Goal: Ask a question: Seek information or help from site administrators or community

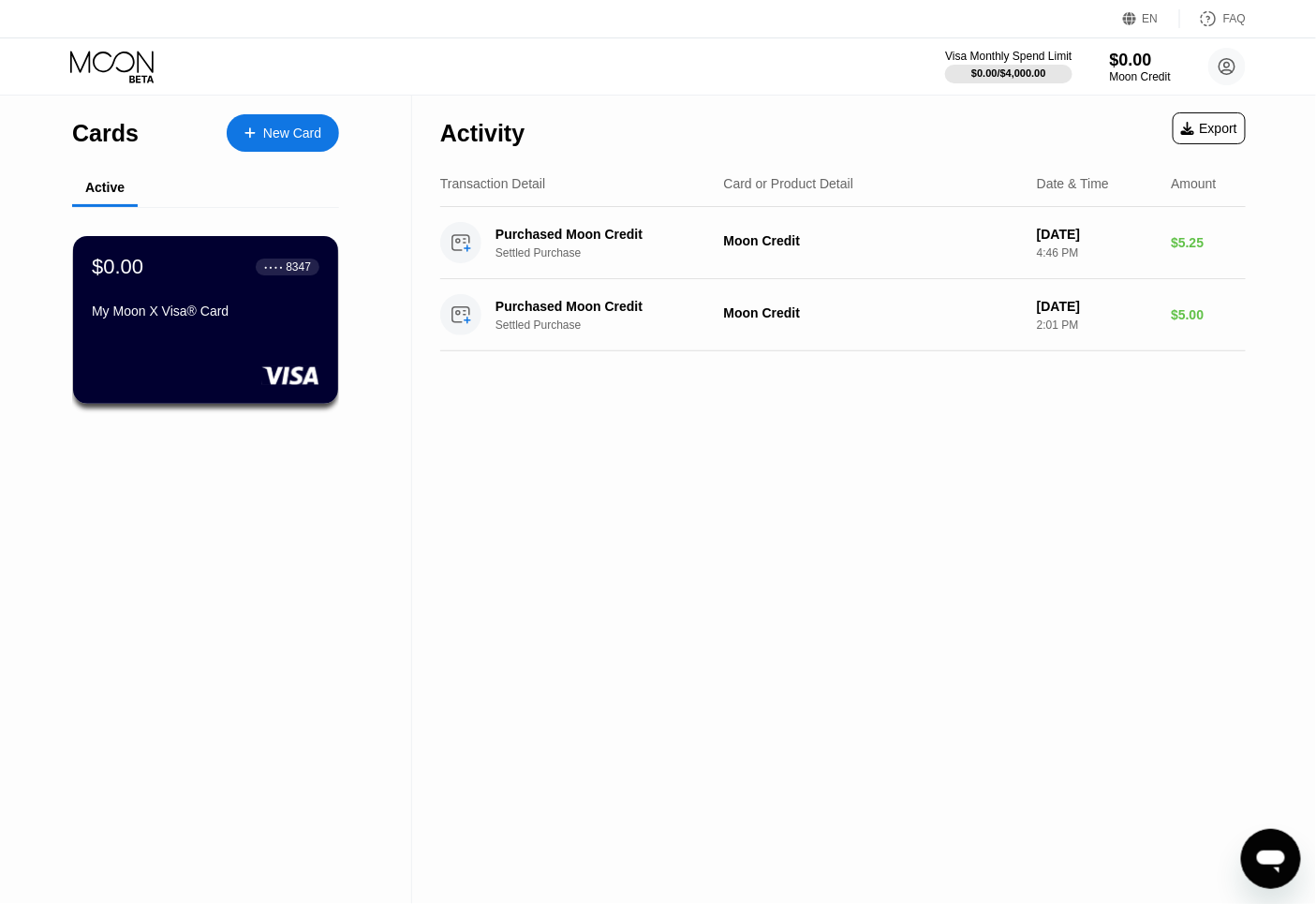
click at [783, 182] on div "Card or Product Detail" at bounding box center [789, 183] width 130 height 15
click at [1228, 76] on circle at bounding box center [1227, 67] width 38 height 38
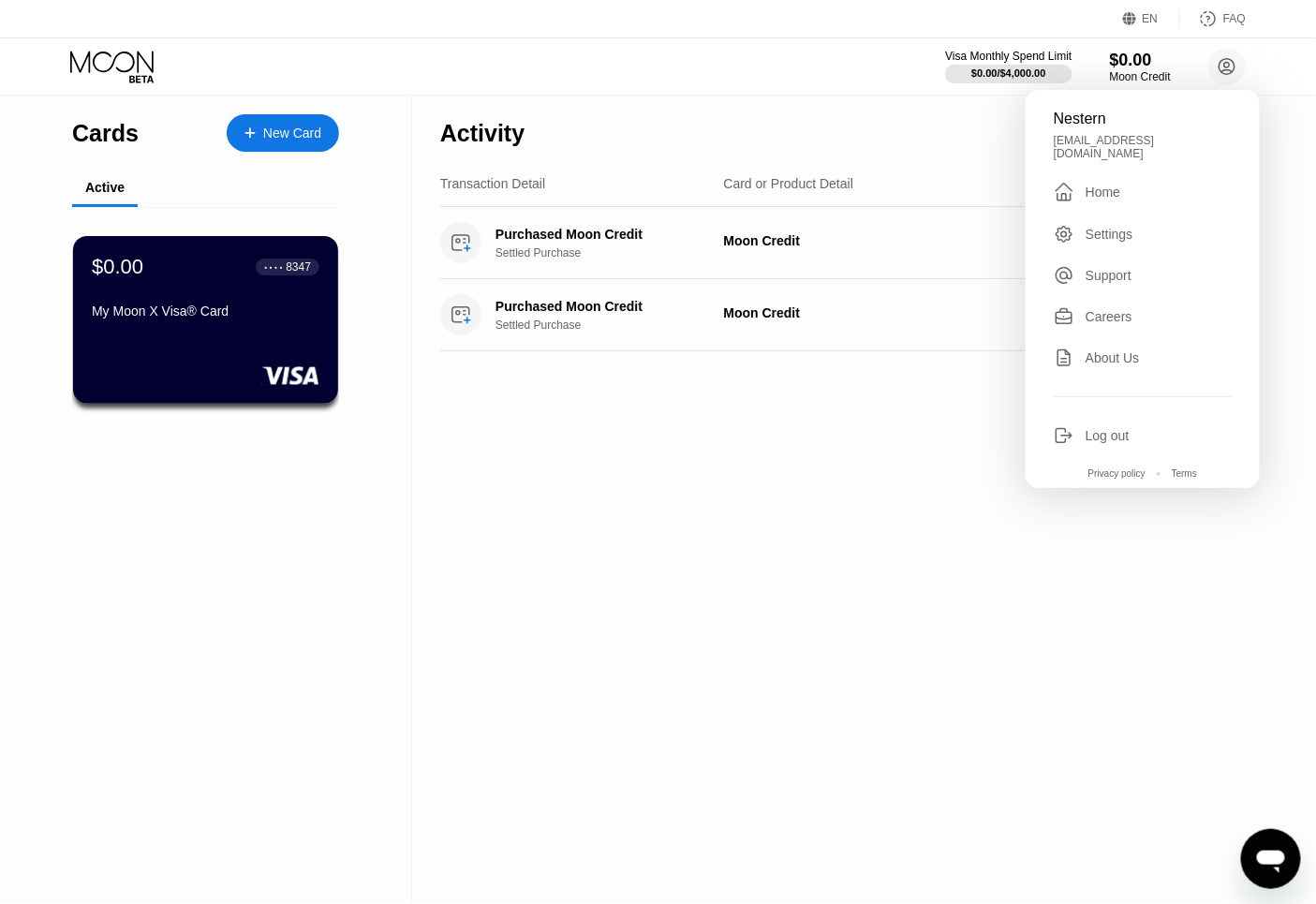
click at [1109, 189] on div "Home" at bounding box center [1102, 192] width 35 height 15
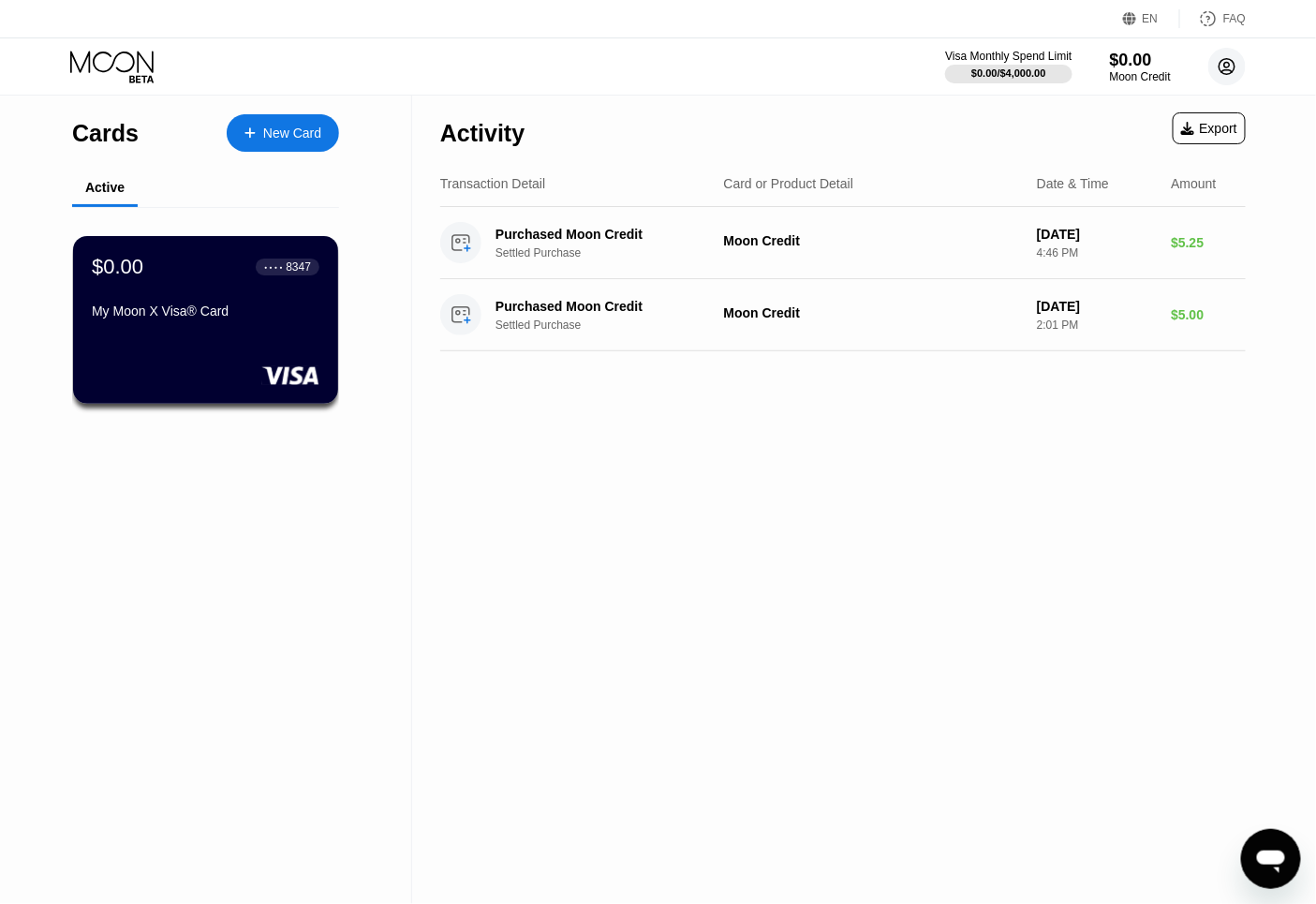
click at [1233, 75] on circle at bounding box center [1227, 67] width 38 height 38
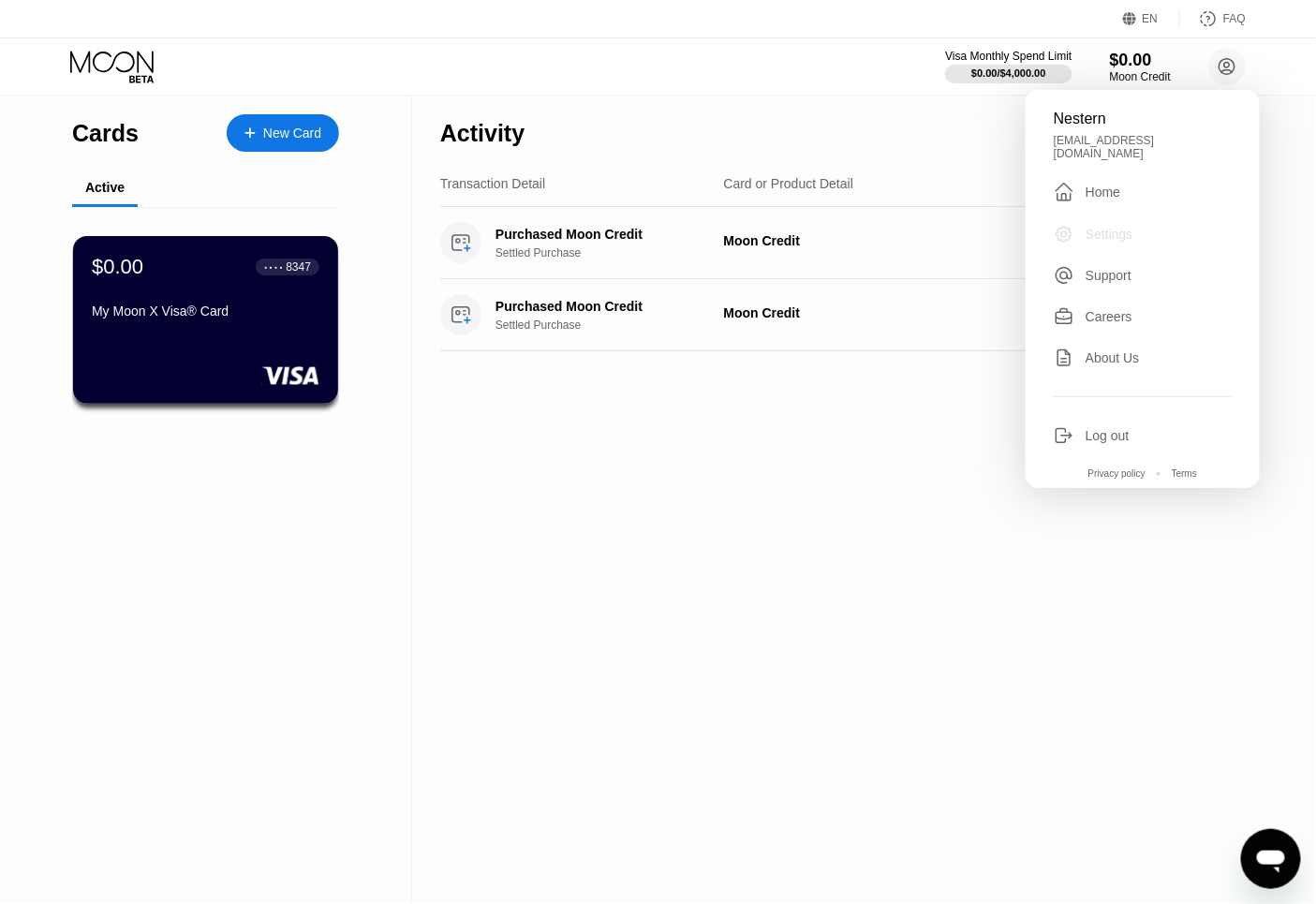
click at [1123, 226] on div "Settings" at bounding box center [1109, 233] width 48 height 15
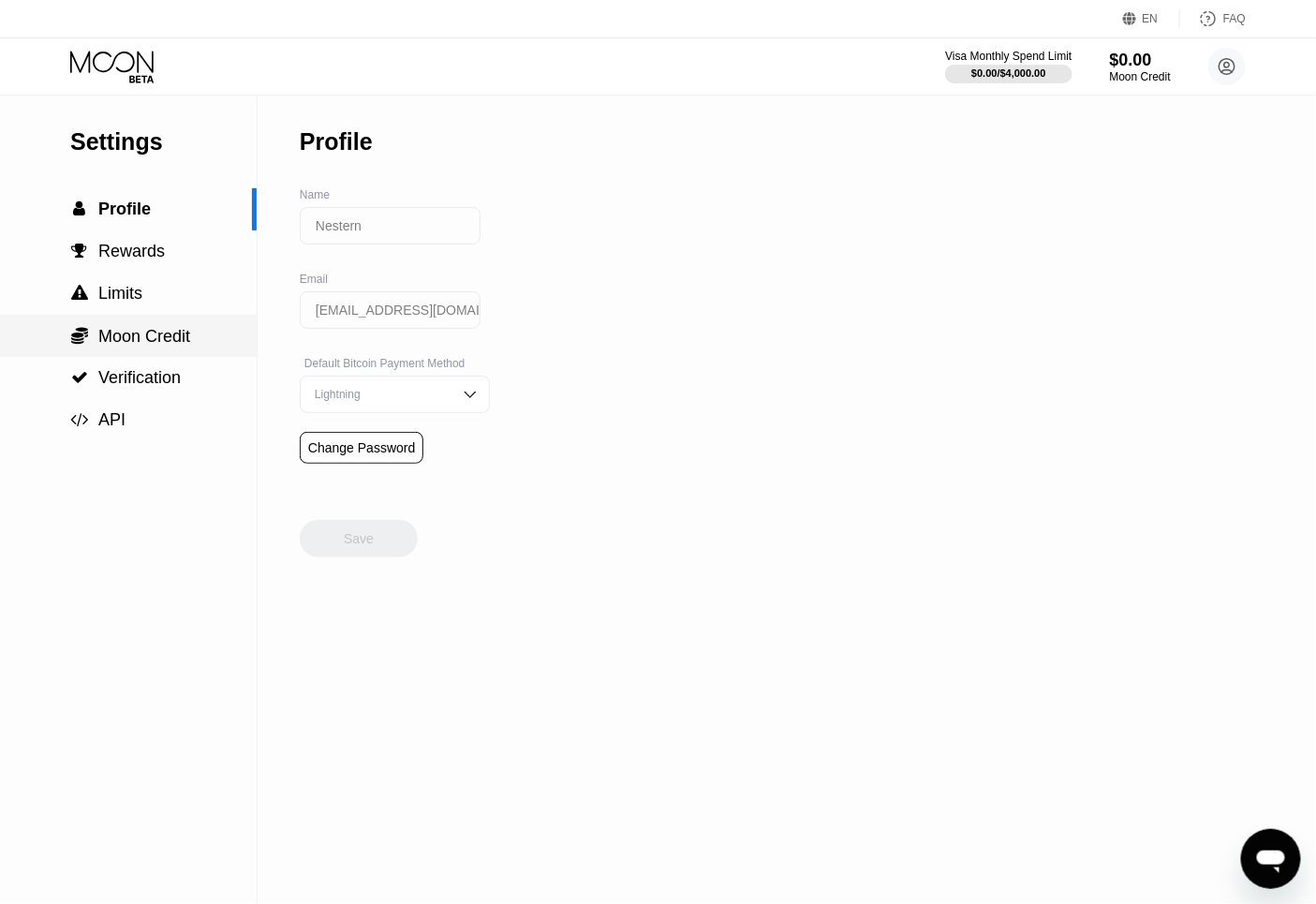
click at [156, 345] on span "Moon Credit" at bounding box center [144, 336] width 91 height 19
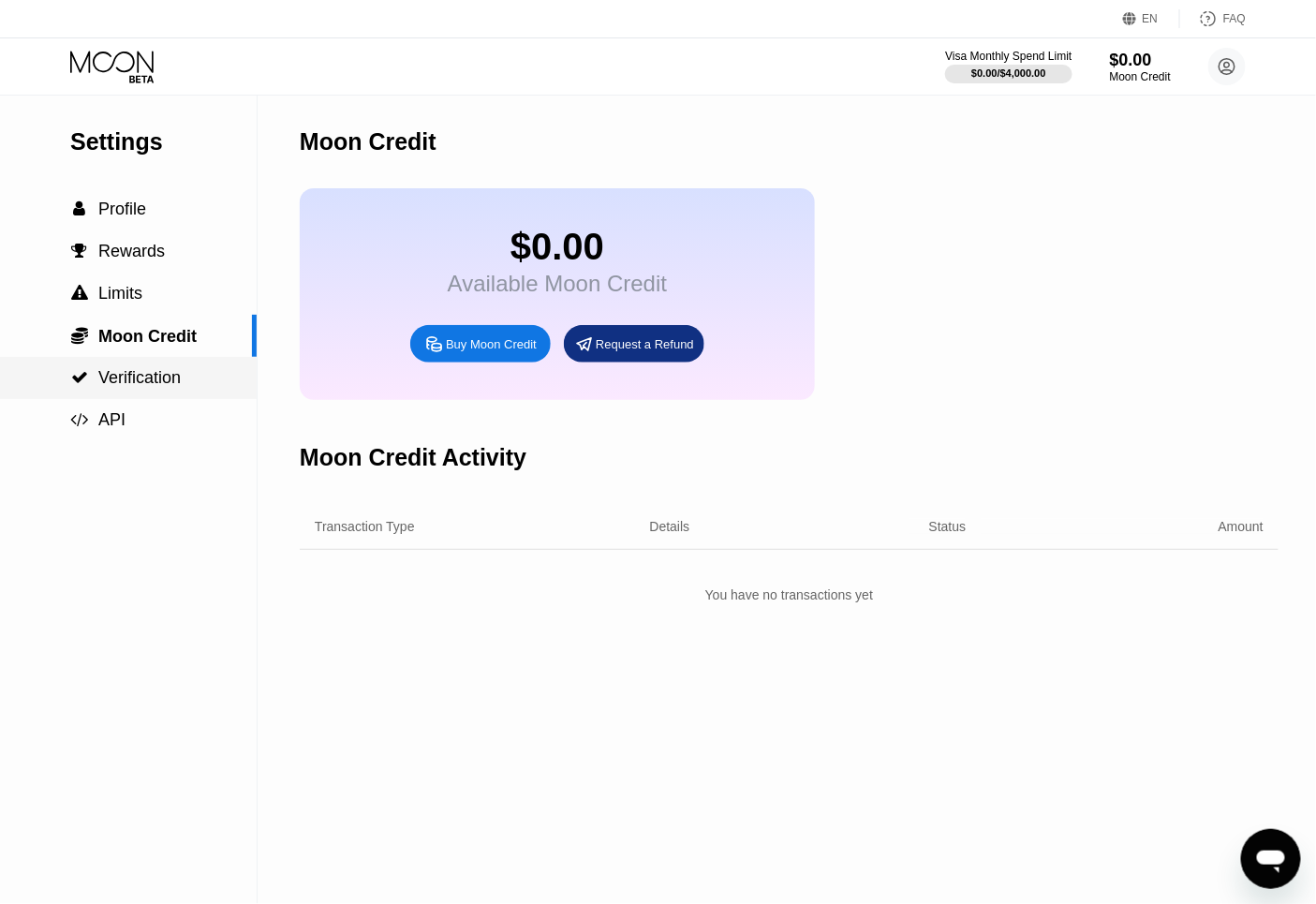
click at [153, 377] on span "Verification" at bounding box center [139, 377] width 82 height 19
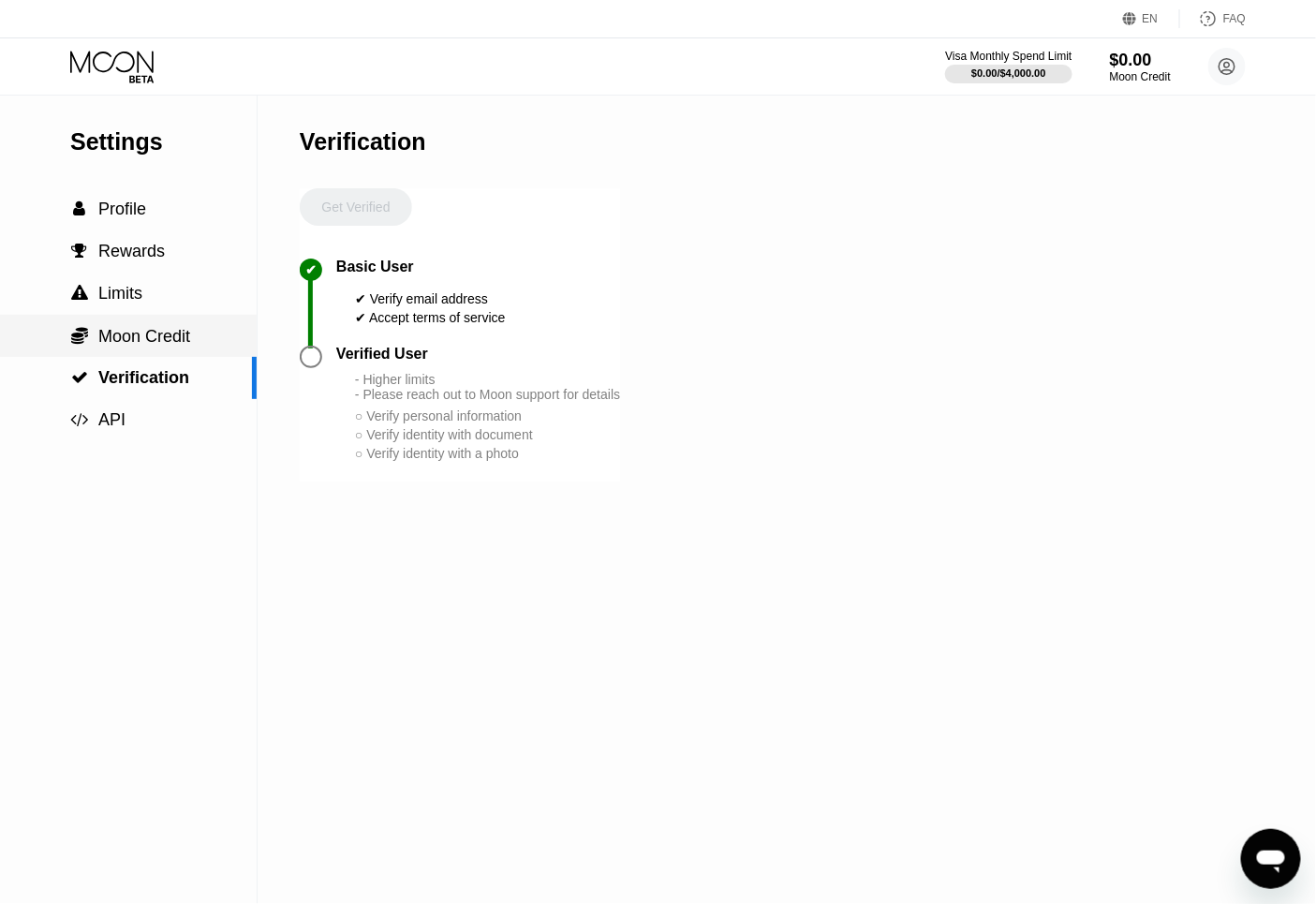
click at [142, 326] on div " Moon Credit" at bounding box center [128, 336] width 256 height 42
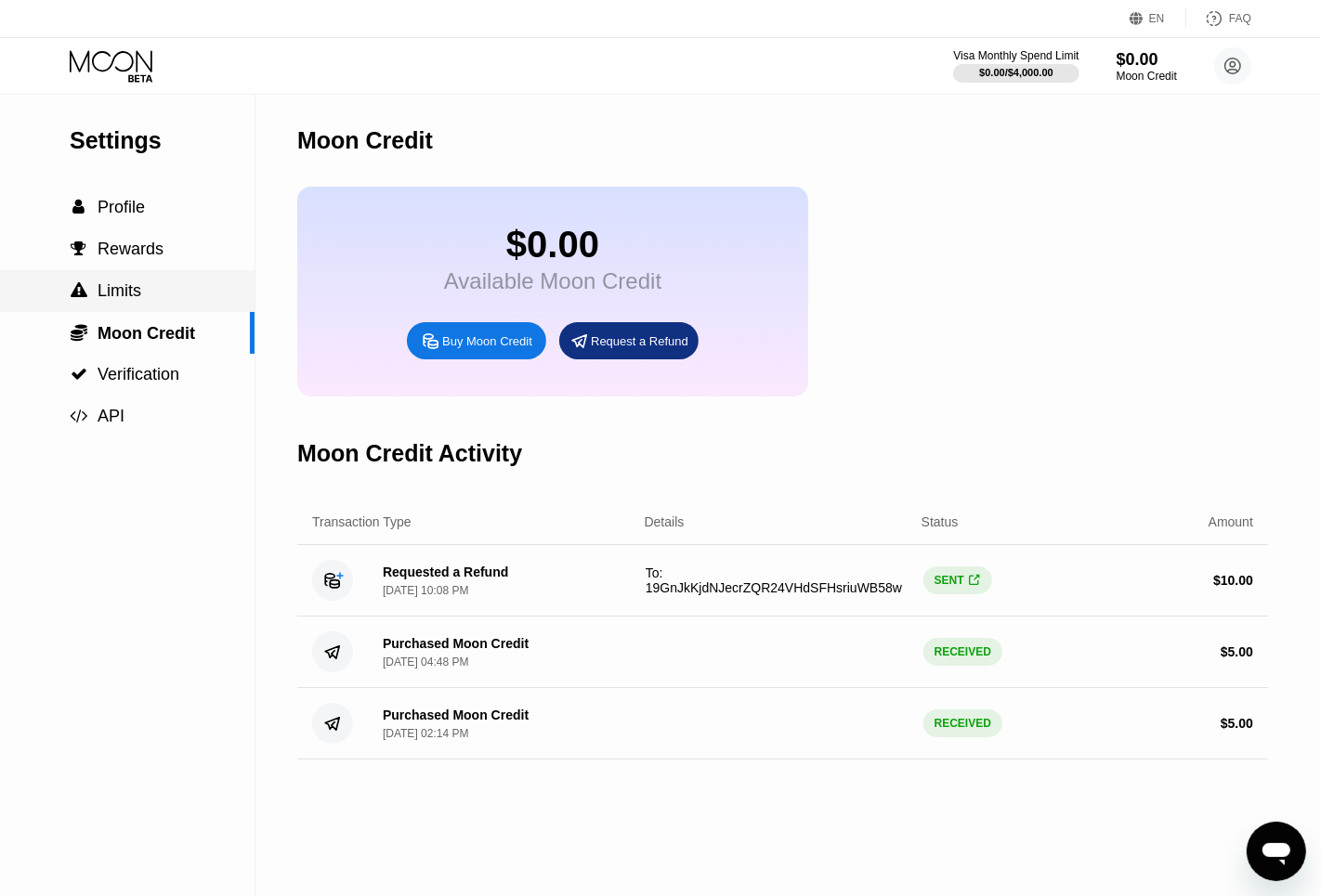
click at [138, 300] on span "Limits" at bounding box center [119, 290] width 43 height 19
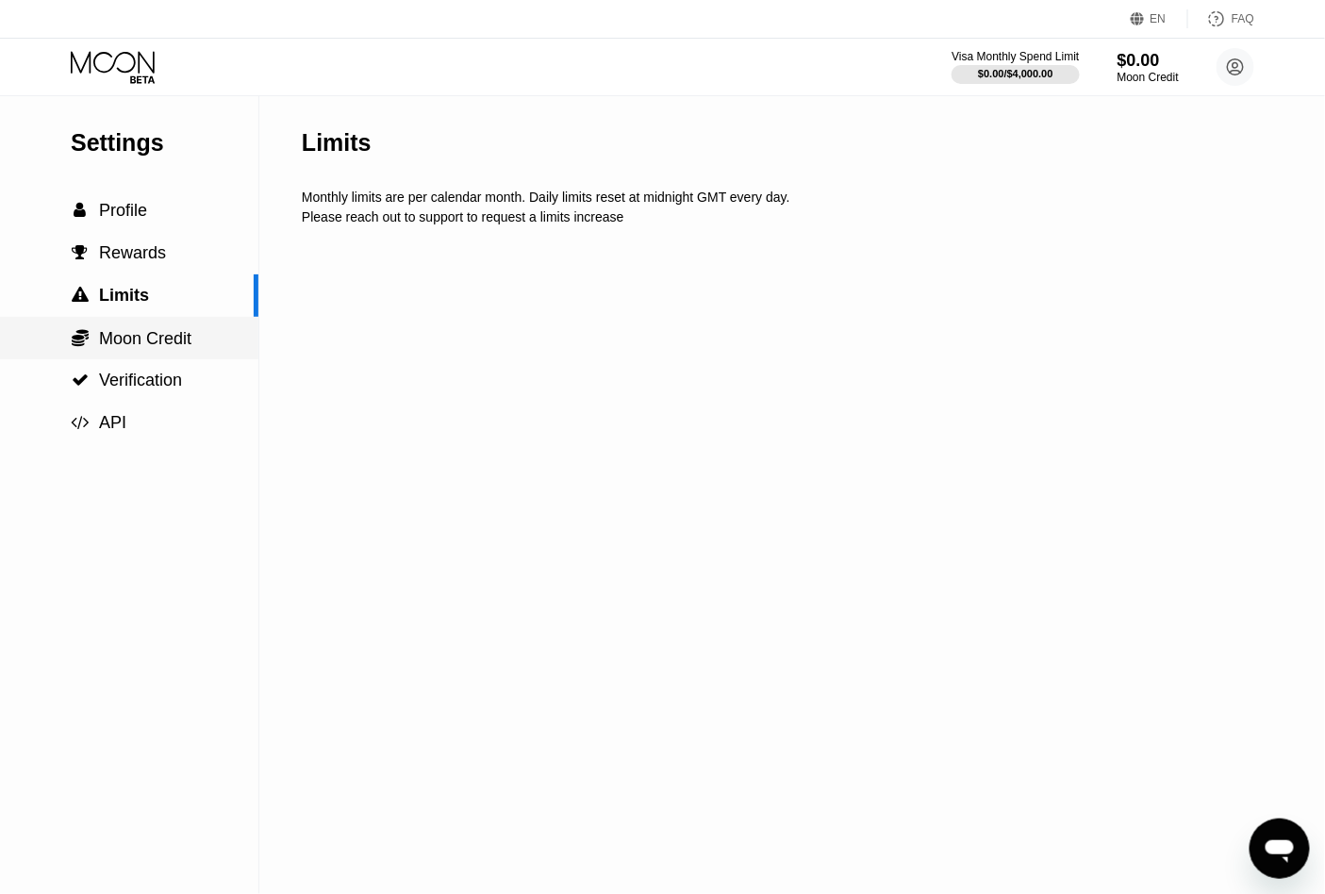
click at [134, 332] on span "Moon Credit" at bounding box center [145, 338] width 92 height 19
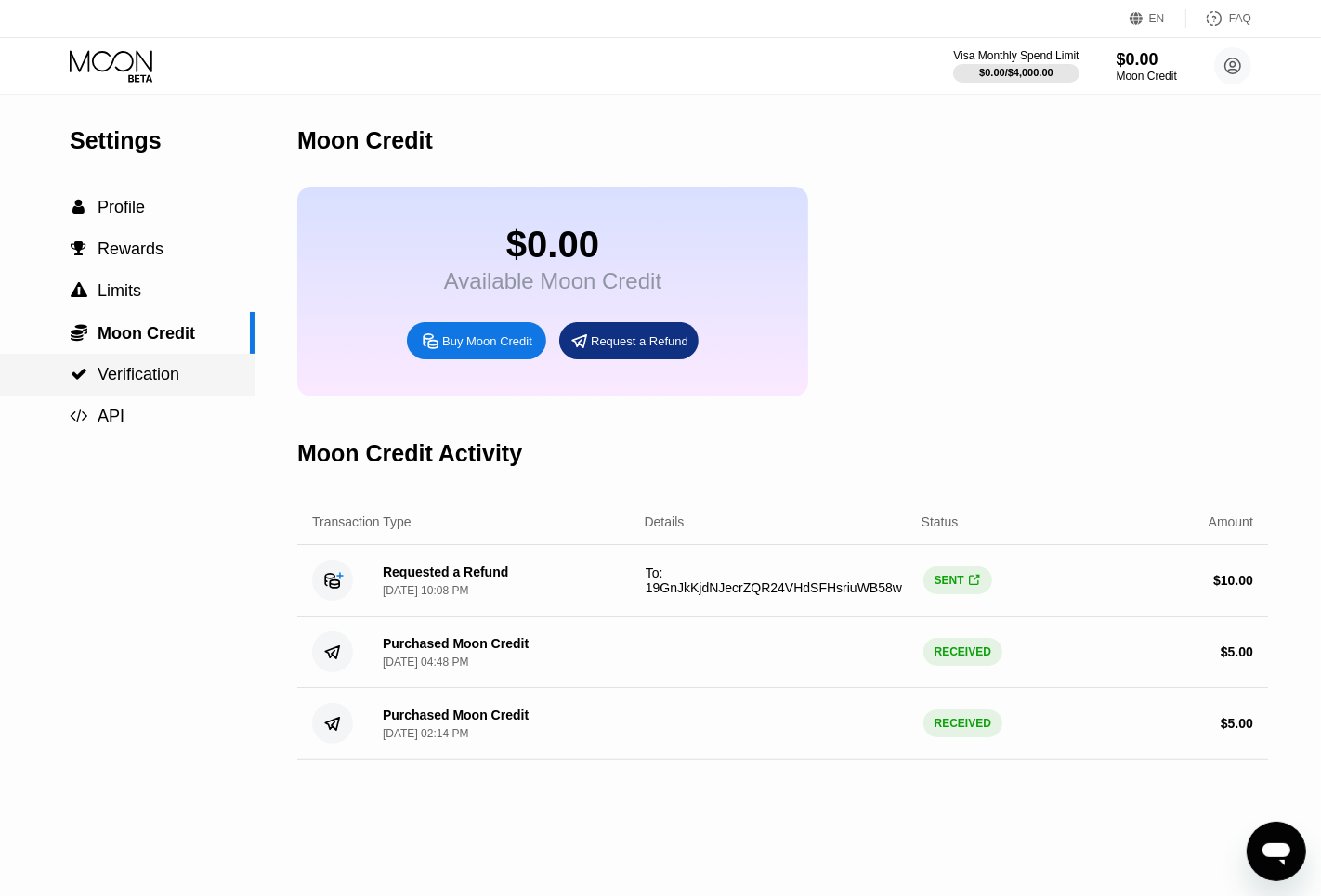
click at [143, 392] on div " Verification" at bounding box center [127, 374] width 254 height 41
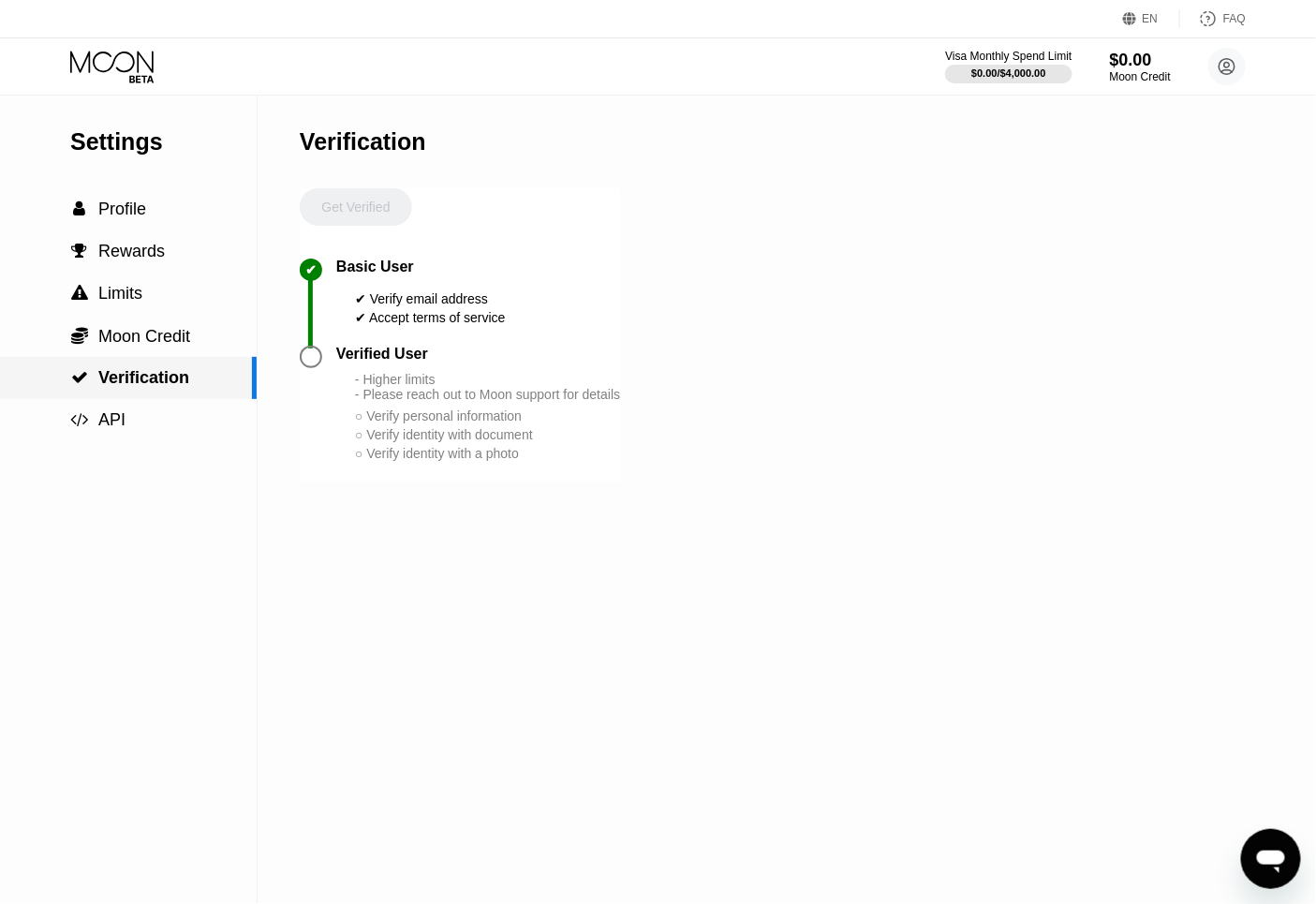
click at [143, 362] on div " Verification" at bounding box center [128, 377] width 256 height 42
click at [160, 342] on span "Moon Credit" at bounding box center [144, 336] width 91 height 19
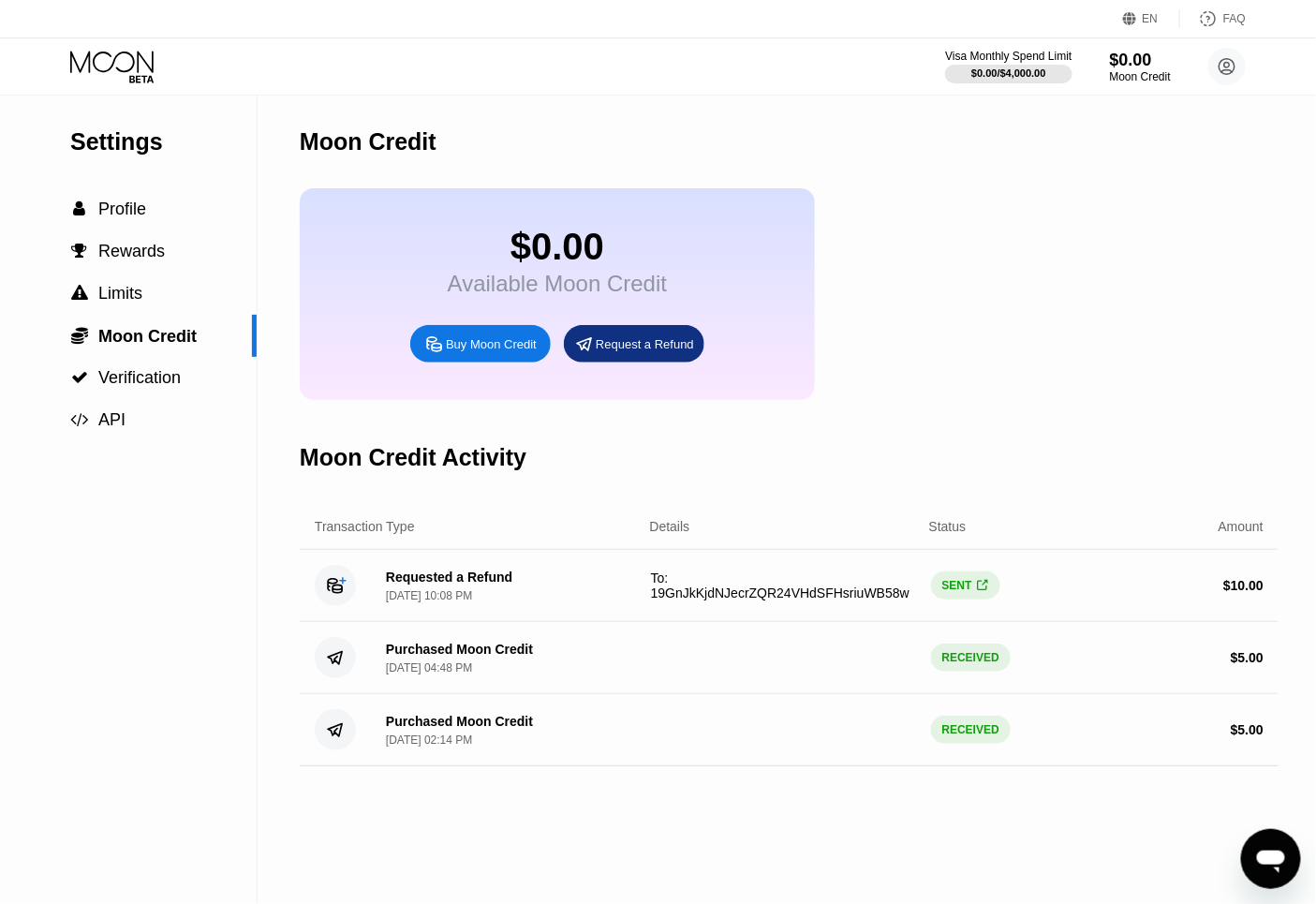
click at [962, 599] on div "SENT " at bounding box center [965, 585] width 70 height 28
click at [983, 593] on span "" at bounding box center [981, 586] width 10 height 14
drag, startPoint x: 1258, startPoint y: 607, endPoint x: 490, endPoint y: 398, distance: 795.9
click at [799, 465] on div "Moon Credit $0.00 Available Moon Credit Buy Moon Credit Request a Refund Moon C…" at bounding box center [789, 500] width 978 height 809
click at [975, 593] on div "" at bounding box center [981, 586] width 13 height 14
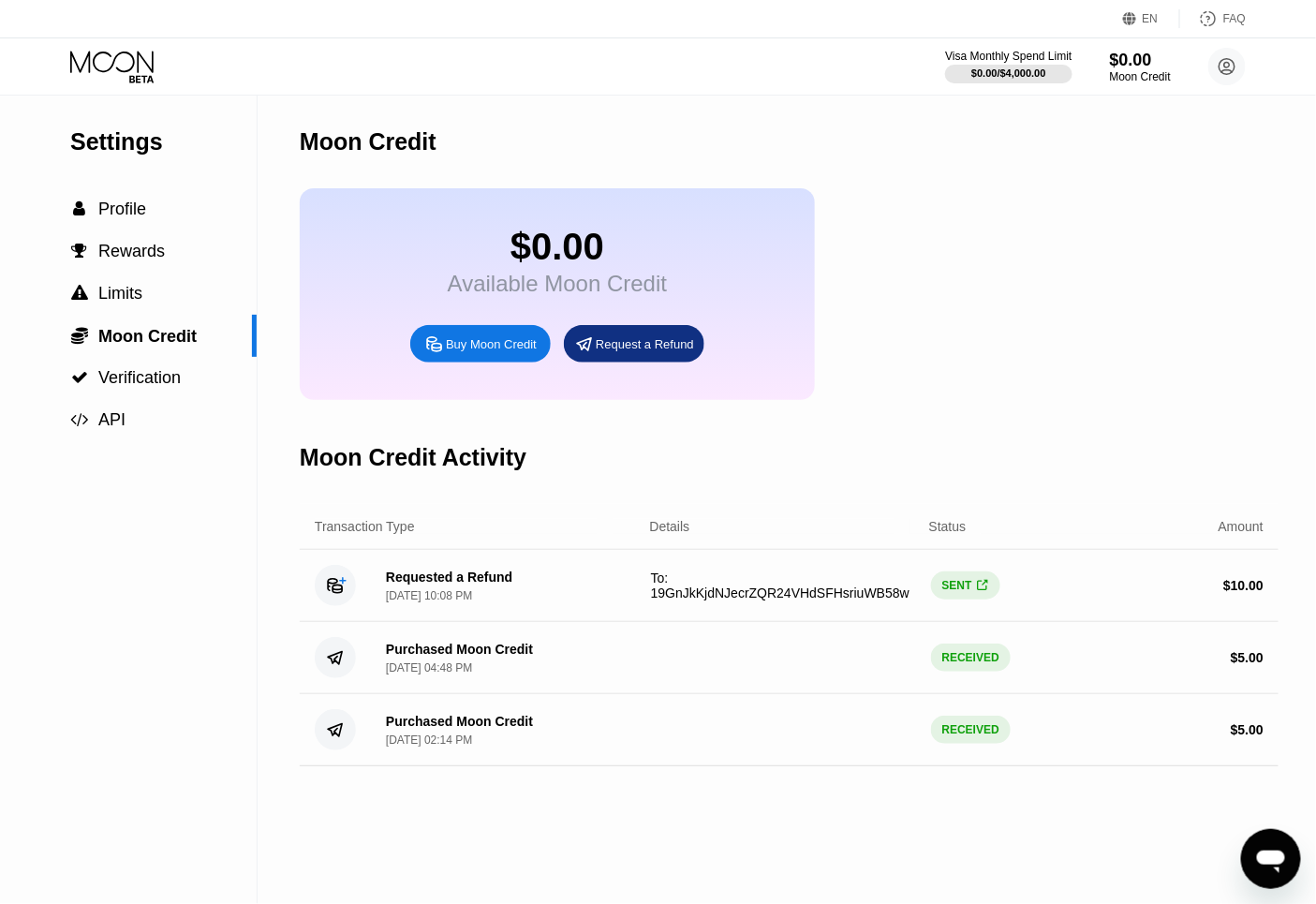
click at [384, 602] on div "Requested a Refund Sep 15, 2025, 10:08 PM" at bounding box center [441, 585] width 141 height 33
click at [436, 602] on div "Sep 15, 2025, 10:08 PM" at bounding box center [428, 595] width 86 height 13
click at [1187, 593] on div "$ 10.00" at bounding box center [1130, 585] width 265 height 15
click at [1241, 24] on div "FAQ" at bounding box center [1234, 18] width 23 height 13
click at [1265, 844] on icon "Открыть окно обмена сообщениями" at bounding box center [1270, 858] width 34 height 34
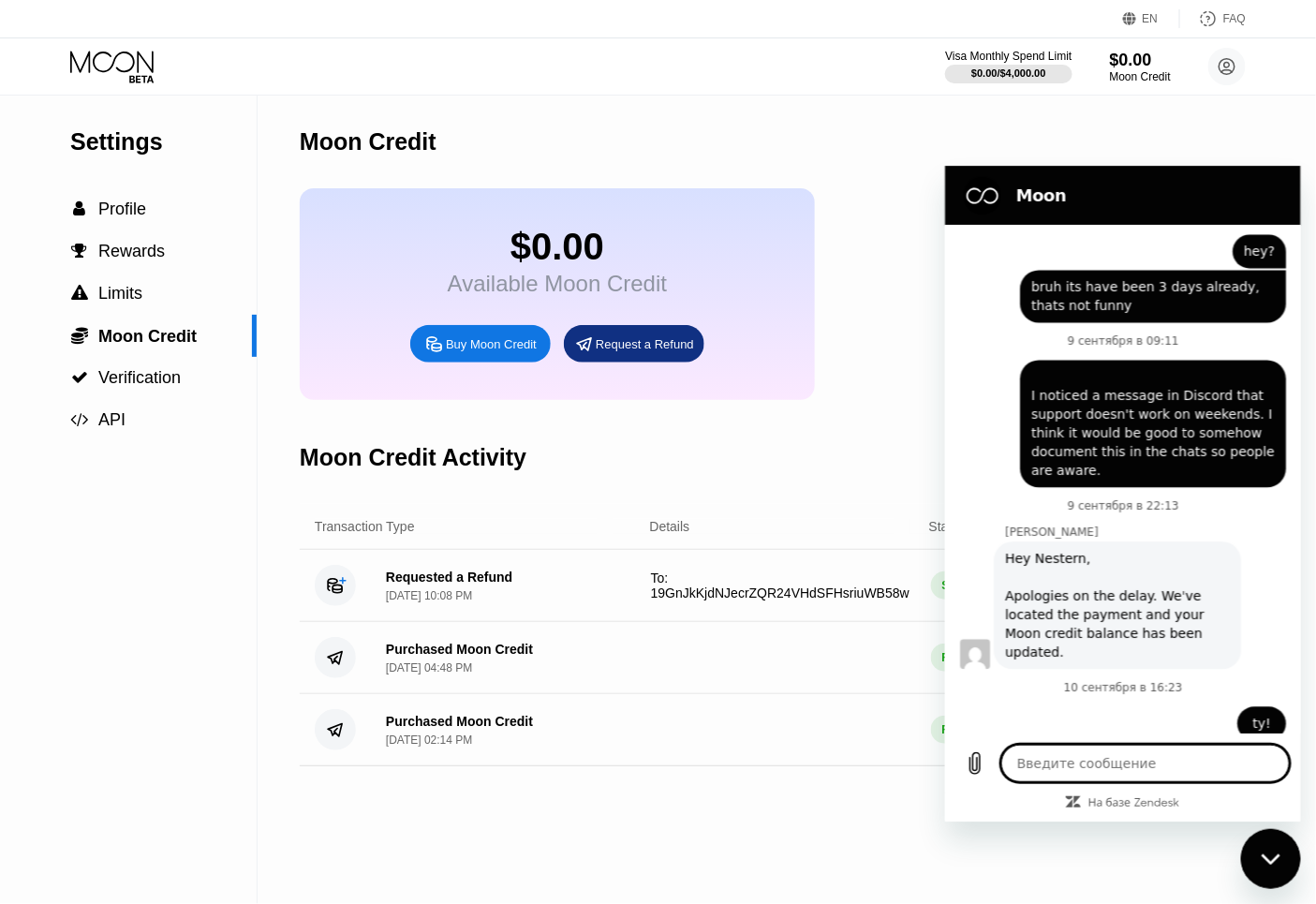
scroll to position [1285, 0]
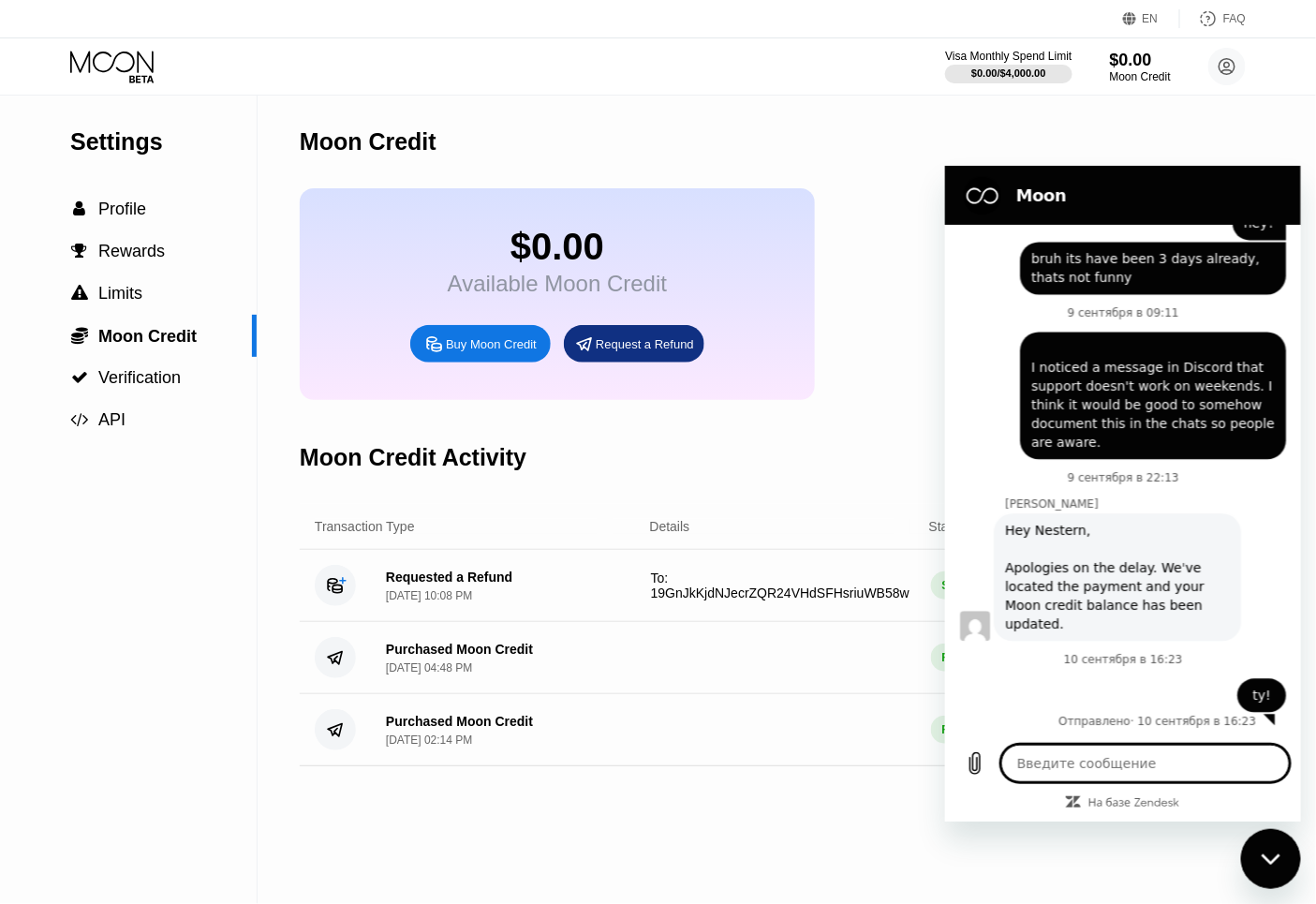
click at [828, 480] on div "Moon Credit Activity" at bounding box center [789, 457] width 978 height 92
click at [1208, 184] on h2 "Moon" at bounding box center [1148, 195] width 266 height 23
click at [1273, 196] on h2 "Moon" at bounding box center [1148, 195] width 266 height 23
click at [1279, 866] on div "Закрыть окно обмена сообщениями" at bounding box center [1269, 857] width 57 height 57
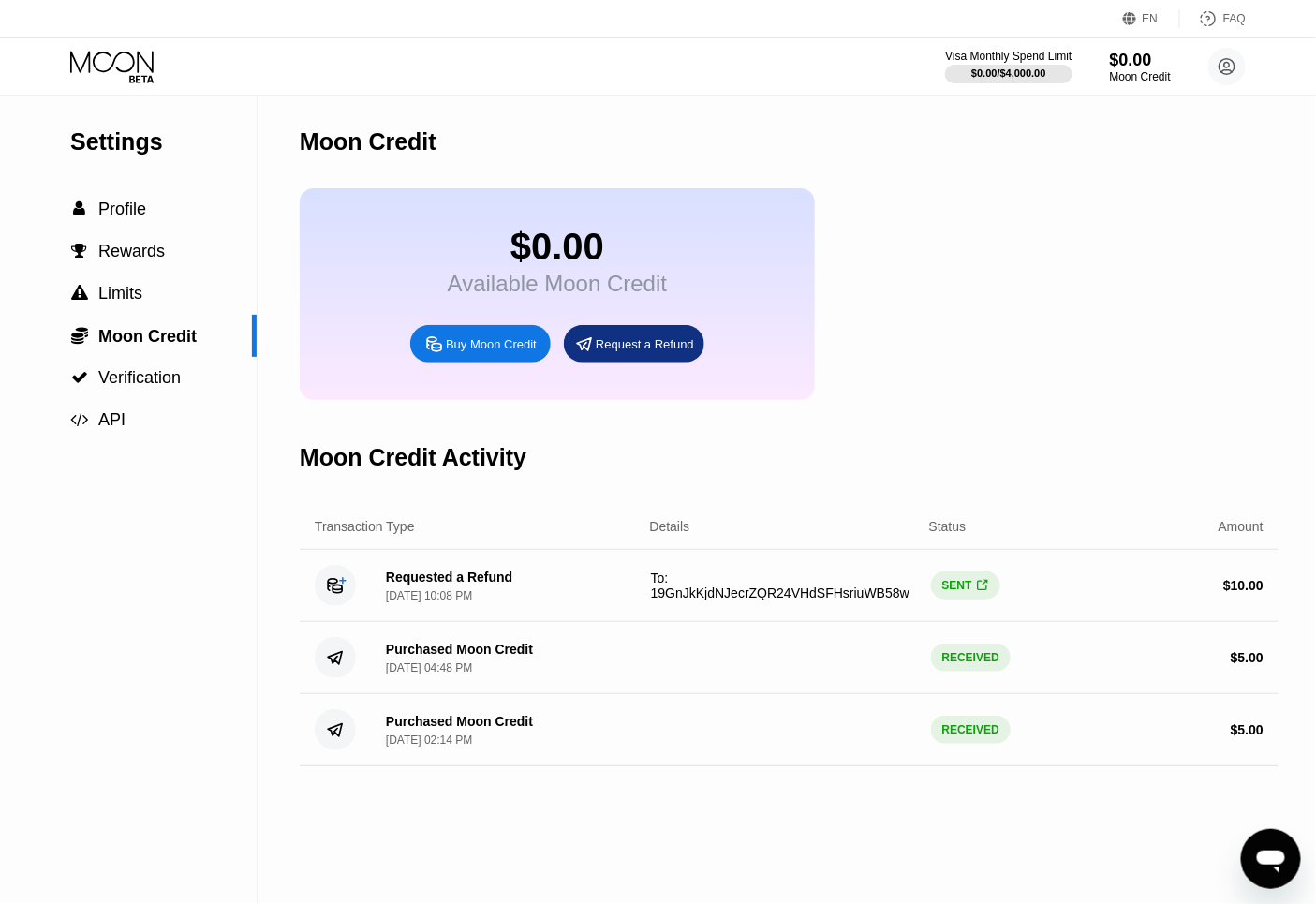
click at [978, 593] on span "" at bounding box center [981, 586] width 10 height 14
click at [1255, 843] on icon "Открыть окно обмена сообщениями" at bounding box center [1270, 858] width 34 height 34
type textarea "x"
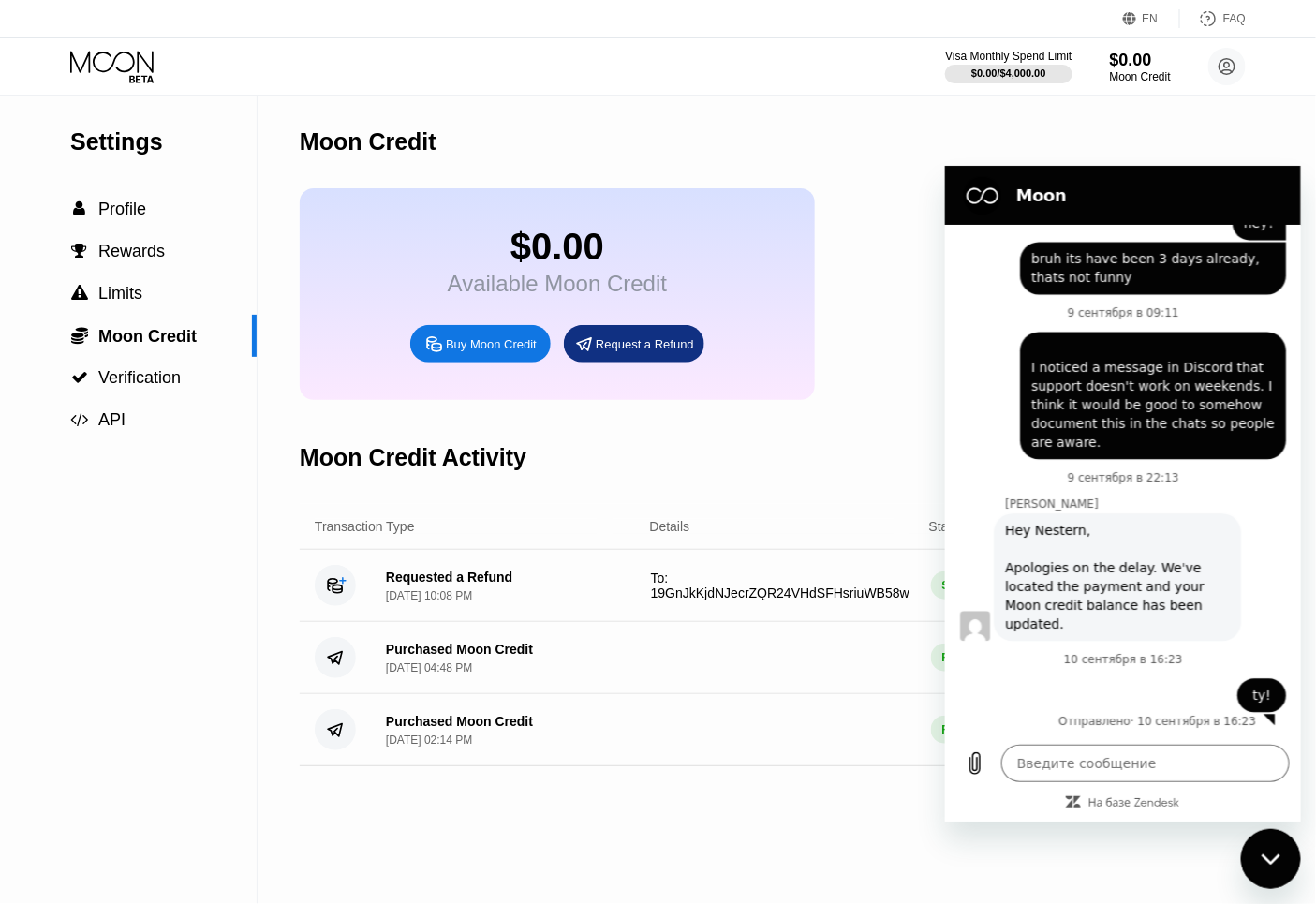
scroll to position [0, 0]
click at [1091, 767] on textarea at bounding box center [1144, 763] width 288 height 38
type textarea "he"
type textarea "x"
type textarea "hey"
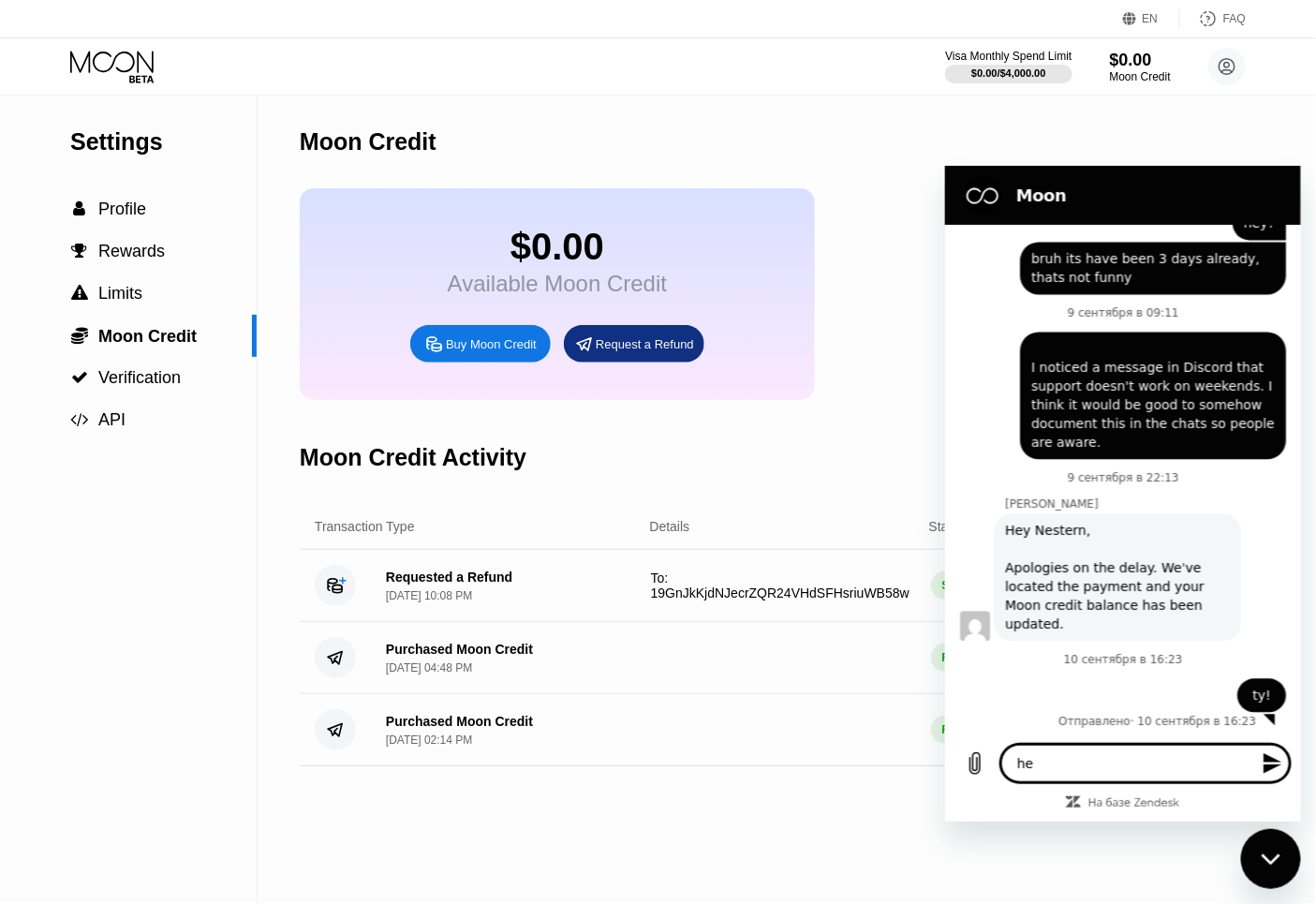
type textarea "x"
type textarea "hey,"
type textarea "x"
type textarea "hey,"
type textarea "x"
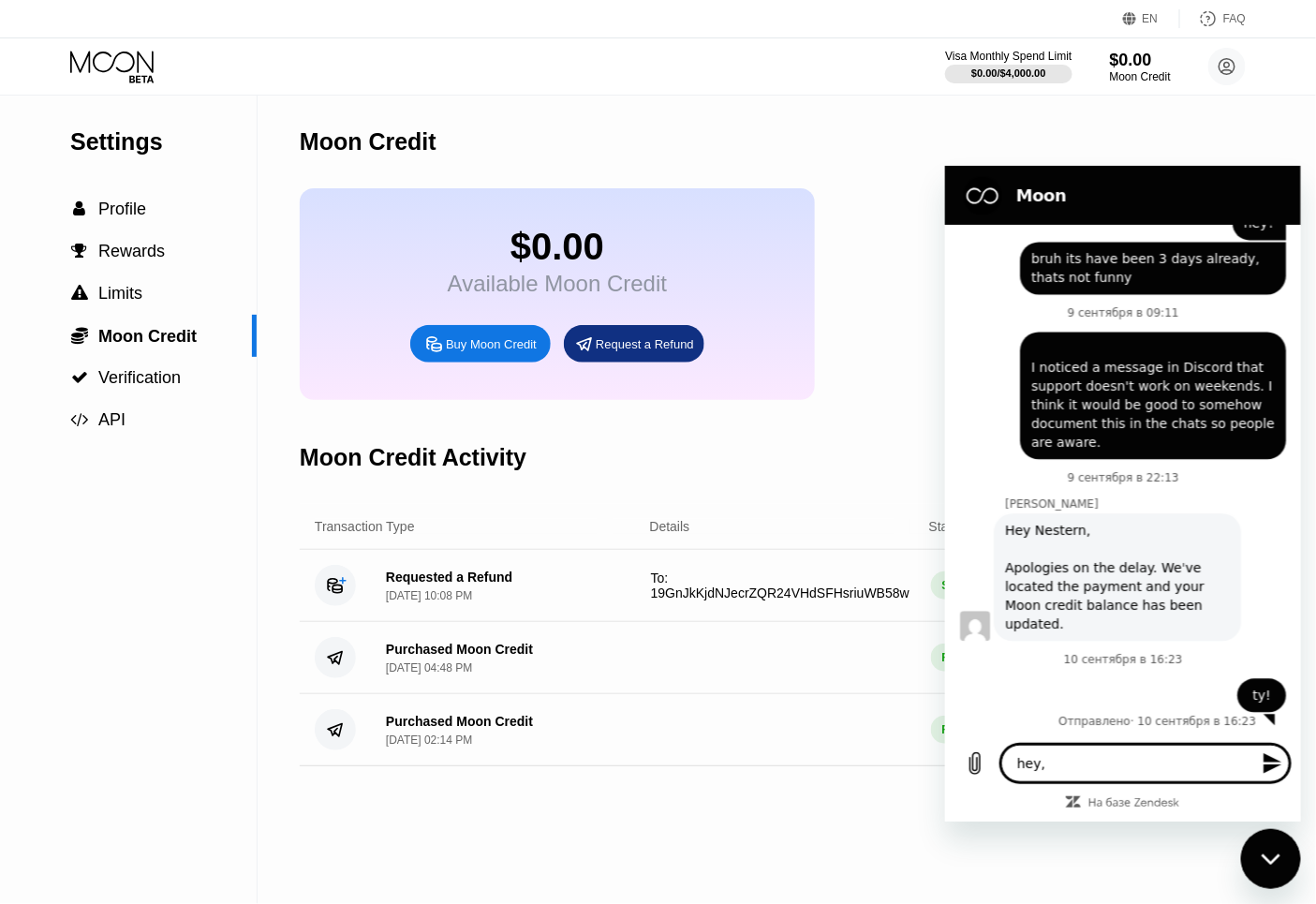
type textarea "hey, i"
type textarea "x"
type textarea "hey, i"
type textarea "x"
type textarea "hey, i r"
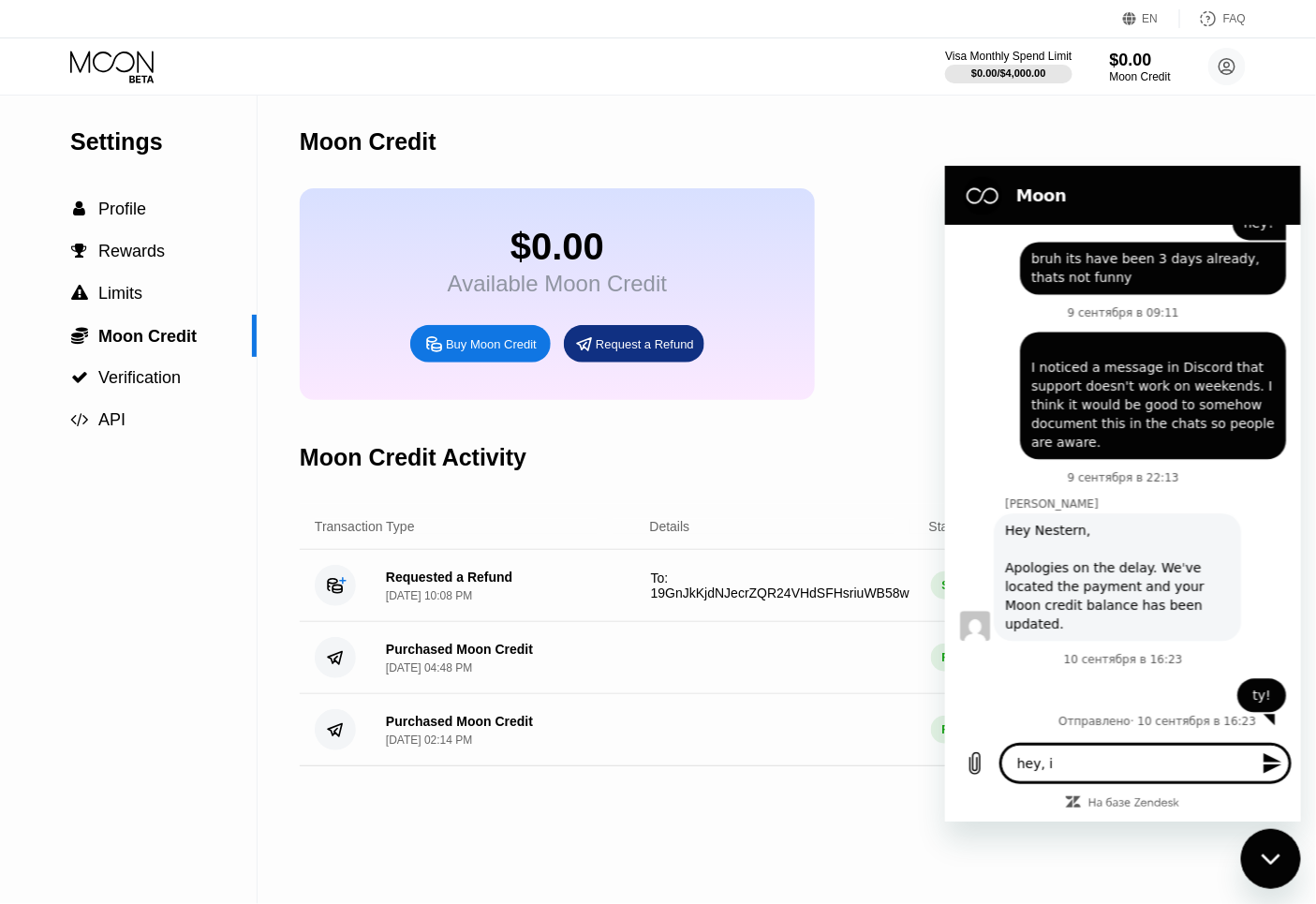
type textarea "x"
type textarea "hey, i re"
type textarea "x"
type textarea "hey, i req"
type textarea "x"
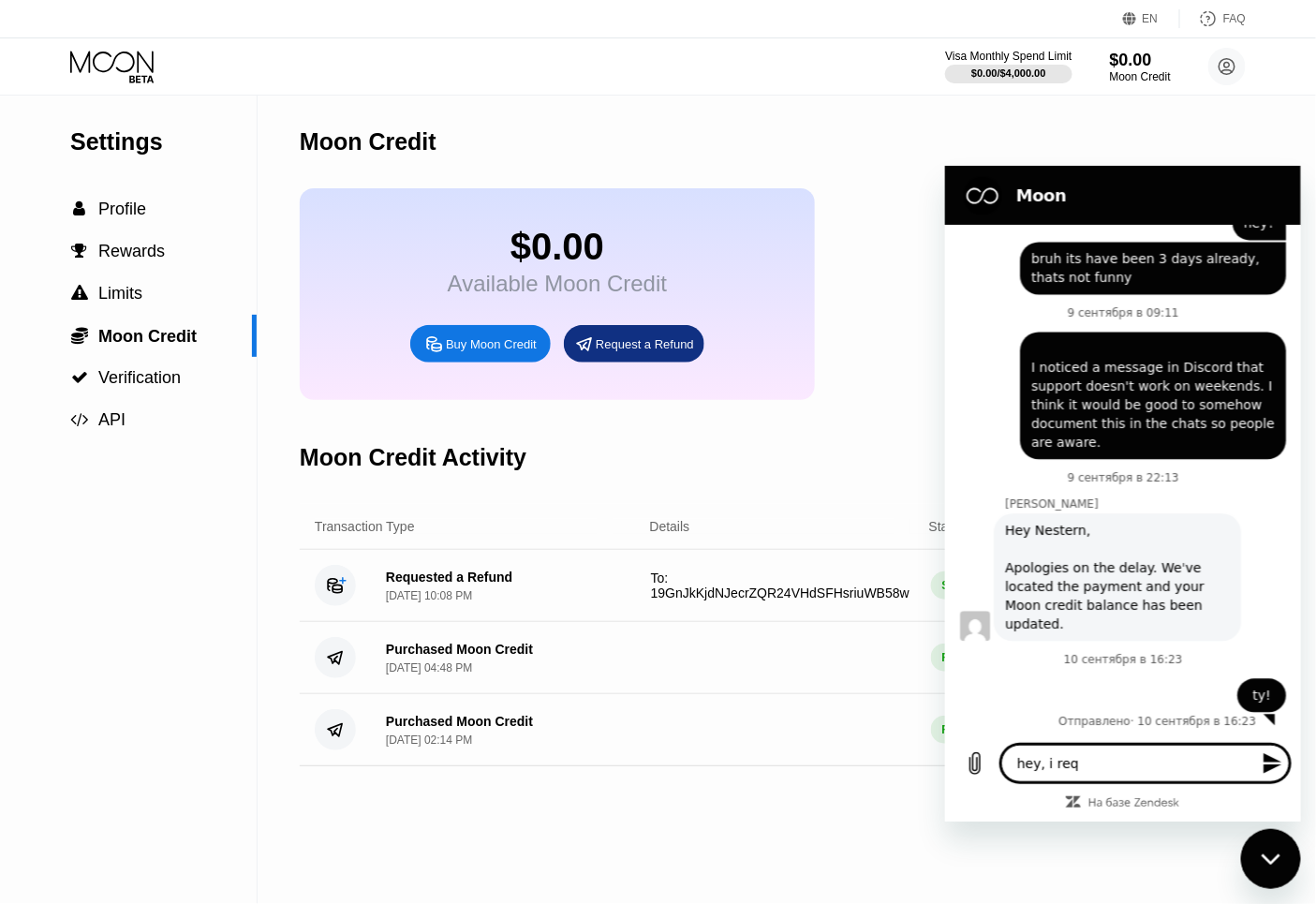
type textarea "hey, i requ"
type textarea "x"
type textarea "hey, i reque"
type textarea "x"
type textarea "hey, i reques"
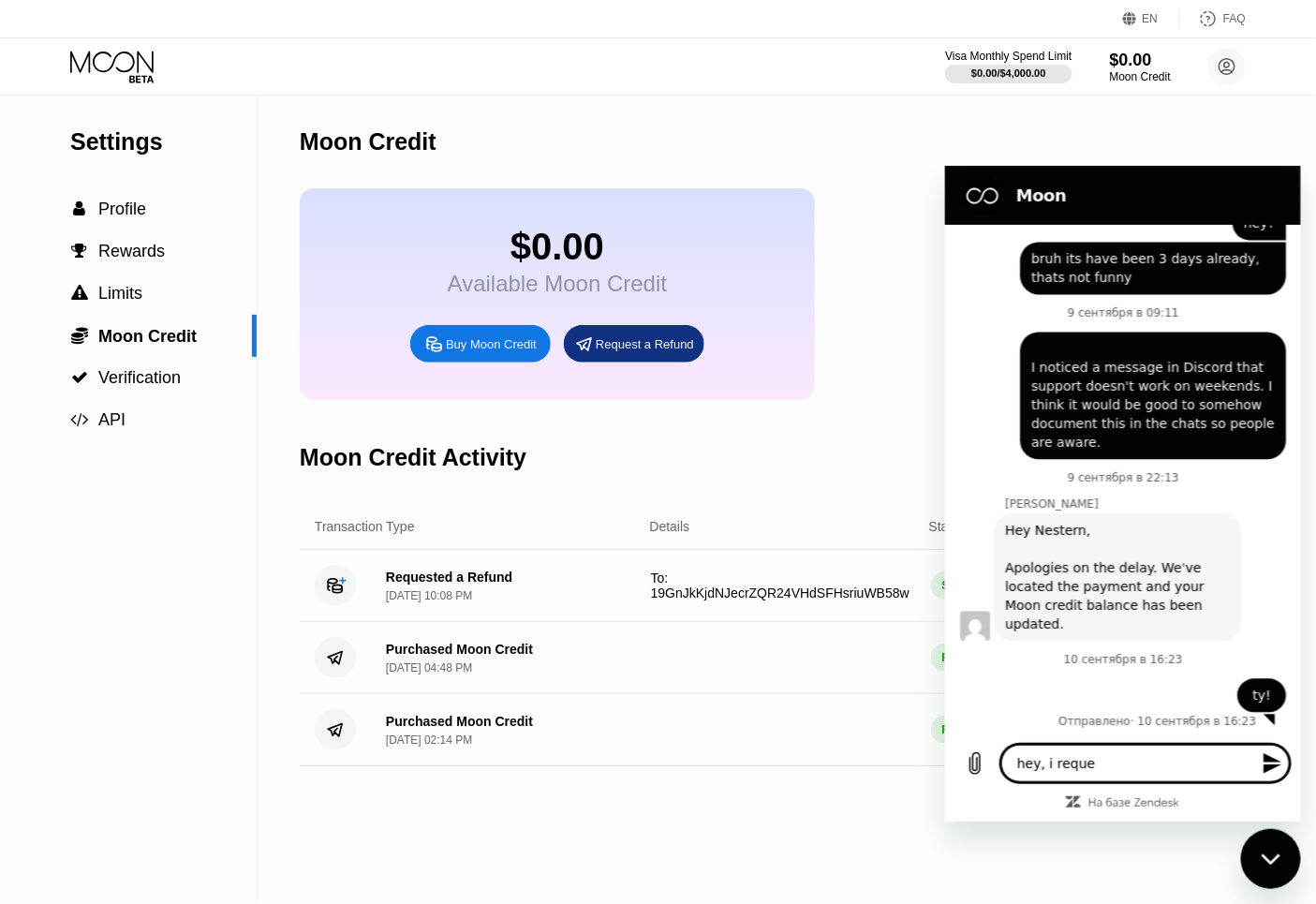
type textarea "x"
type textarea "hey, i request"
type textarea "x"
type textarea "hey, i requeste"
type textarea "x"
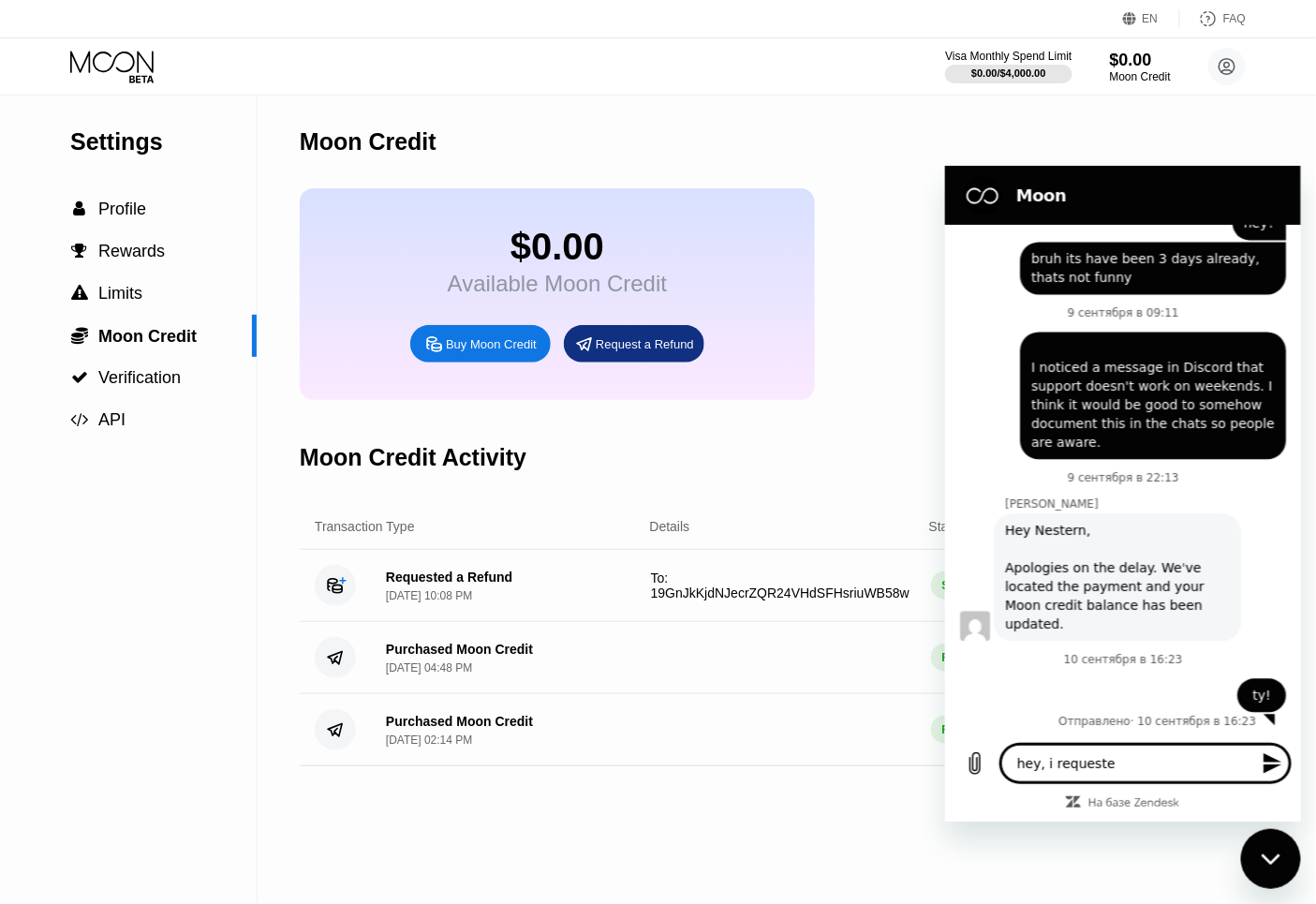
type textarea "hey, i requested"
type textarea "x"
type textarea "hey, i requested"
type textarea "x"
type textarea "hey, i requested a"
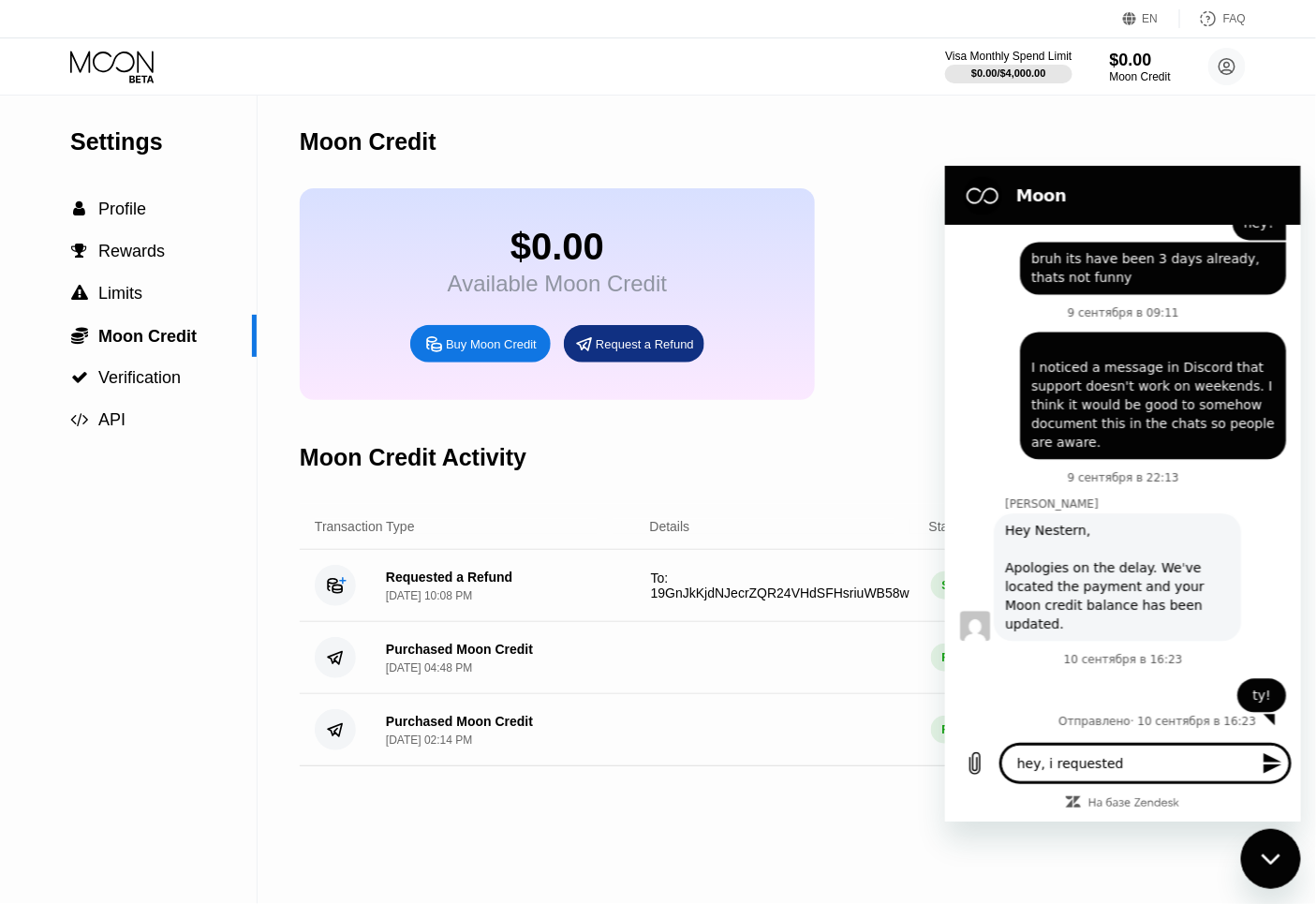
type textarea "x"
type textarea "hey, i requested a"
type textarea "x"
type textarea "hey, i requested a t"
type textarea "x"
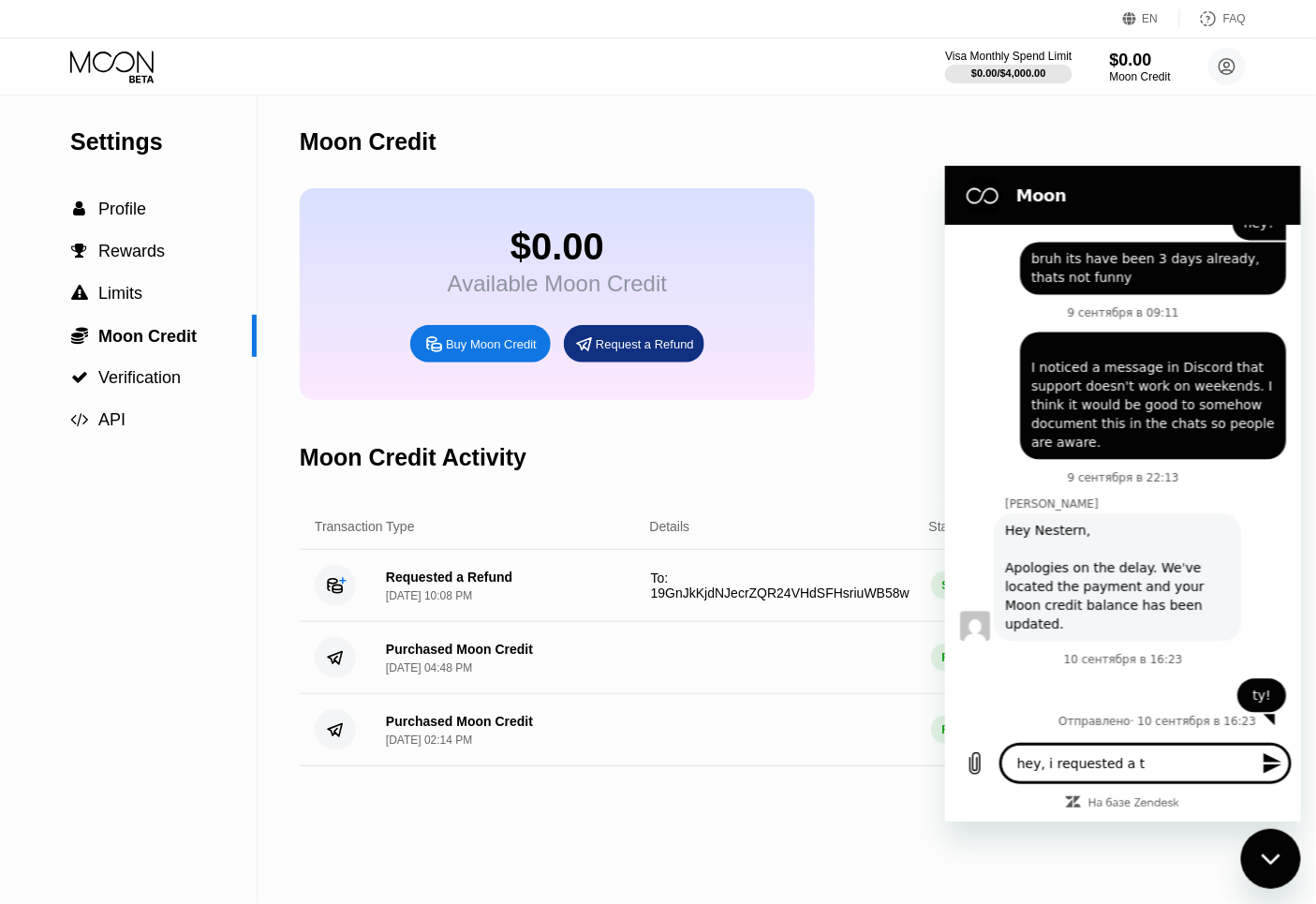
type textarea "hey, i requested a te"
type textarea "x"
type textarea "hey, i requested a tr"
type textarea "x"
type textarea "hey, i requested a tre"
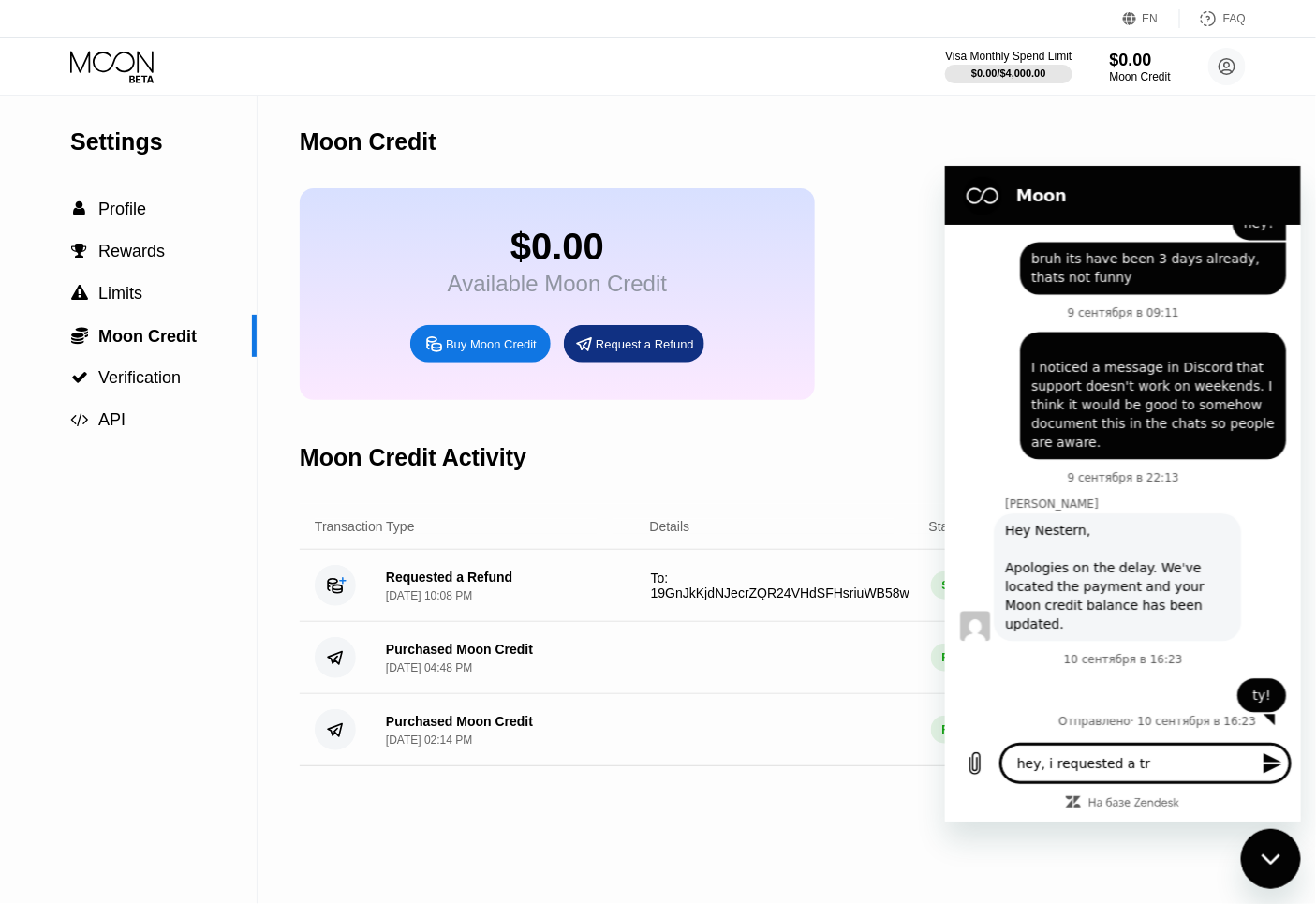
type textarea "x"
type textarea "hey, i requested a tr"
type textarea "x"
type textarea "hey, i requested a t"
type textarea "x"
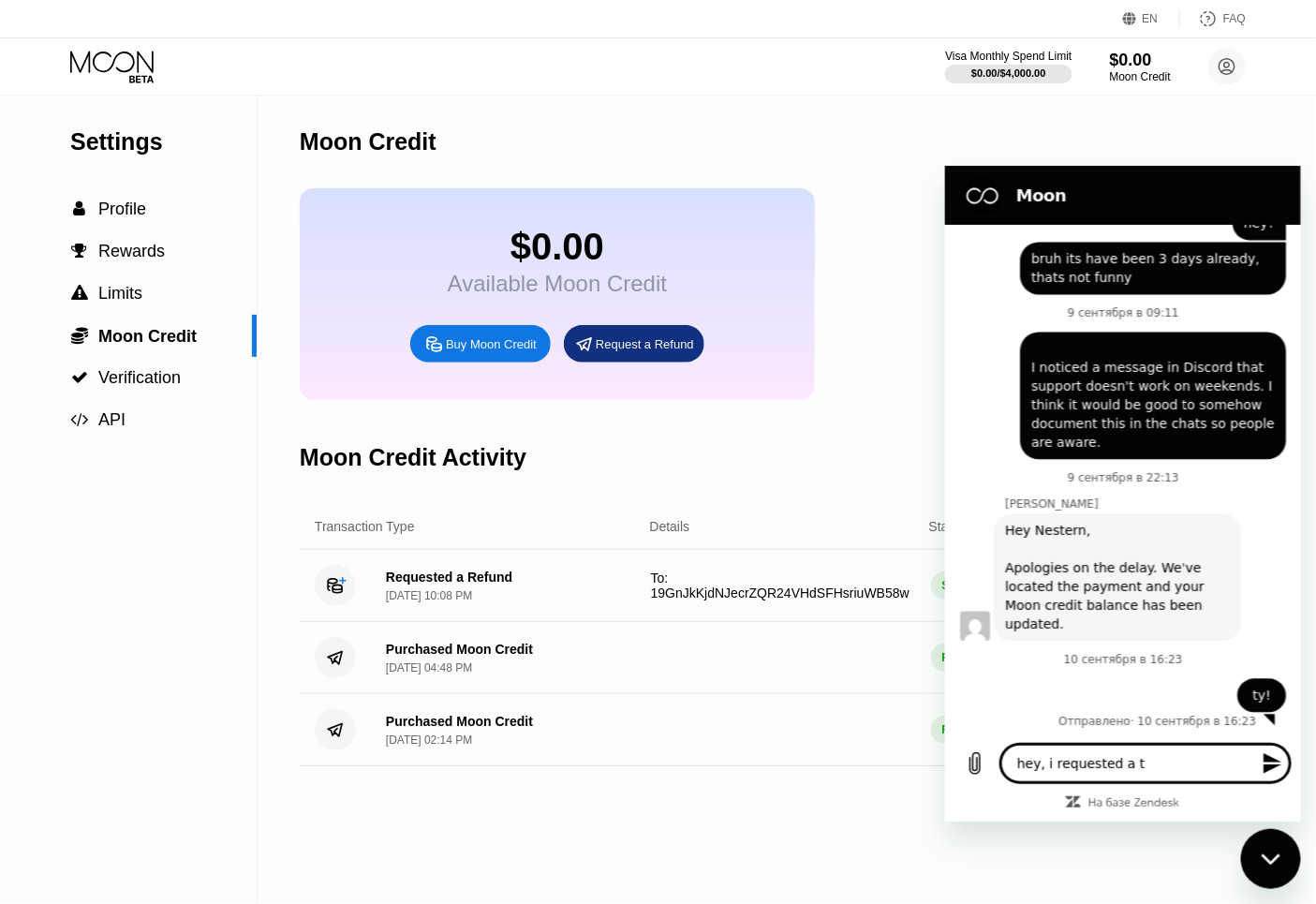
type textarea "hey, i requested a"
type textarea "x"
type textarea "hey, i requested a r"
type textarea "x"
type textarea "hey, i requested a re"
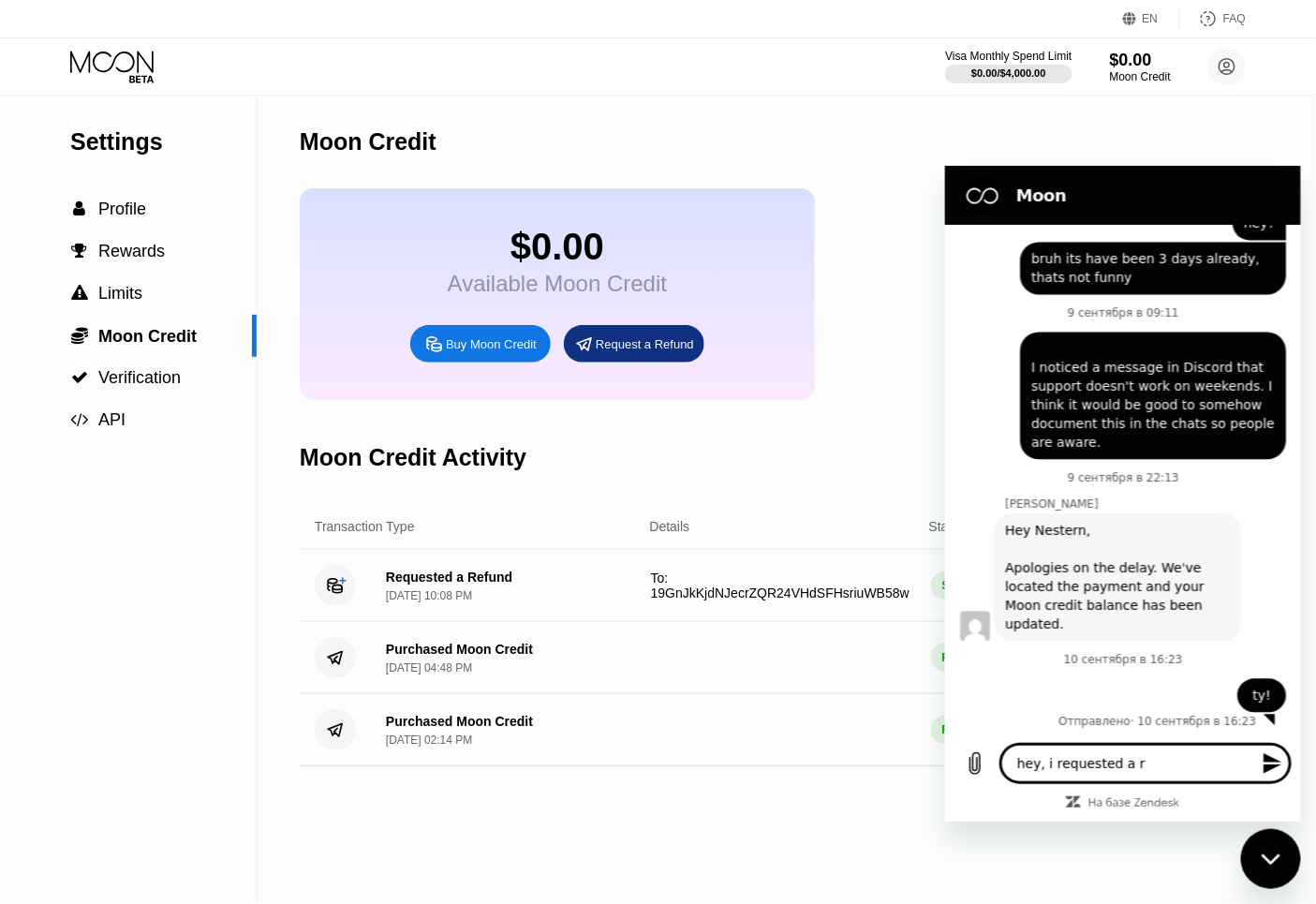
type textarea "x"
type textarea "hey, i requested a ref"
type textarea "x"
type textarea "hey, i requested a refu"
type textarea "x"
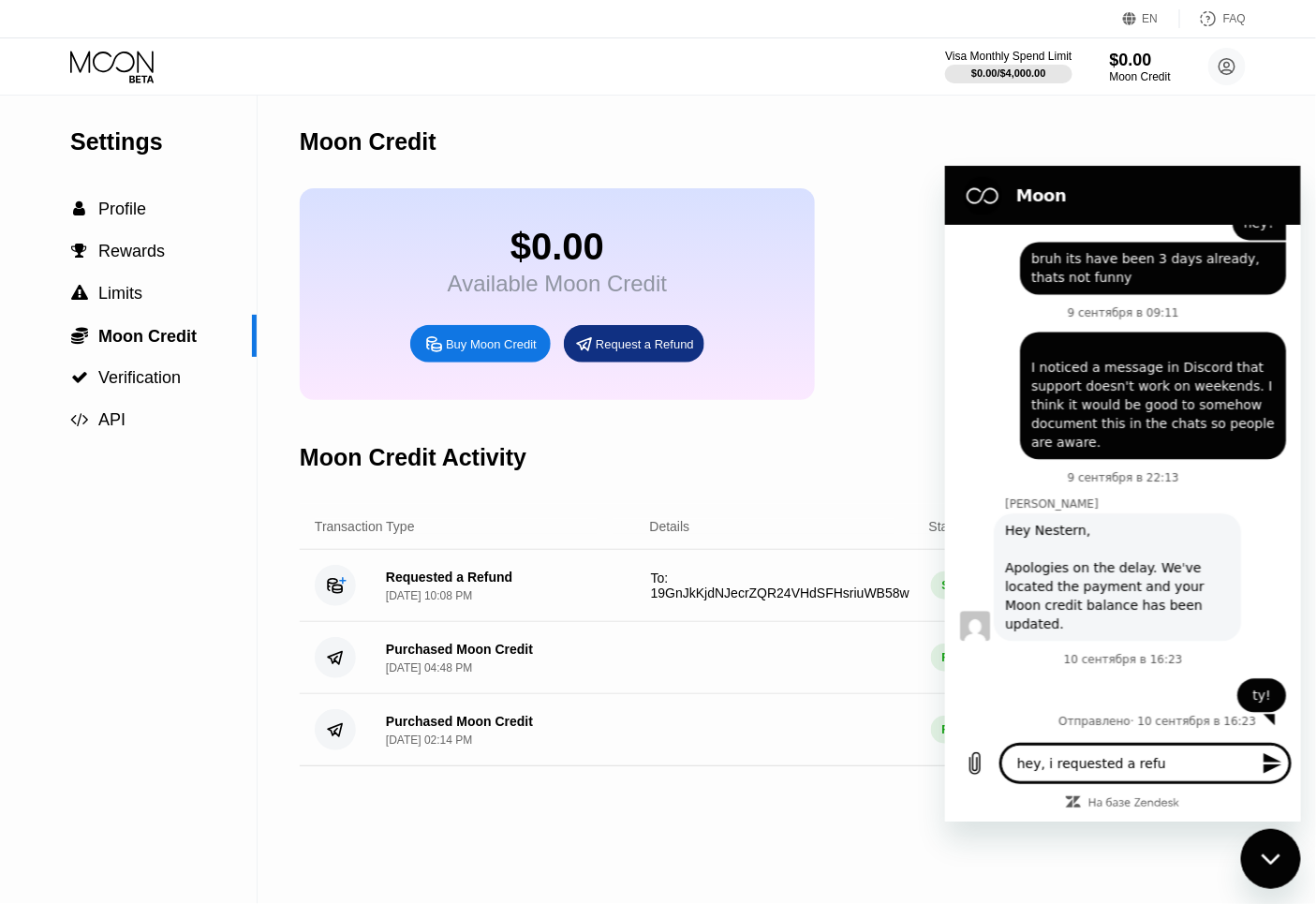
type textarea "hey, i requested a refun"
type textarea "x"
type textarea "hey, i requested a refund"
type textarea "x"
type textarea "hey, i requested a refund"
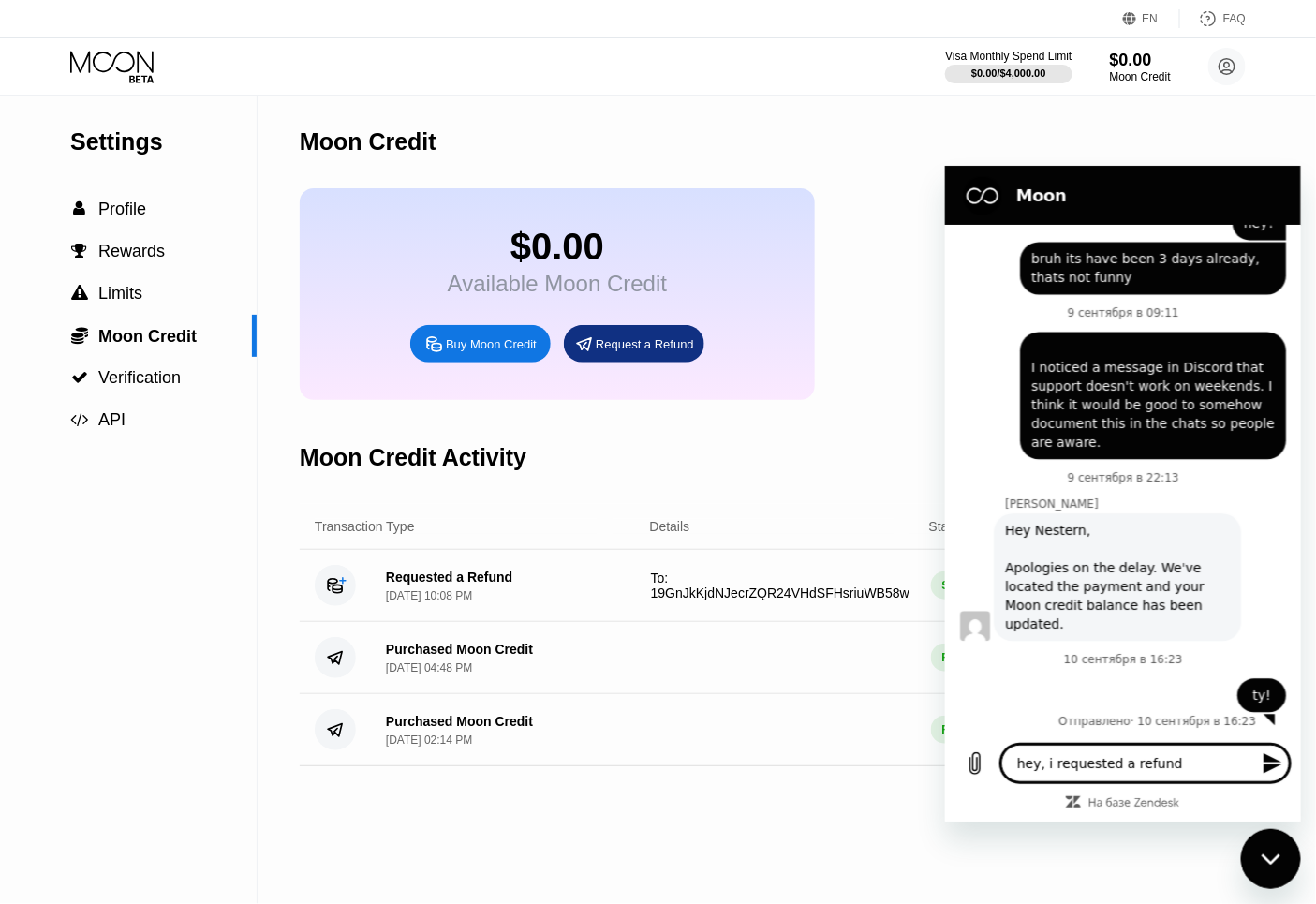
type textarea "x"
type textarea "hey, i requested a refund f"
type textarea "x"
type textarea "hey, i requested a refund fo"
type textarea "x"
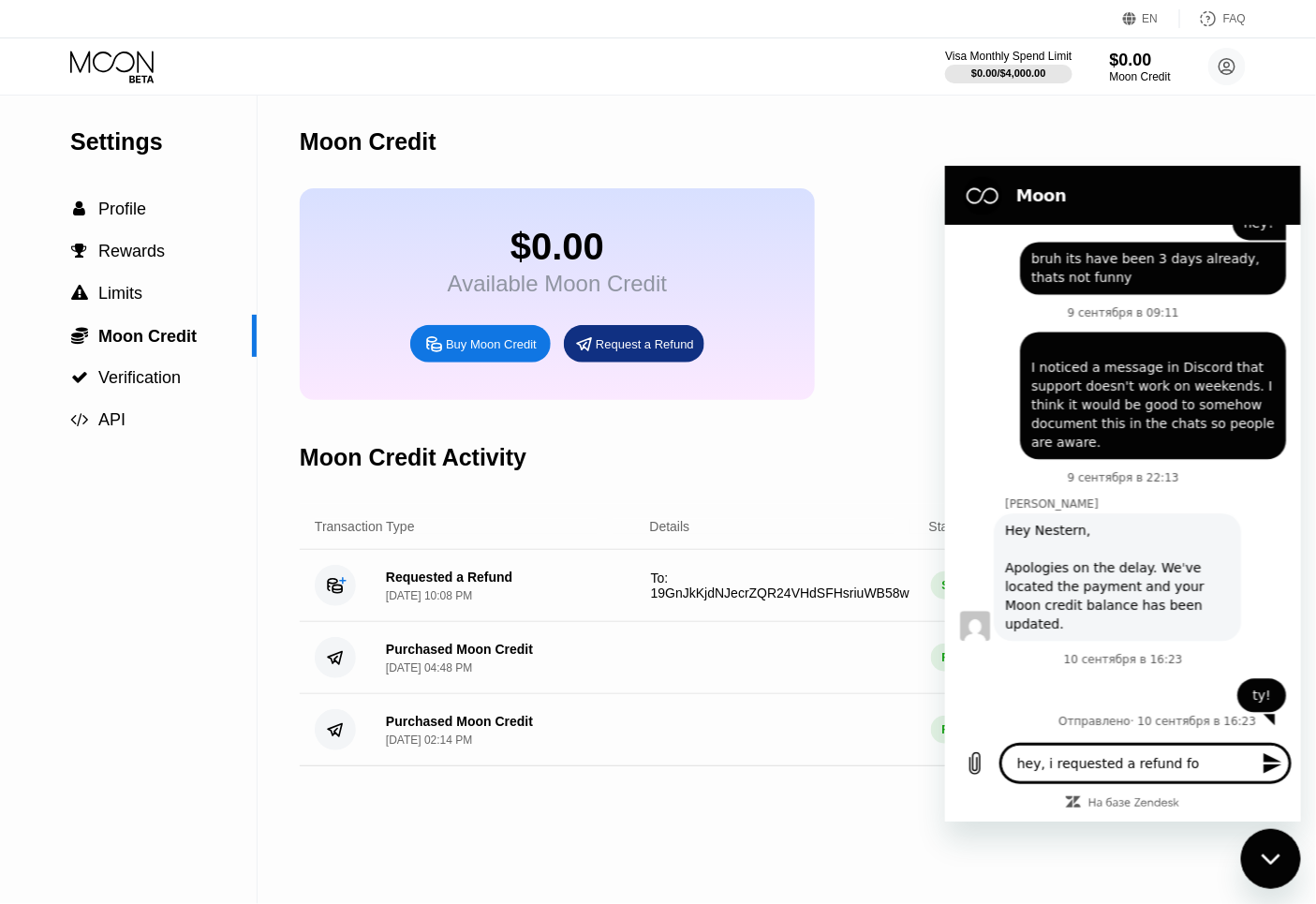
type textarea "hey, i requested a refund for"
type textarea "x"
type textarea "hey, i requested a refund for"
type textarea "x"
type textarea "hey, i requested a refund for 1"
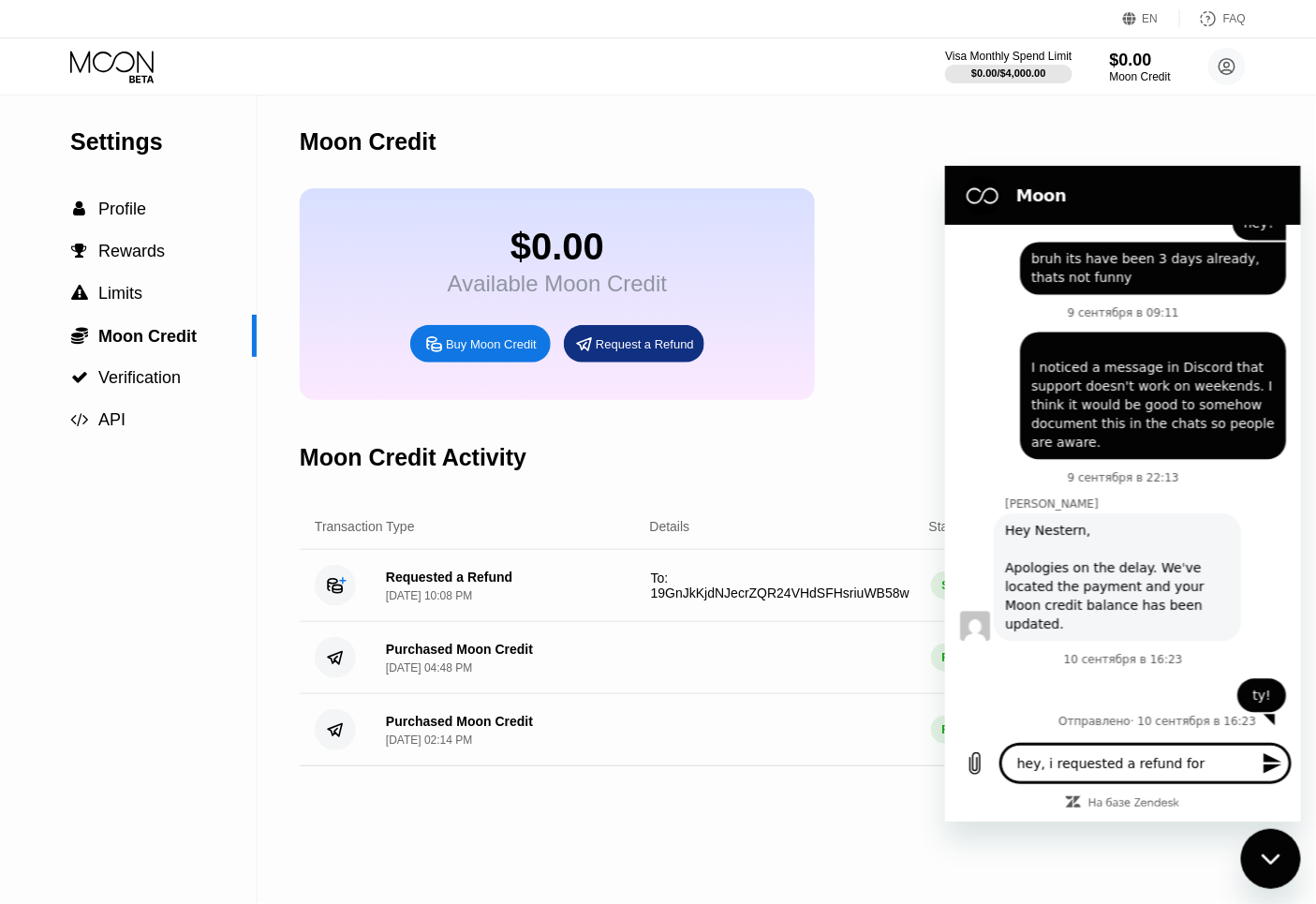
type textarea "x"
type textarea "hey, i requested a refund for 10"
type textarea "x"
type textarea "hey, i requested a refund for 10$"
type textarea "x"
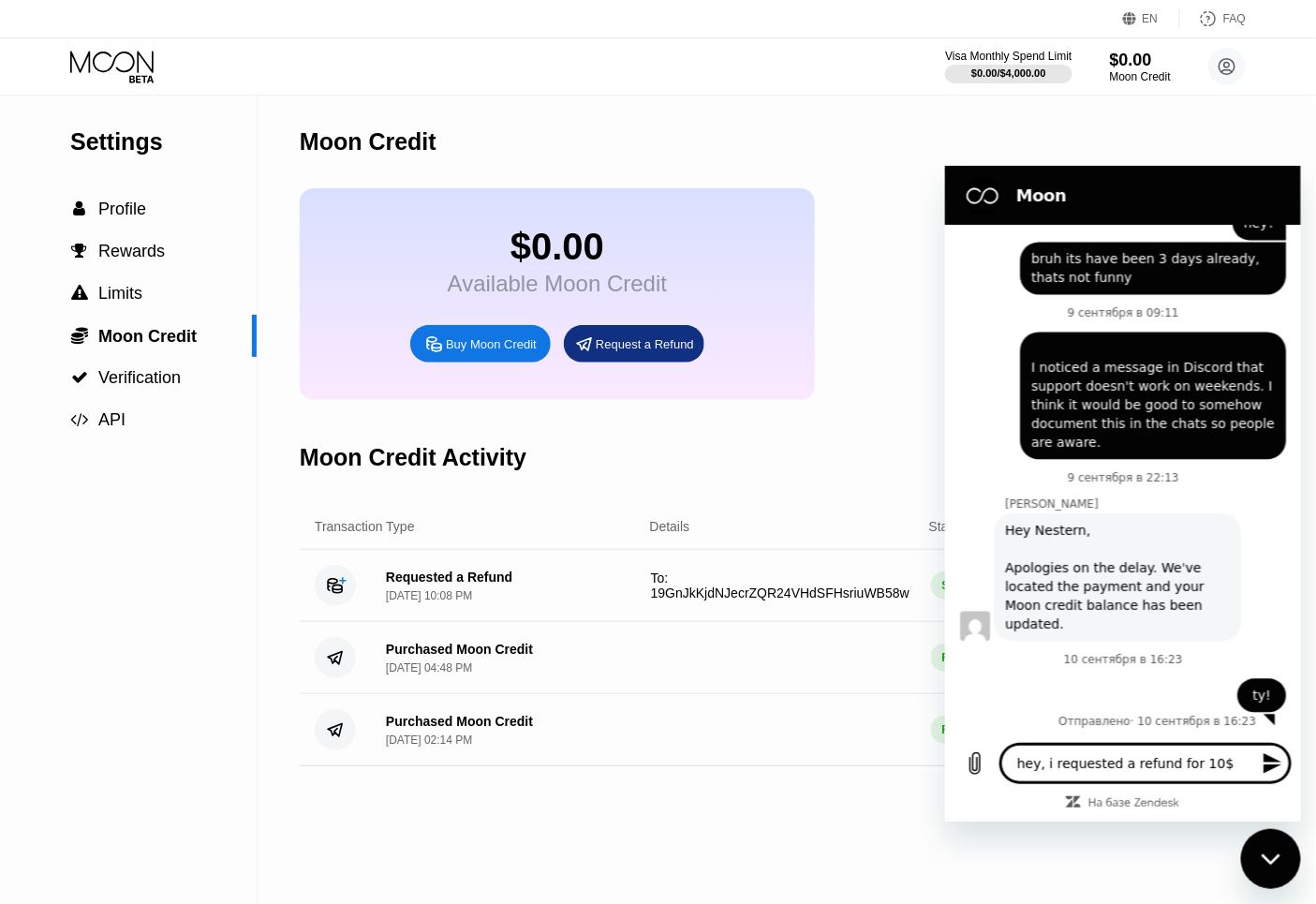
type textarea "hey, i requested a refund for 10$,"
type textarea "x"
type textarea "hey, i requested a refund for 10$,"
type textarea "x"
type textarea "hey, i requested a refund for 10$, b"
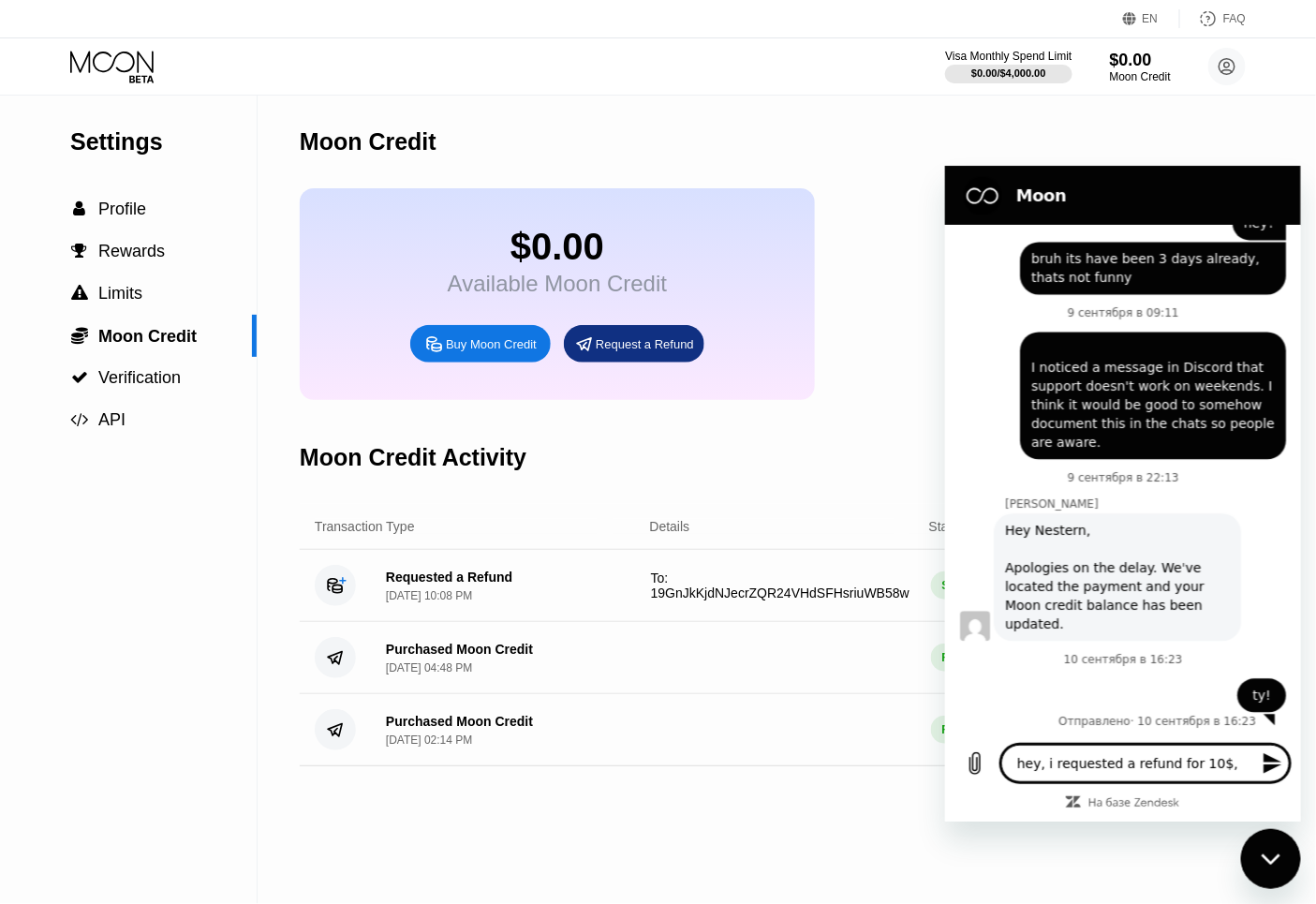
type textarea "x"
type textarea "hey, i requested a refund for 10$, bu"
type textarea "x"
type textarea "hey, i requested a refund for 10$, but"
type textarea "x"
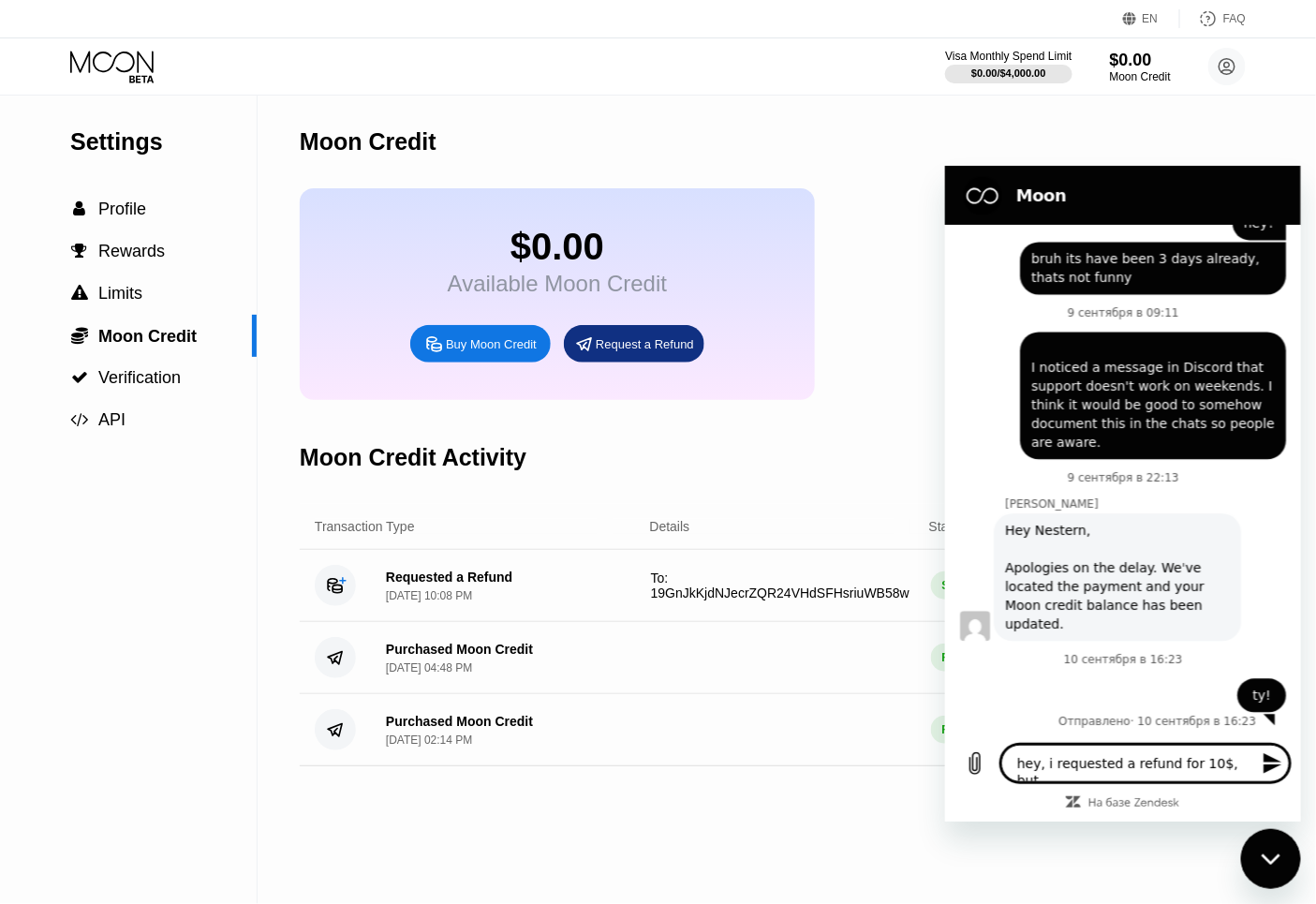
type textarea "hey, i requested a refund for 10$, but"
type textarea "x"
type textarea "hey, i requested a refund for 10$, but r"
type textarea "x"
type textarea "hey, i requested a refund for 10$, but re"
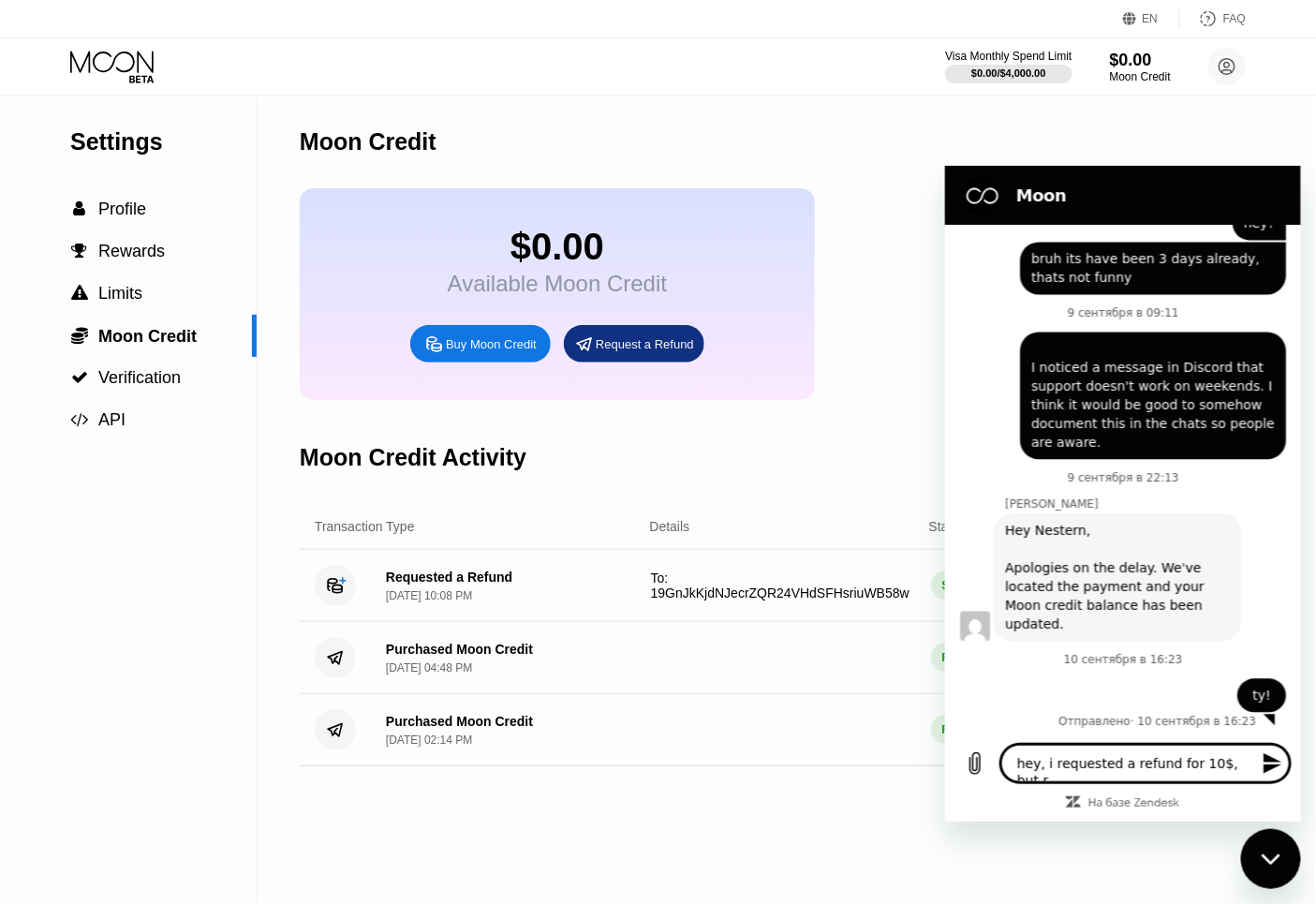
type textarea "x"
type textarea "hey, i requested a refund for 10$, but rec"
type textarea "x"
type textarea "hey, i requested a refund for 10$, but rece"
type textarea "x"
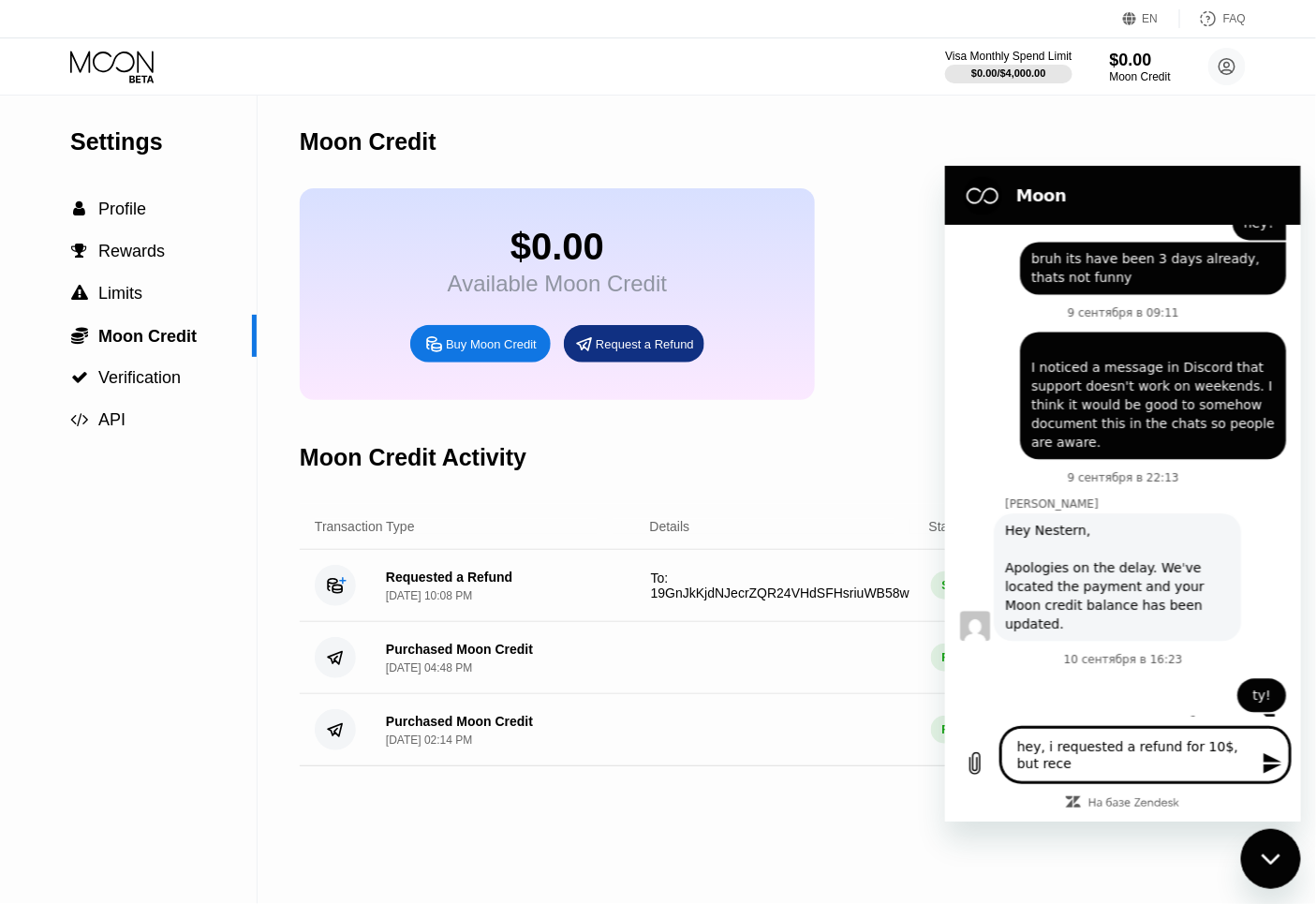
type textarea "hey, i requested a refund for 10$, but recei"
type textarea "x"
type textarea "hey, i requested a refund for 10$, but receiv"
type textarea "x"
type textarea "hey, i requested a refund for 10$, but receive"
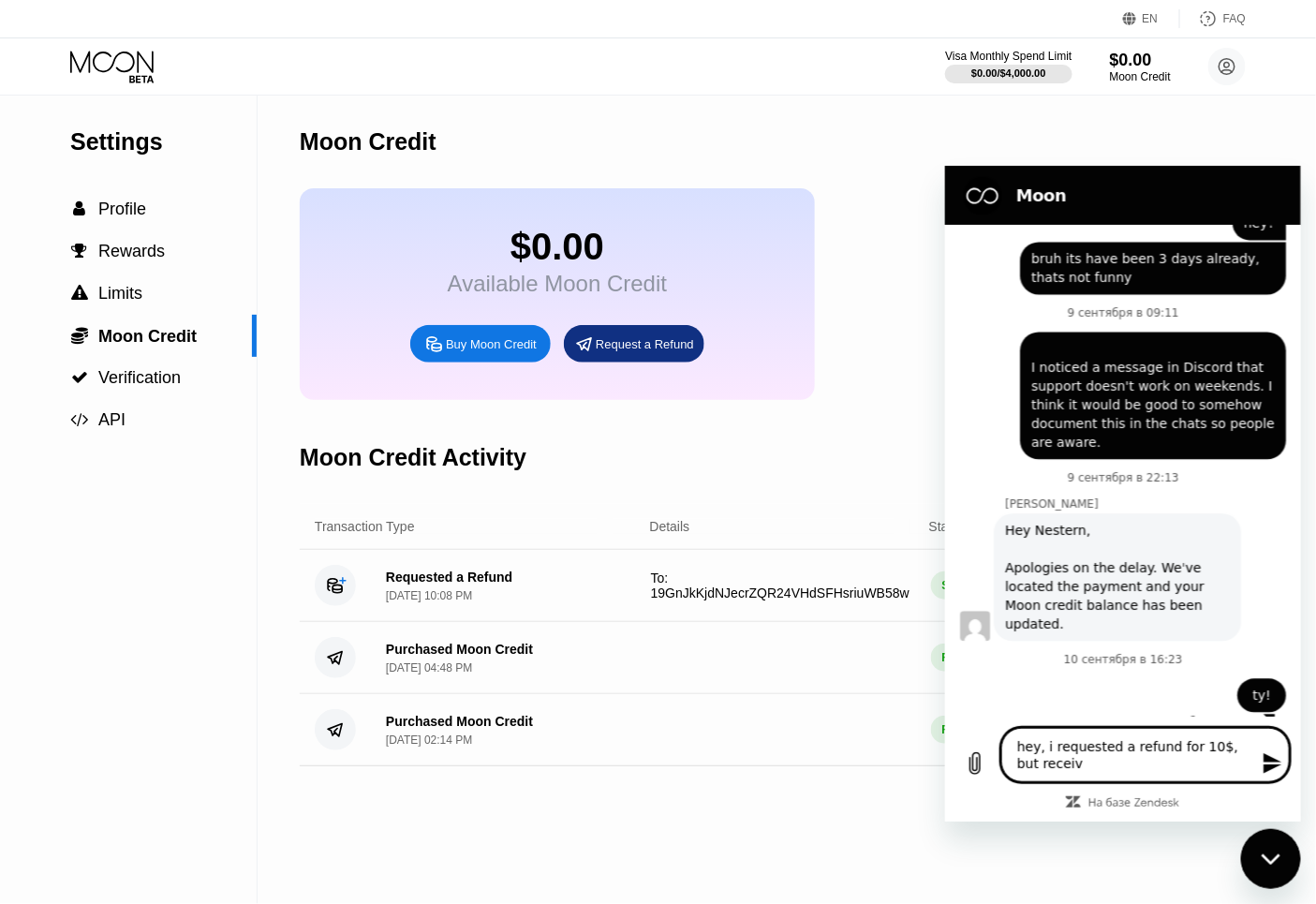
type textarea "x"
type textarea "hey, i requested a refund for 10$, but received"
type textarea "x"
type textarea "hey, i requested a refund for 10$, but received"
type textarea "x"
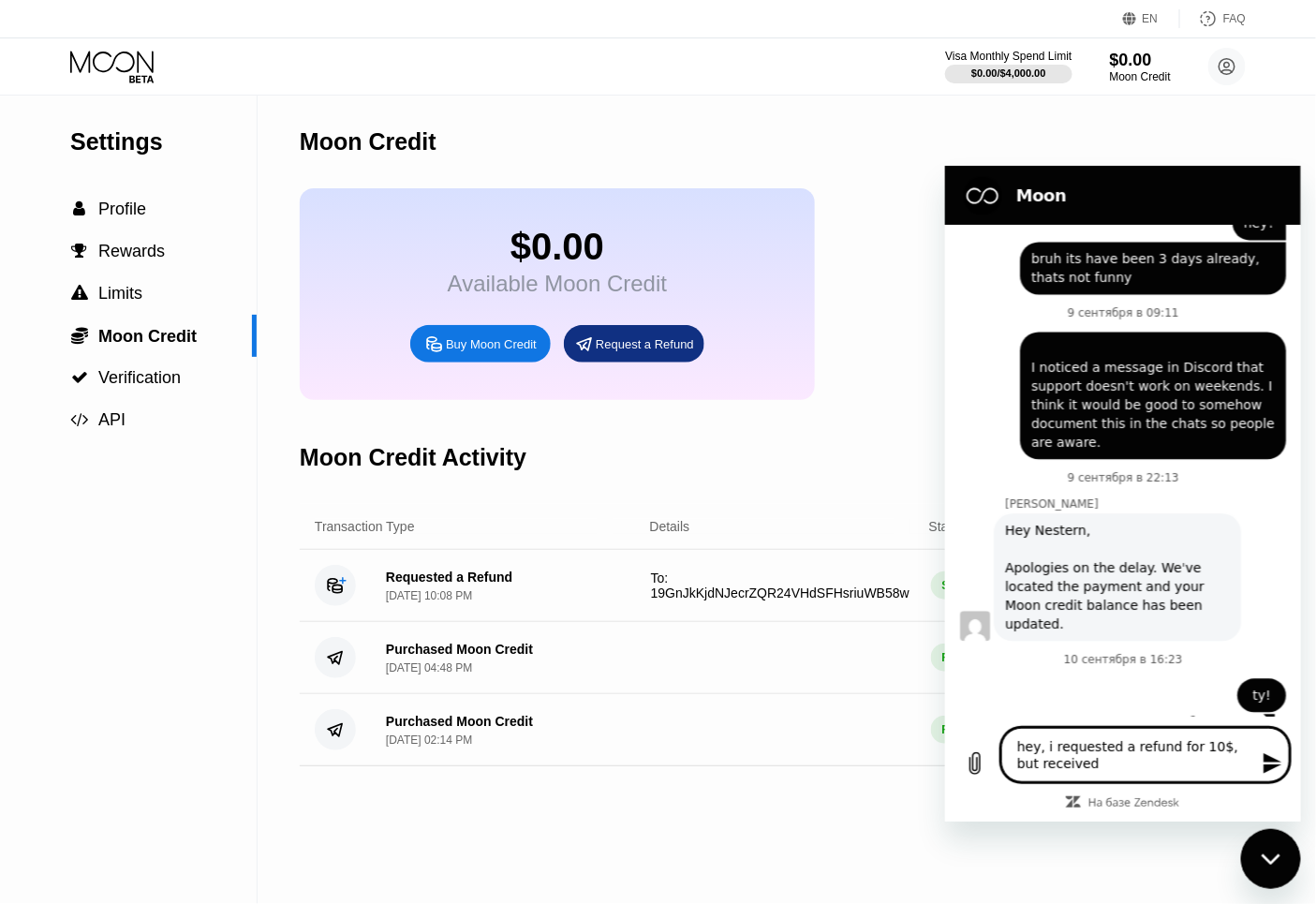
type textarea "hey, i requested a refund for 10$, but received o"
type textarea "x"
type textarea "hey, i requested a refund for 10$, but received on"
type textarea "x"
type textarea "hey, i requested a refund for 10$, but received onl"
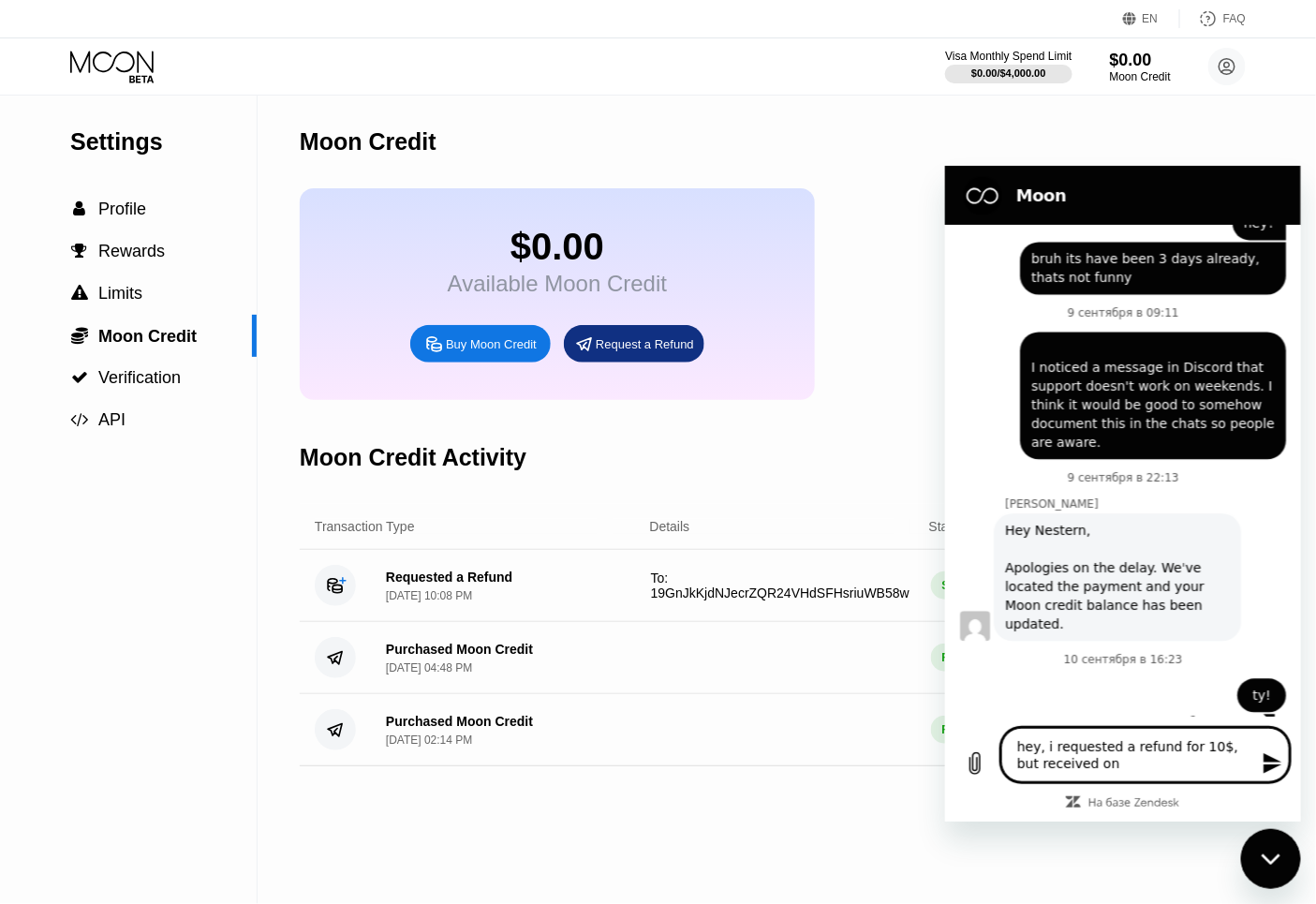
type textarea "x"
type textarea "hey, i requested a refund for 10$, but received only"
type textarea "x"
type textarea "hey, i requested a refund for 10$, but received only"
type textarea "x"
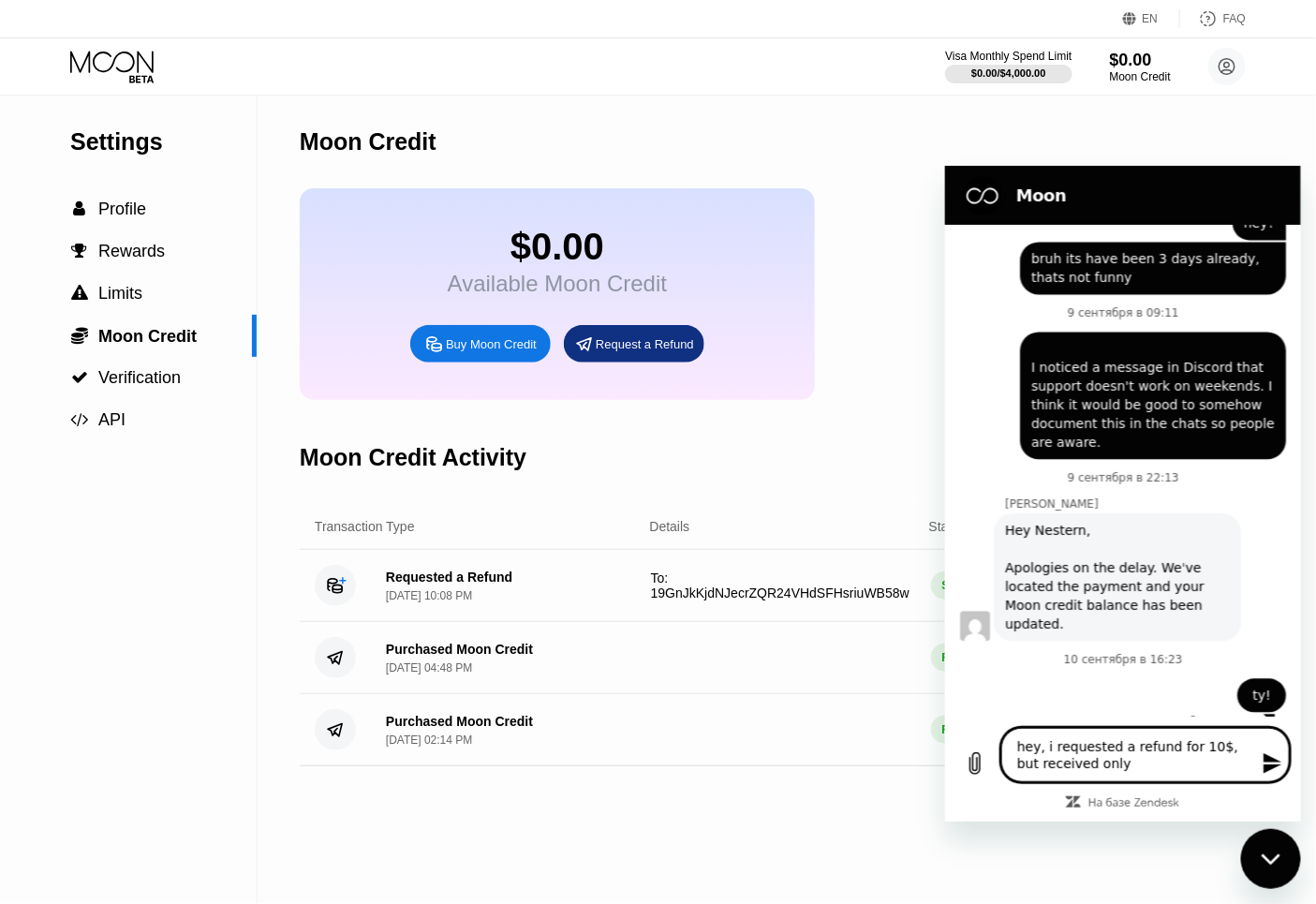
type textarea "hey, i requested a refund for 10$, but received only ~"
type textarea "x"
type textarea "hey, i requested a refund for 10$, but received only ~5"
type textarea "x"
type textarea "hey, i requested a refund for 10$, but received only ~5$"
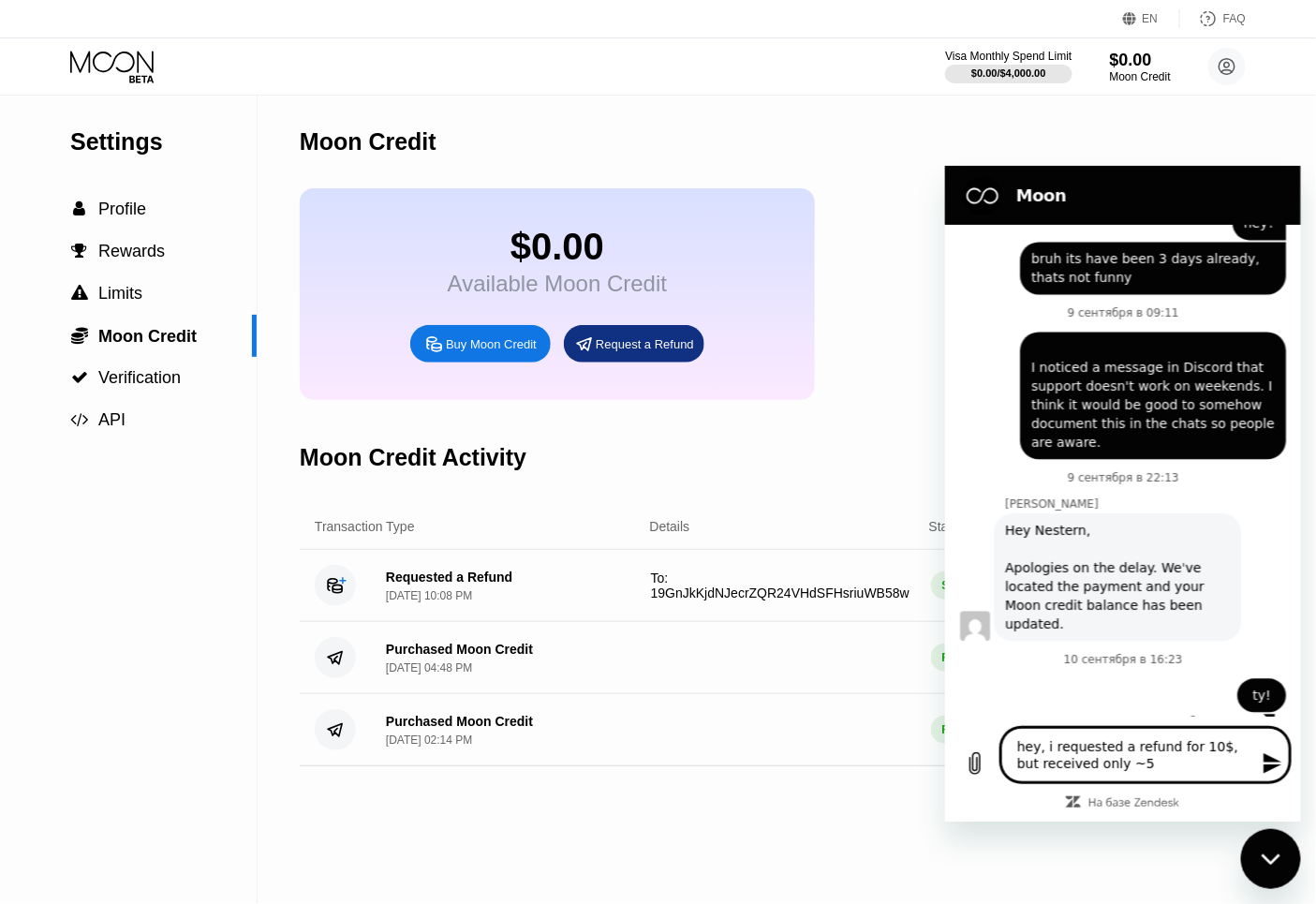
type textarea "x"
type textarea "hey, i requested a refund for 10$, but received only ~5$,"
type textarea "x"
type textarea "hey, i requested a refund for 10$, but received only ~5$,"
type textarea "x"
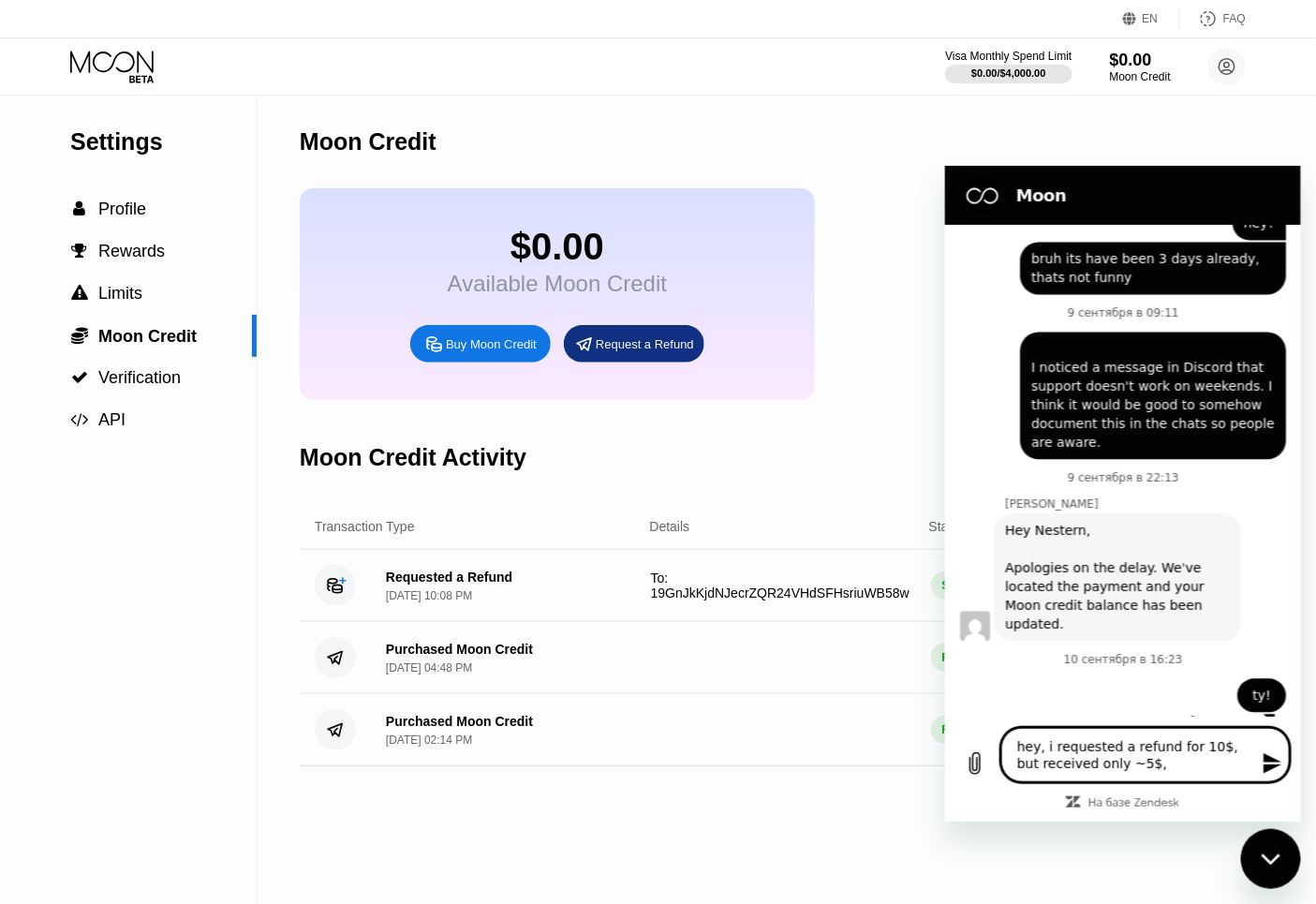
type textarea "hey, i requested a refund for 10$, but received only ~5$, i"
type textarea "x"
type textarea "hey, i requested a refund for 10$, but received only ~5$, is"
type textarea "x"
type textarea "hey, i requested a refund for 10$, but received only ~5$, is"
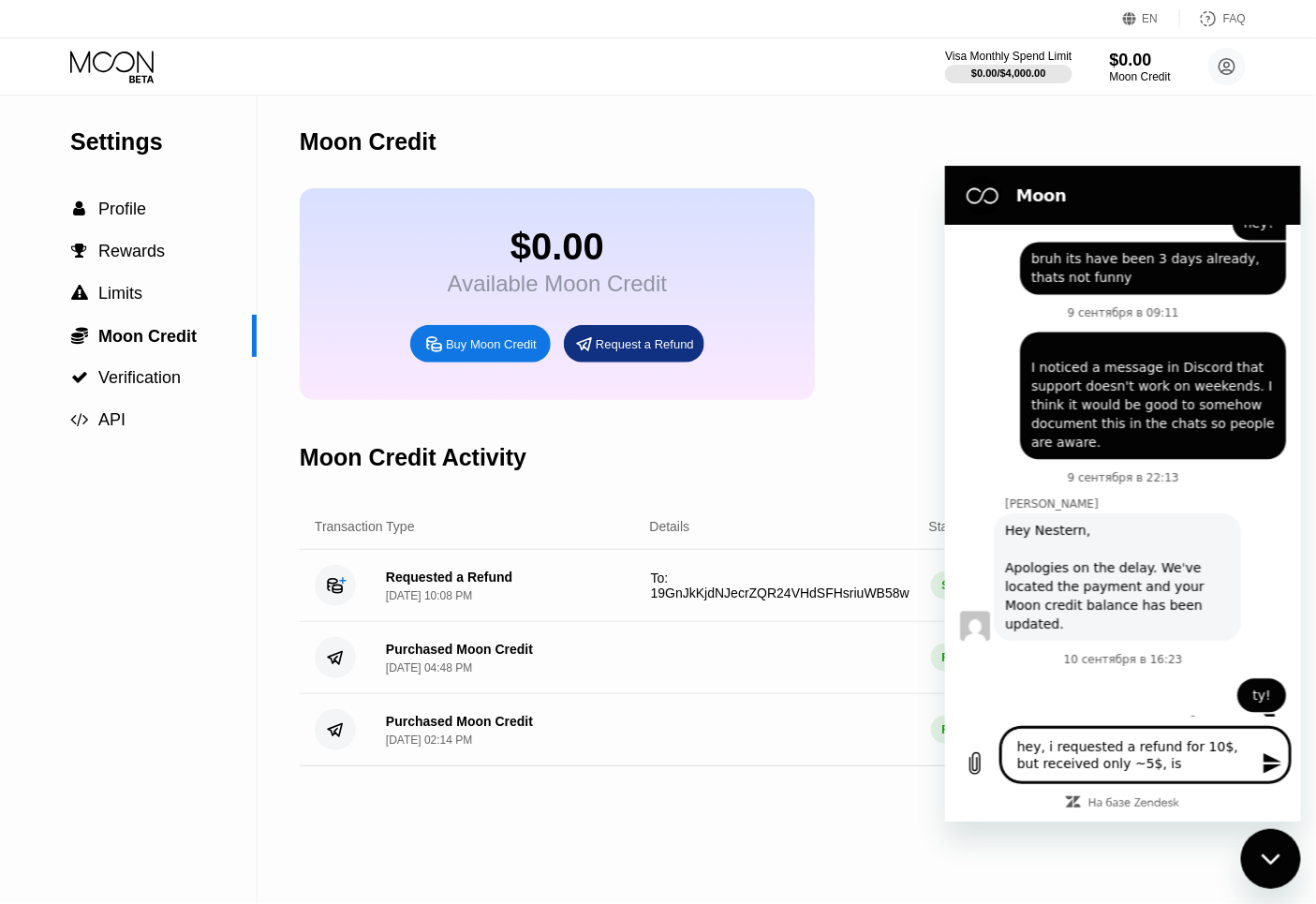
type textarea "x"
type textarea "hey, i requested a refund for 10$, but received only ~5$, is i"
type textarea "x"
type textarea "hey, i requested a refund for 10$, but received only ~5$, is it"
type textarea "x"
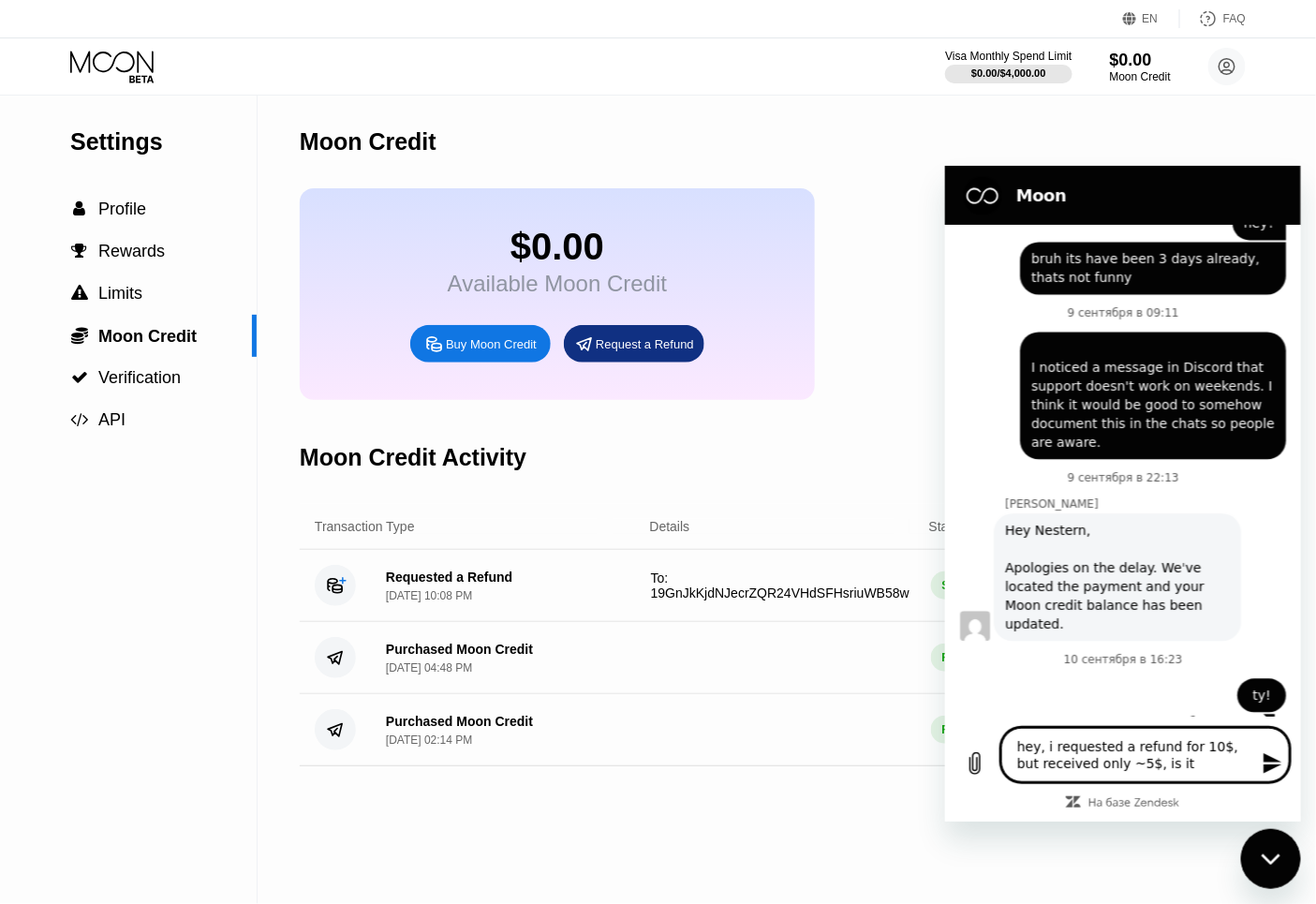
type textarea "hey, i requested a refund for 10$, but received only ~5$, is it"
type textarea "x"
type textarea "hey, i requested a refund for 10$, but received only ~5$, is it n"
type textarea "x"
type textarea "hey, i requested a refund for 10$, but received only ~5$, is it no"
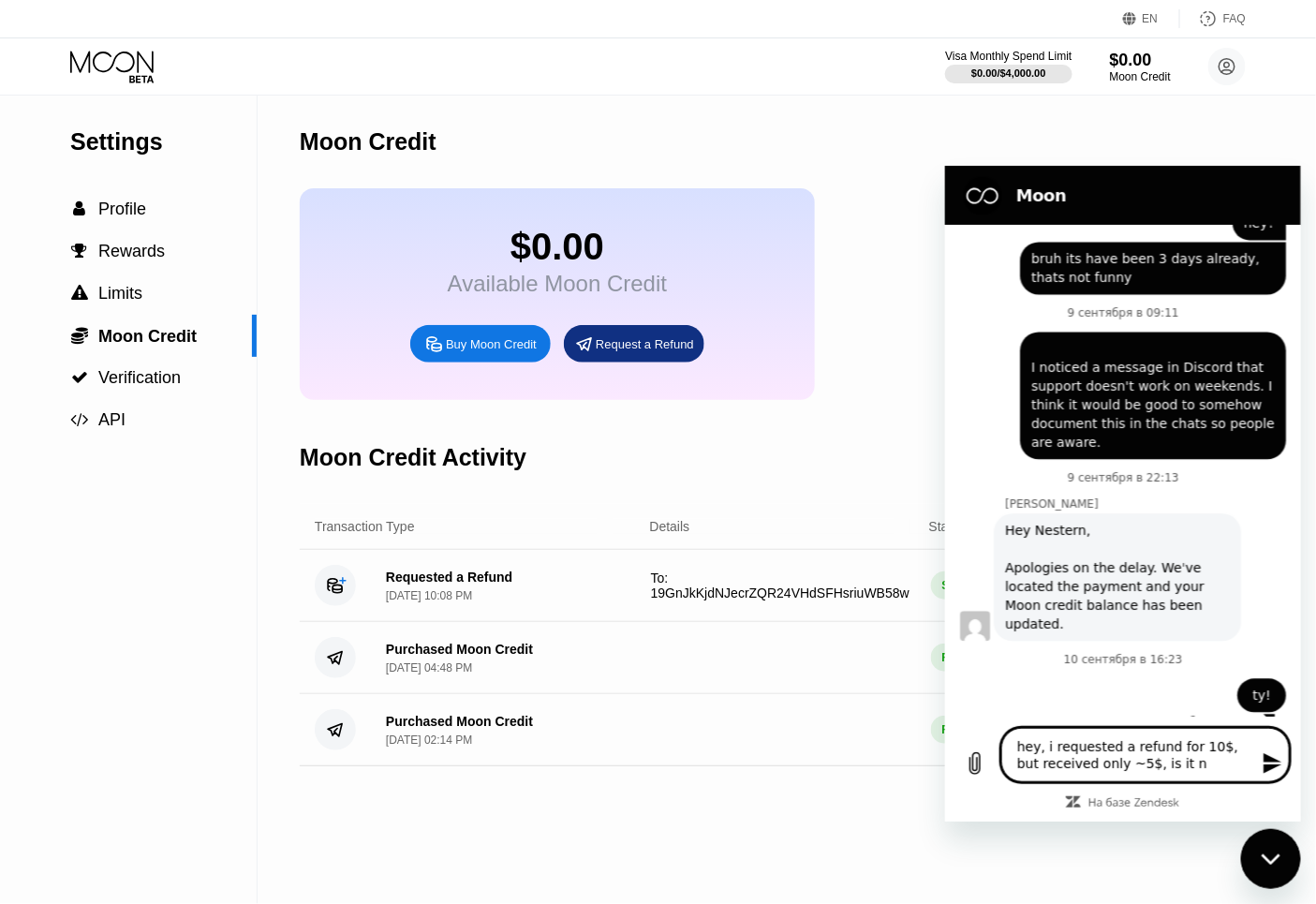
type textarea "x"
type textarea "hey, i requested a refund for 10$, but received only ~5$, is it nor"
type textarea "x"
type textarea "hey, i requested a refund for 10$, but received only ~5$, is it norm"
type textarea "x"
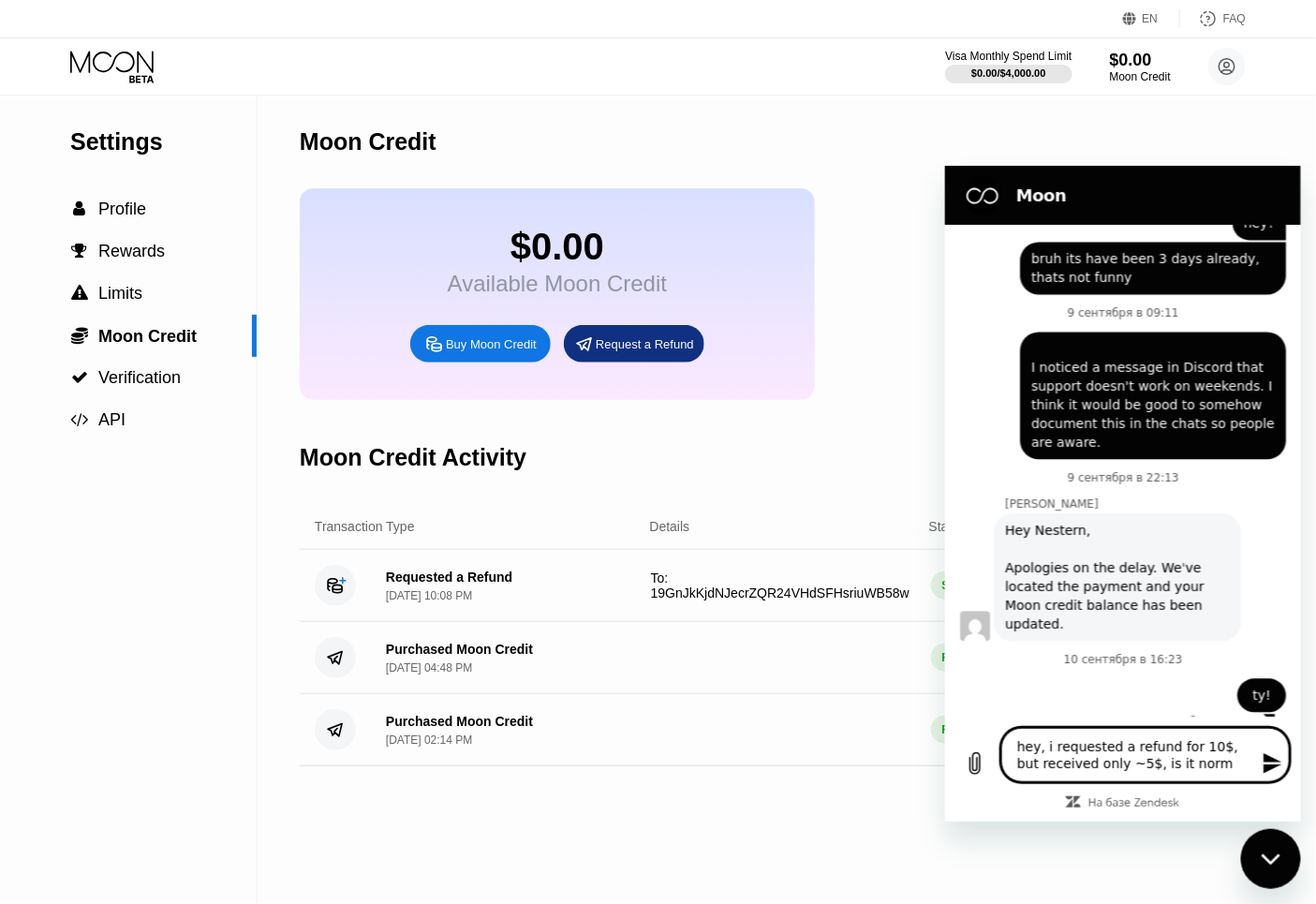
type textarea "hey, i requested a refund for 10$, but received only ~5$, is it norma"
type textarea "x"
type textarea "hey, i requested a refund for 10$, but received only ~5$, is it norma;"
type textarea "x"
type textarea "hey, i requested a refund for 10$, but received only ~5$, is it norma"
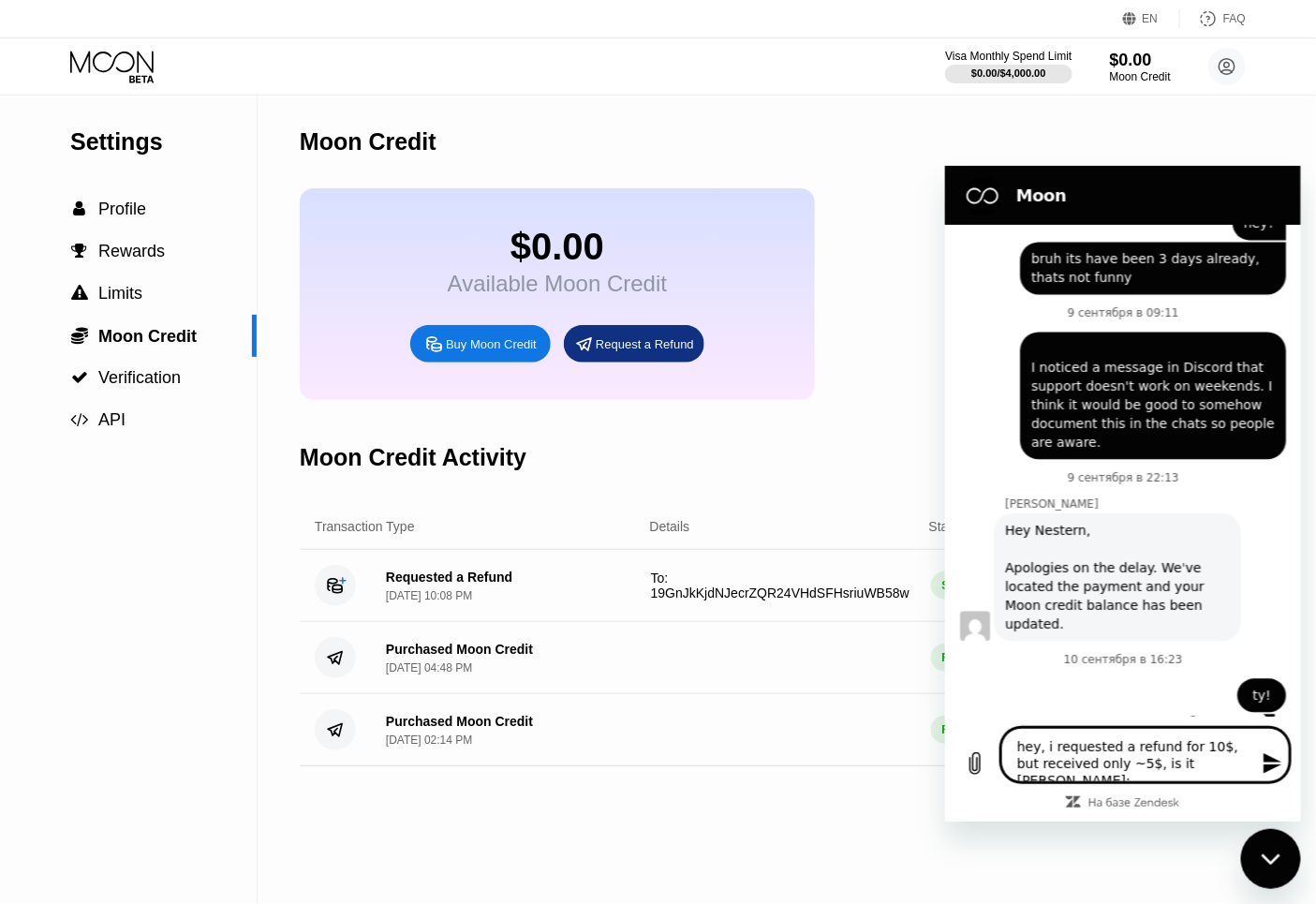
type textarea "x"
type textarea "hey, i requested a refund for 10$, but received only ~5$, is it norm"
type textarea "x"
type textarea "hey, i requested a refund for 10$, but received only ~5$, is it nor"
type textarea "x"
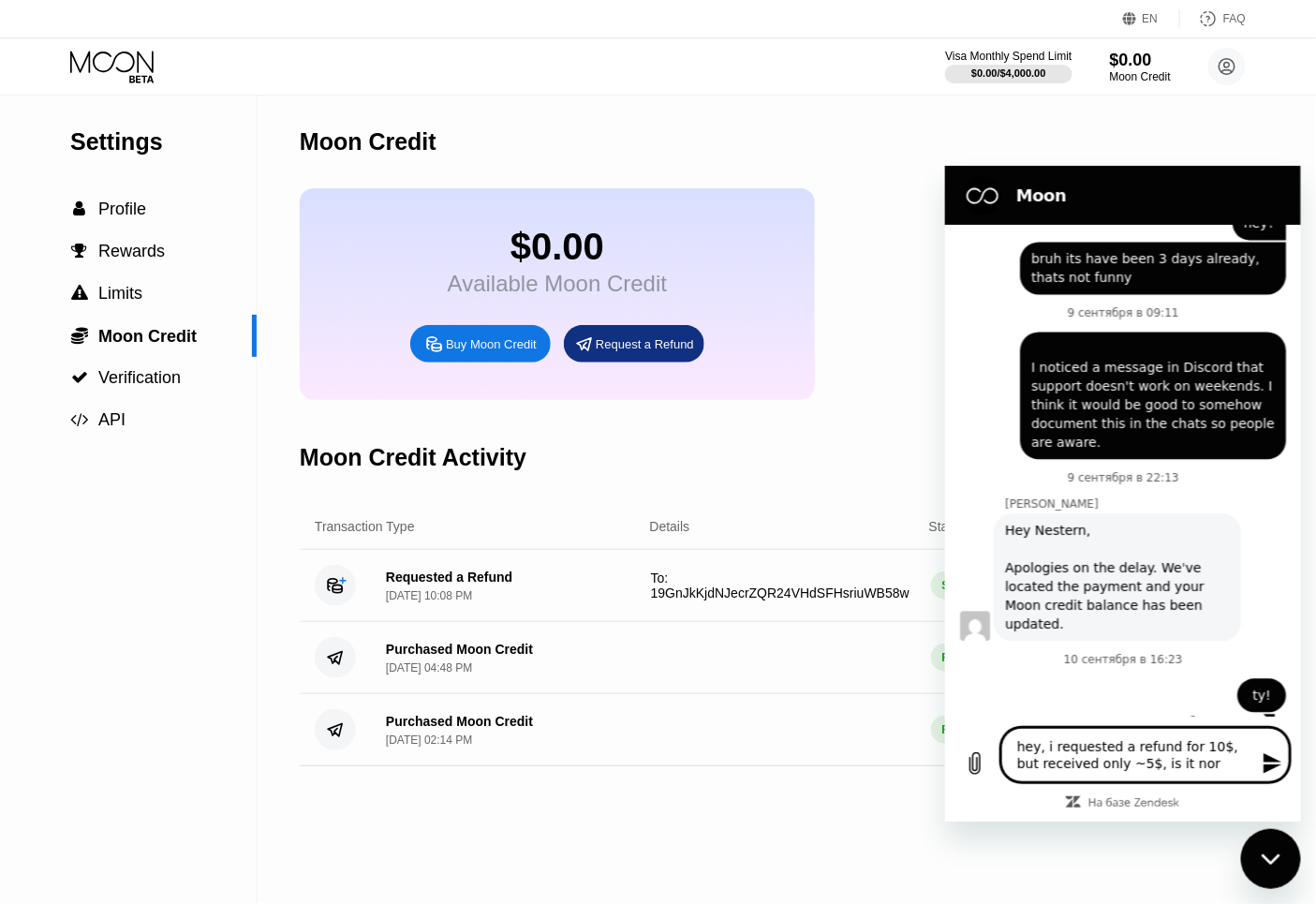
type textarea "hey, i requested a refund for 10$, but received only ~5$, is it no"
type textarea "x"
type textarea "hey, i requested a refund for 10$, but received only ~5$, is it n"
type textarea "x"
type textarea "hey, i requested a refund for 10$, but received only ~5$, is it"
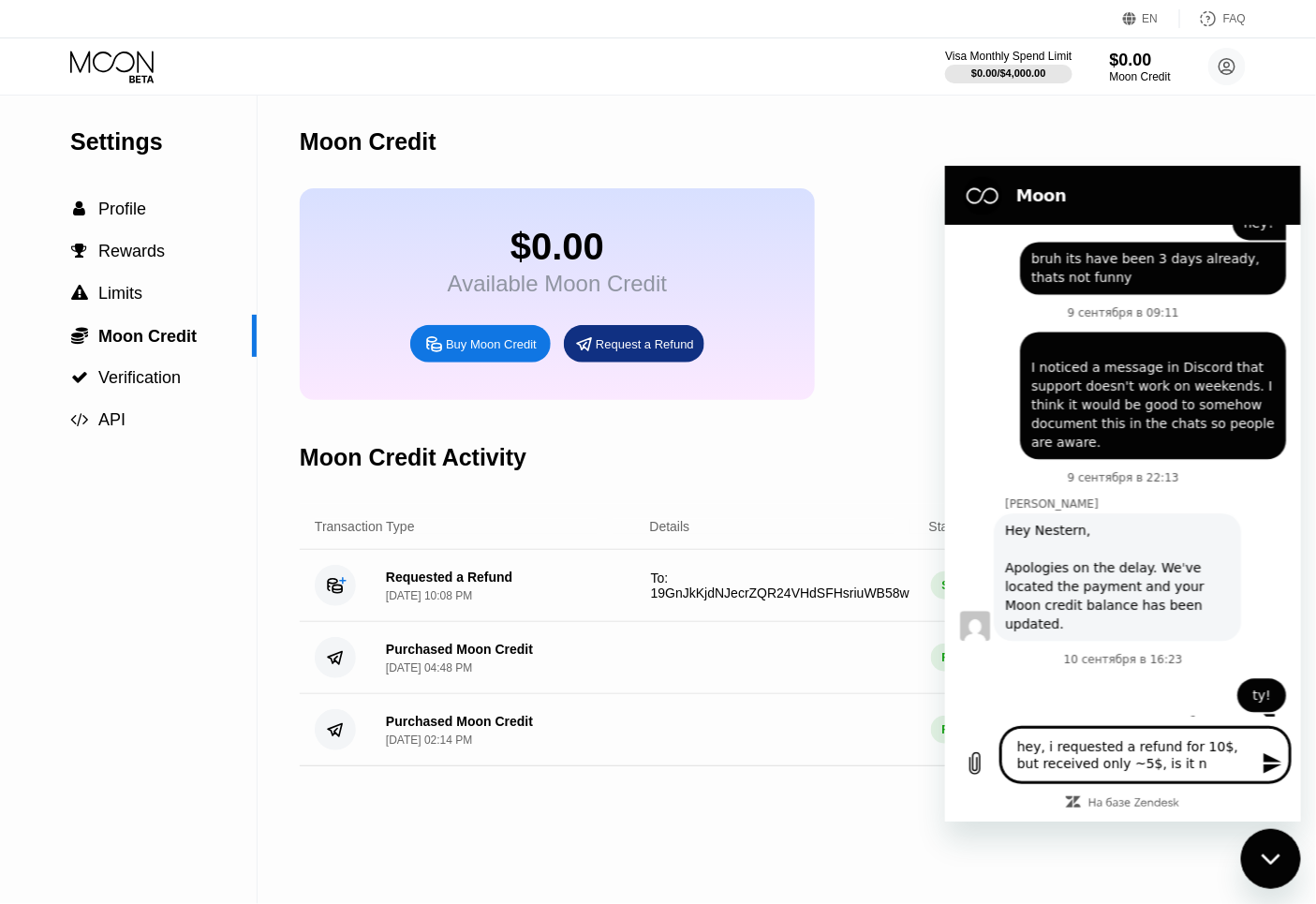
type textarea "x"
type textarea "hey, i requested a refund for 10$, but received only ~5$, is it"
type textarea "x"
type textarea "hey, i requested a refund for 10$, but received only ~5$, is i"
type textarea "x"
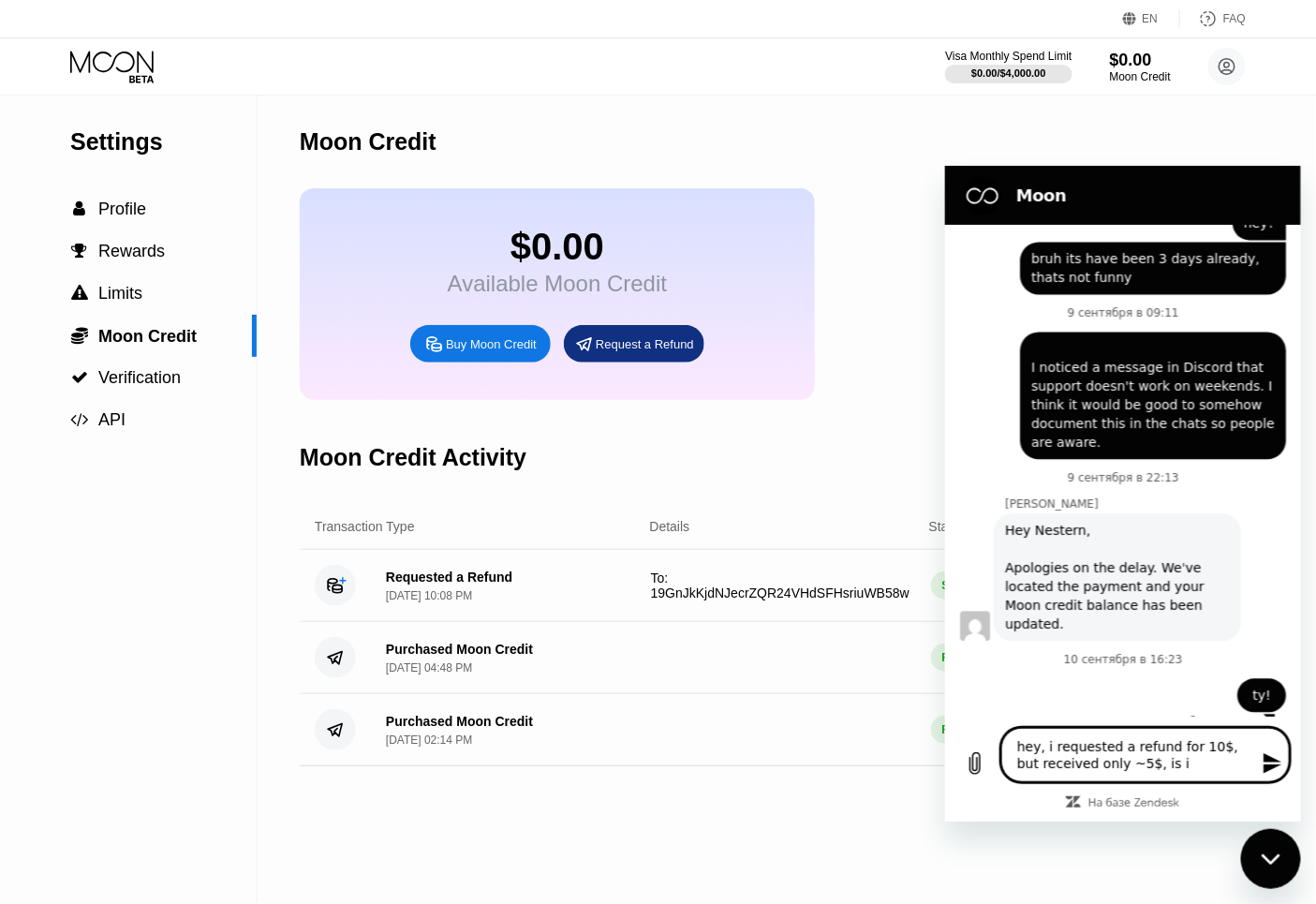
type textarea "hey, i requested a refund for 10$, but received only ~5$, is"
type textarea "x"
type textarea "hey, i requested a refund for 10$, but received only ~5$, is"
type textarea "x"
type textarea "hey, i requested a refund for 10$, but received only ~5$, i"
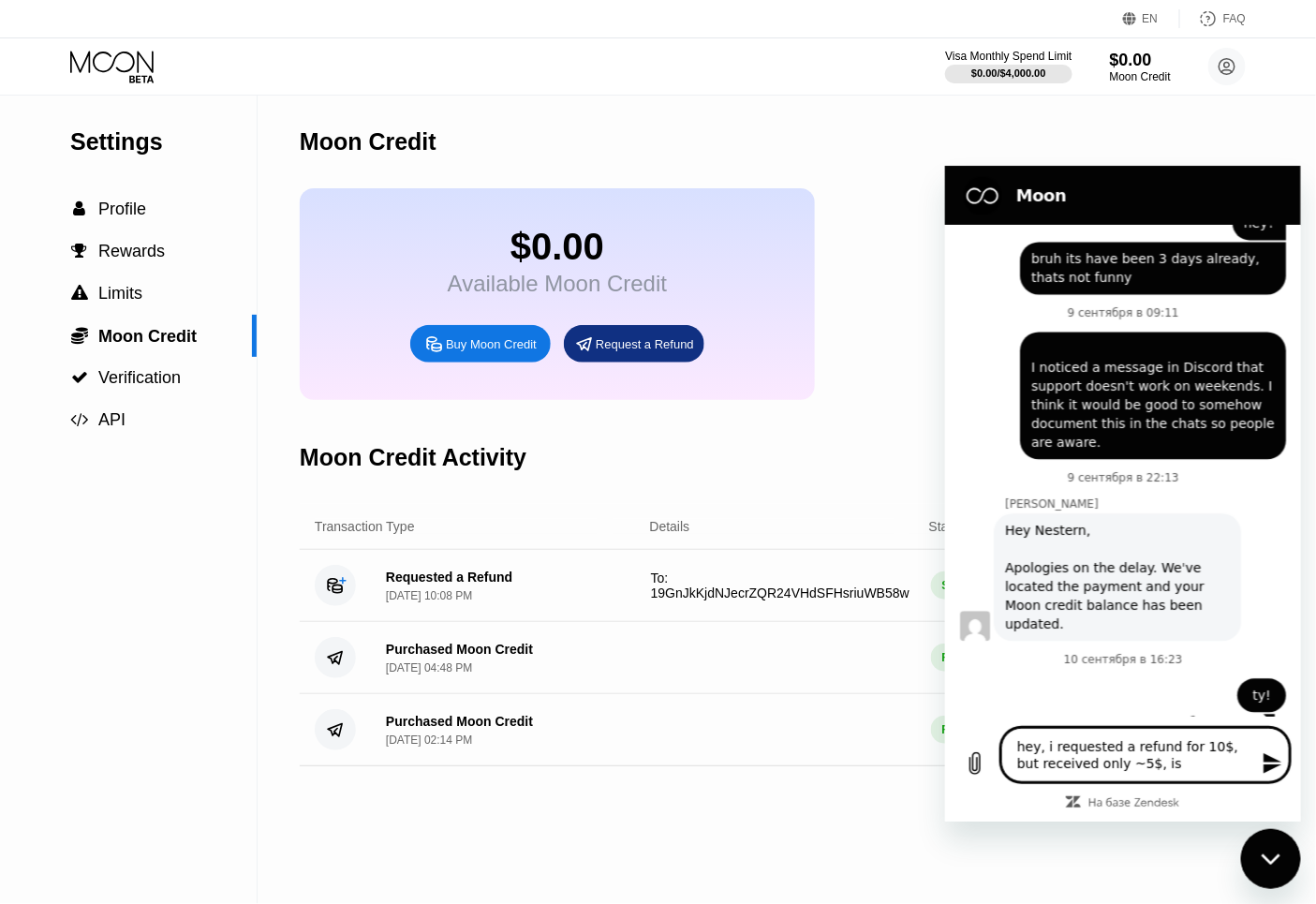
type textarea "x"
type textarea "hey, i requested a refund for 10$, but received only ~5$,"
type textarea "x"
type textarea "hey, i requested a refund for 10$, but received only ~5$,"
type textarea "x"
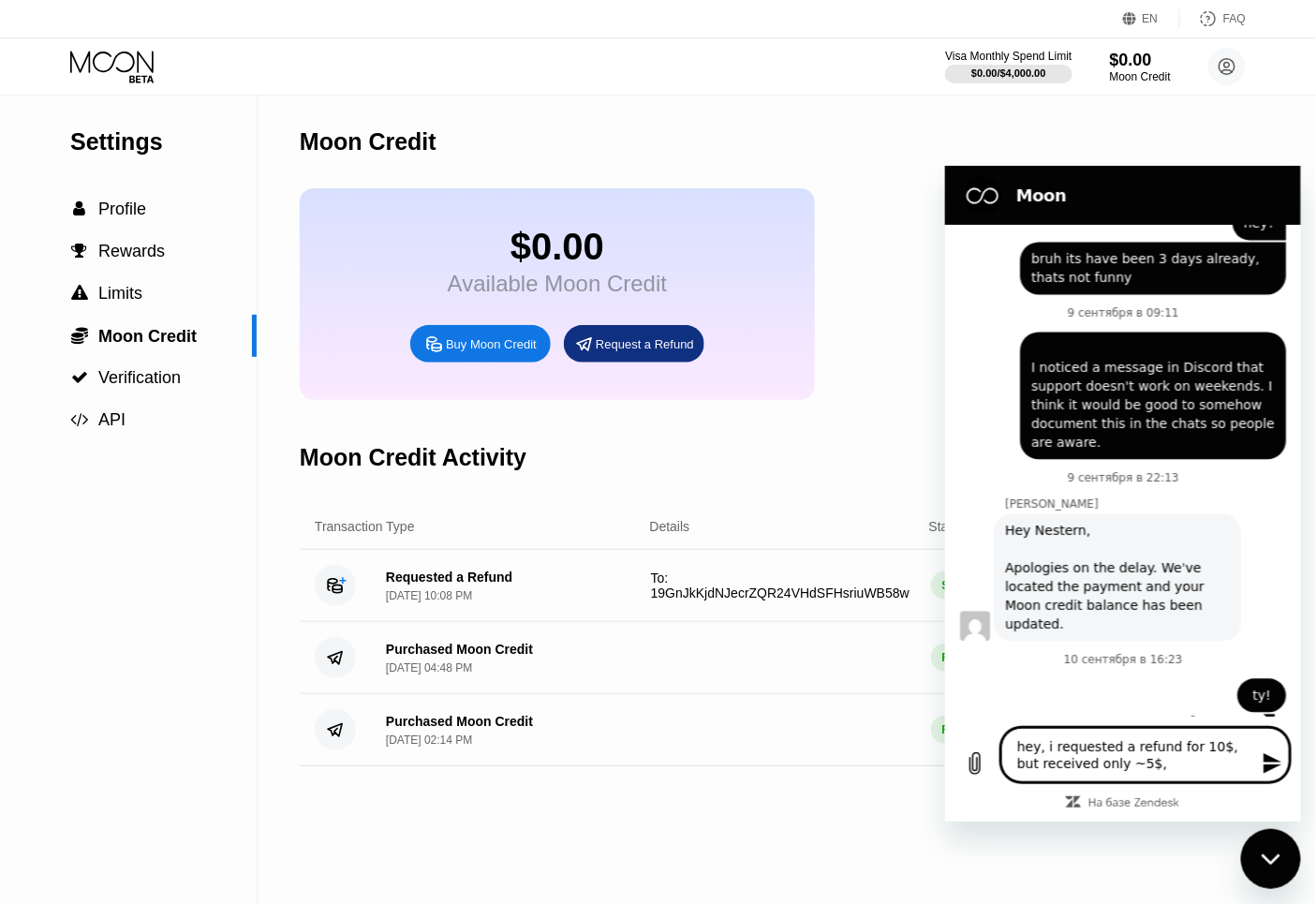
type textarea "hey, i requested a refund for 10$, but received only ~5$"
type textarea "x"
type textarea "hey, i requested a refund for 10$, but received only ~5$"
type textarea "x"
type textarea "hey, i requested a refund for 10$, but received only ~5$ w"
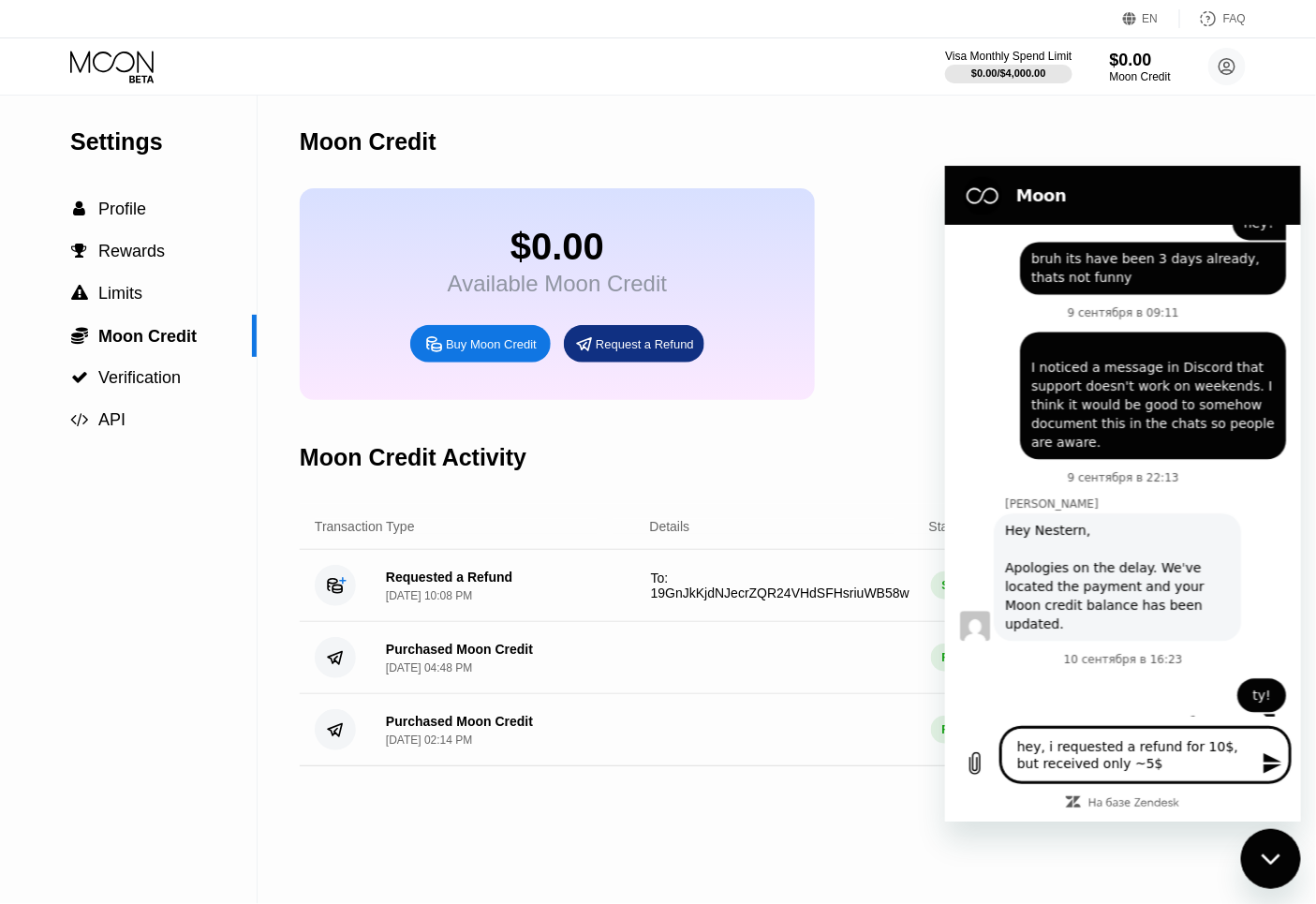
type textarea "x"
type textarea "hey, i requested a refund for 10$, but received only ~5$ wi"
type textarea "x"
type textarea "hey, i requested a refund for 10$, but received only ~5$ wit"
type textarea "x"
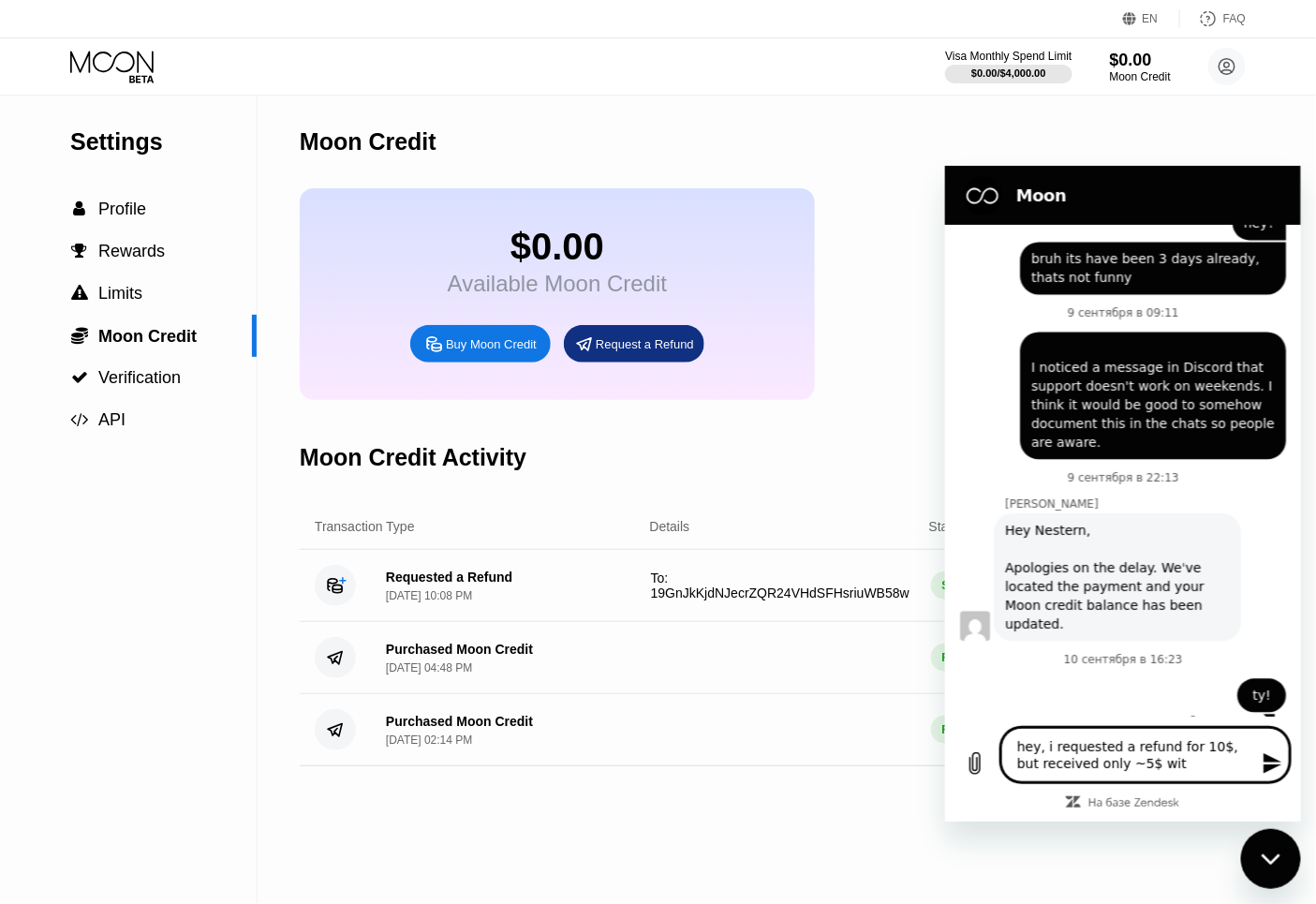
type textarea "hey, i requested a refund for 10$, but received only ~5$ with"
type textarea "x"
type textarea "hey, i requested a refund for 10$, but received only ~5$ with("
type textarea "x"
type textarea "hey, i requested a refund for 10$, but received only ~5$ with("
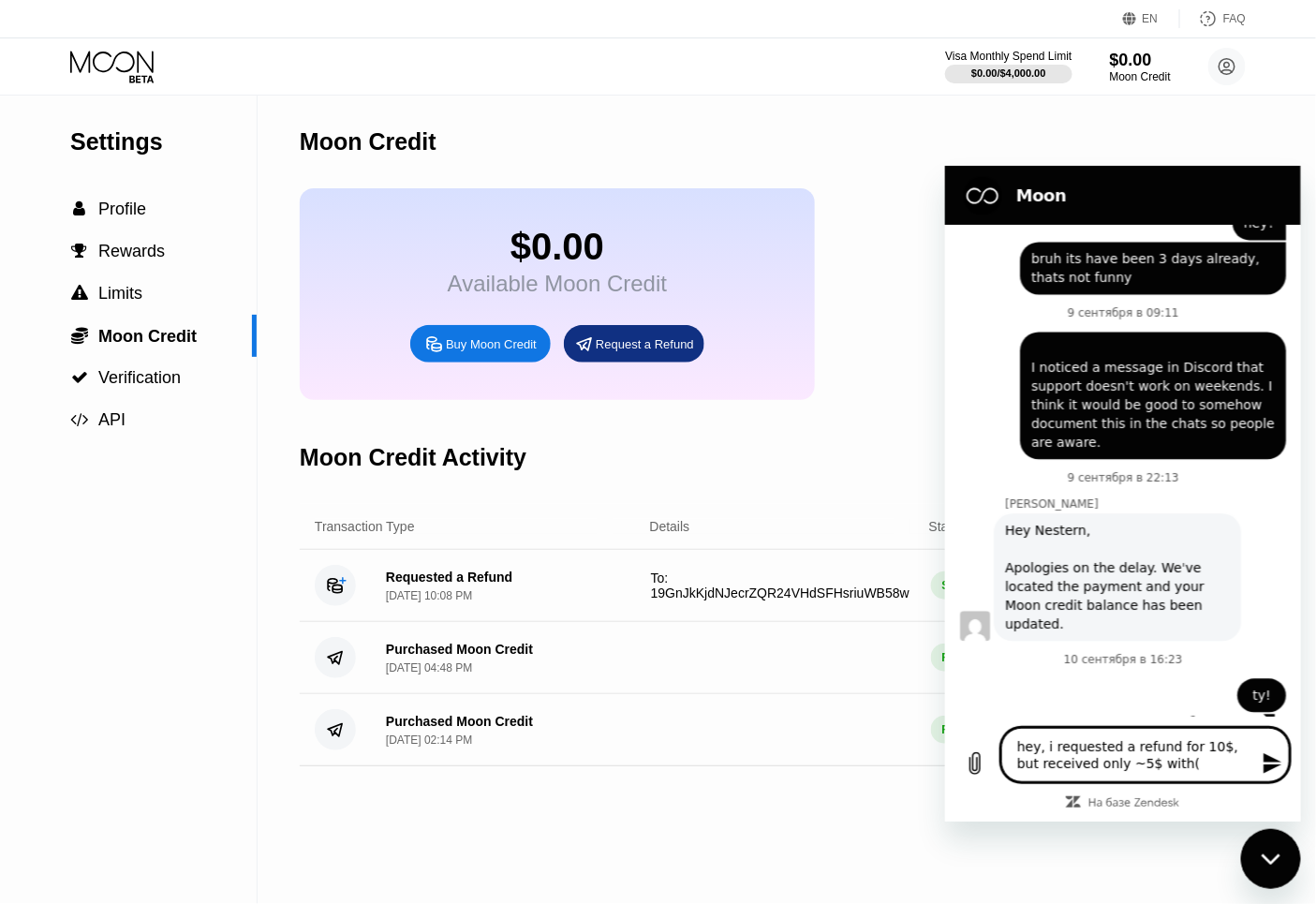
type textarea "x"
type textarea "hey, i requested a refund for 10$, but received only ~5$ with("
type textarea "x"
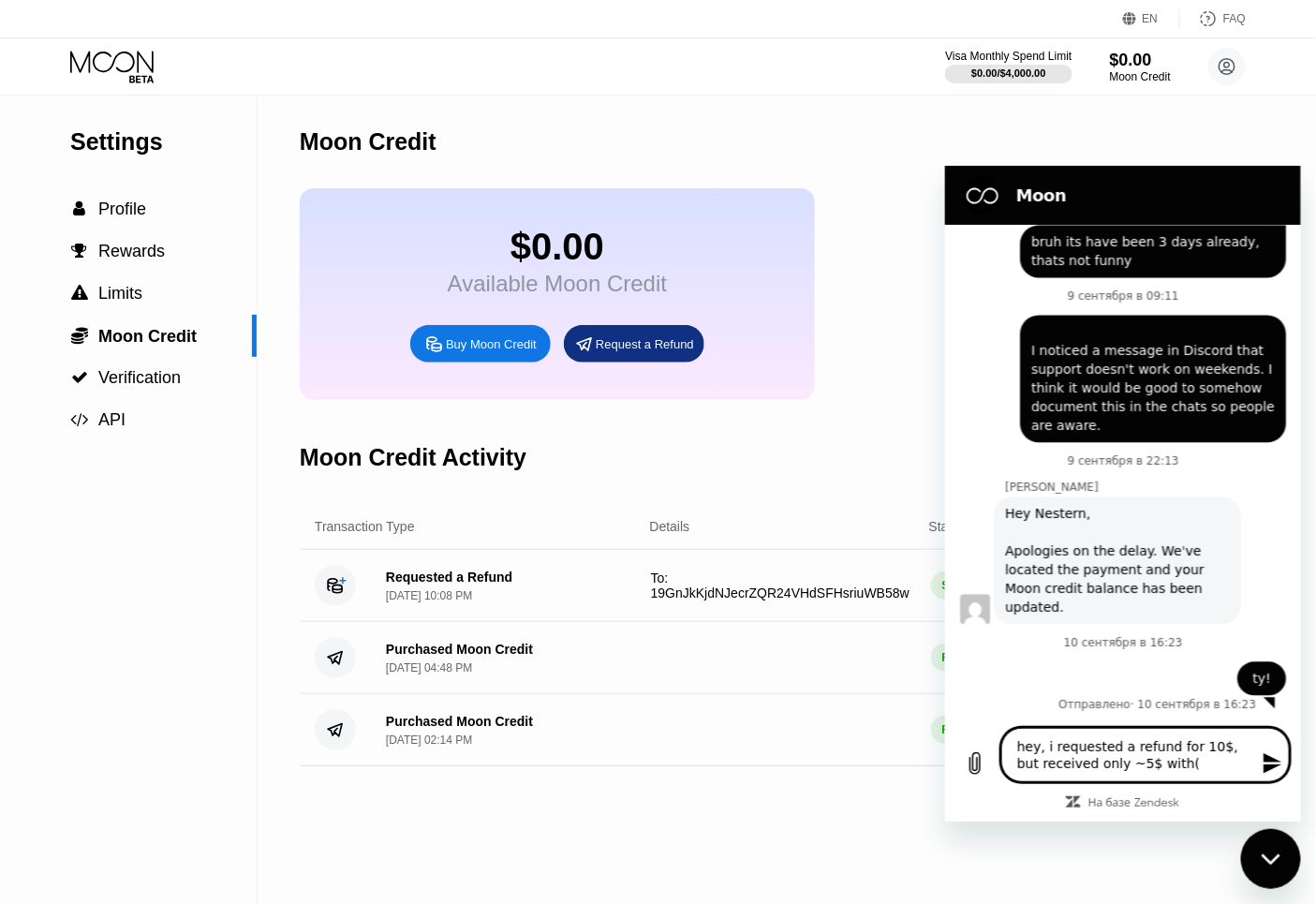
type textarea "hey, i requested a refund for 10$, but received only ~5$ with( c"
type textarea "x"
type textarea "hey, i requested a refund for 10$, but received only ~5$ with( co"
paste textarea "e80ec74edcfbeff286b45b5be49c652e46cceaca21f50dea35a6b2691bf48cb2"
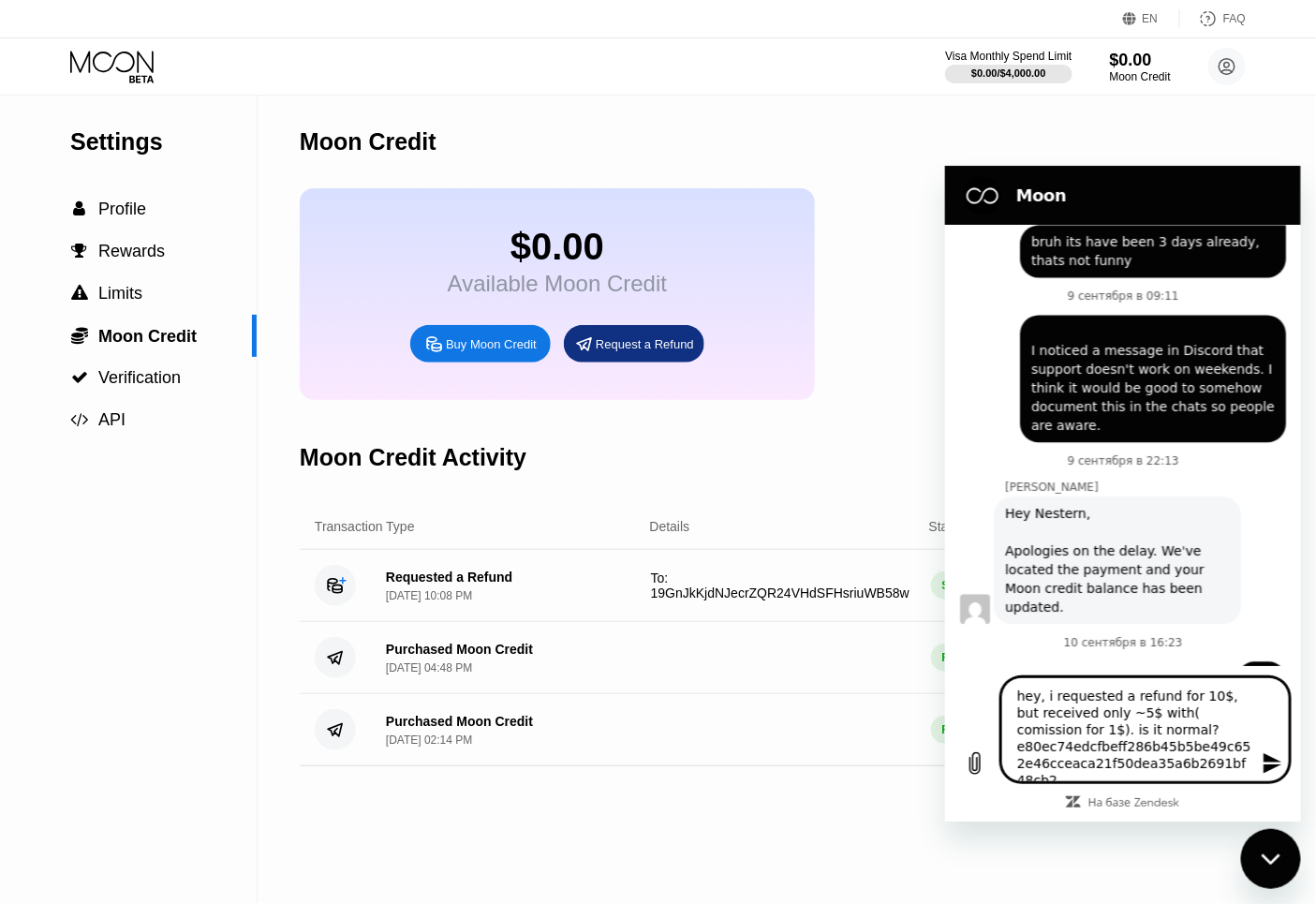
scroll to position [1353, 0]
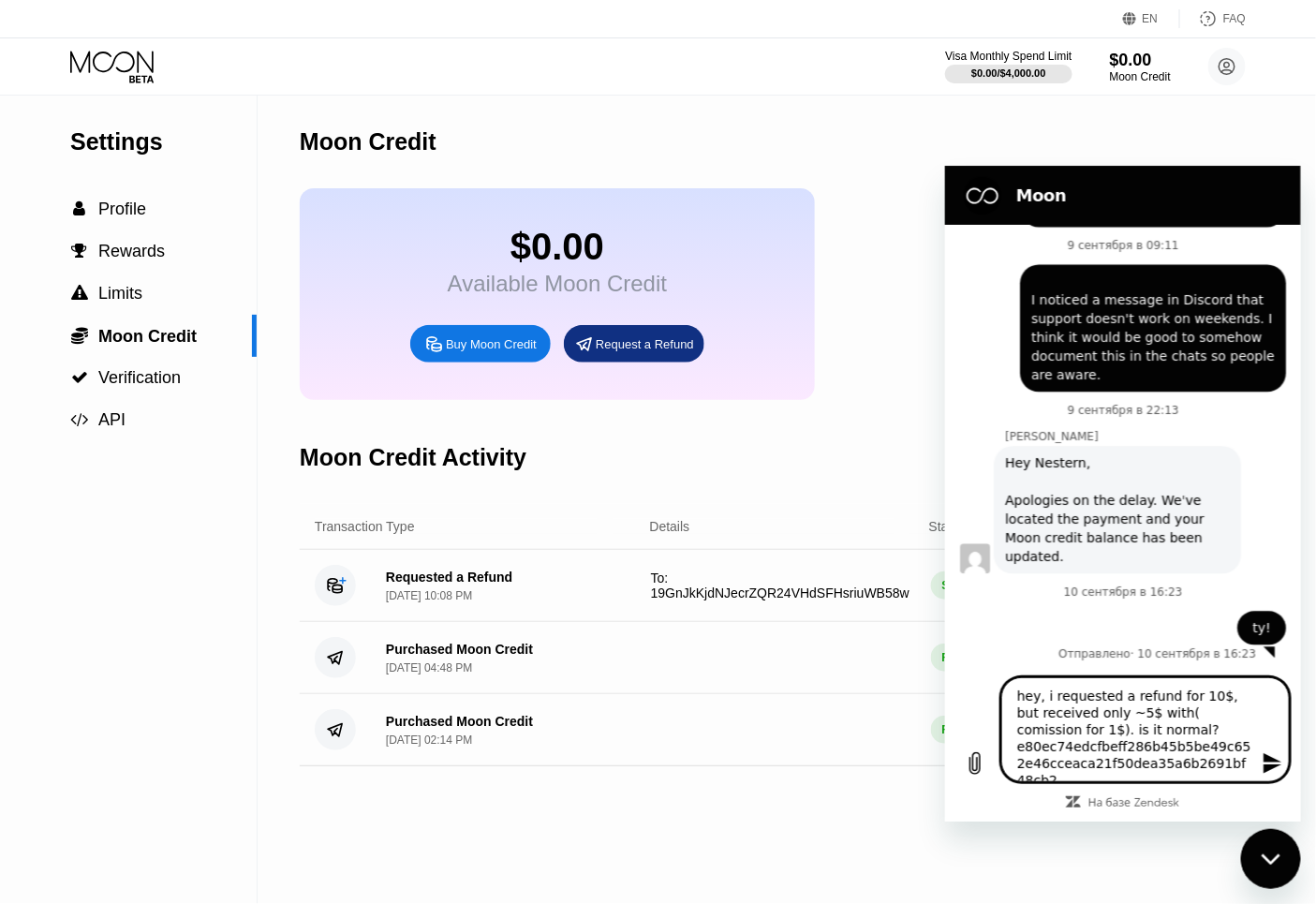
click at [1143, 726] on textarea "hey, i requested a refund for 10$, but received only ~5$ with( comission for 1$…" at bounding box center [1144, 729] width 288 height 105
click at [1159, 712] on textarea "hey, i requested a refund for 10$, but received only ~5$ with( comission for 1$…" at bounding box center [1144, 729] width 288 height 105
click at [1153, 721] on textarea "hey, i requested a refund for 10$, but received only ~5$ with( comission for 1$…" at bounding box center [1144, 729] width 288 height 105
click at [1156, 713] on textarea "hey, i requested a refund for 10$, but received only ~5$ with( comission for 1$…" at bounding box center [1144, 729] width 288 height 105
click at [1035, 731] on textarea "hey, i requested a refund for 10$, but received only ~5$ with comission for 1$)…" at bounding box center [1144, 729] width 288 height 105
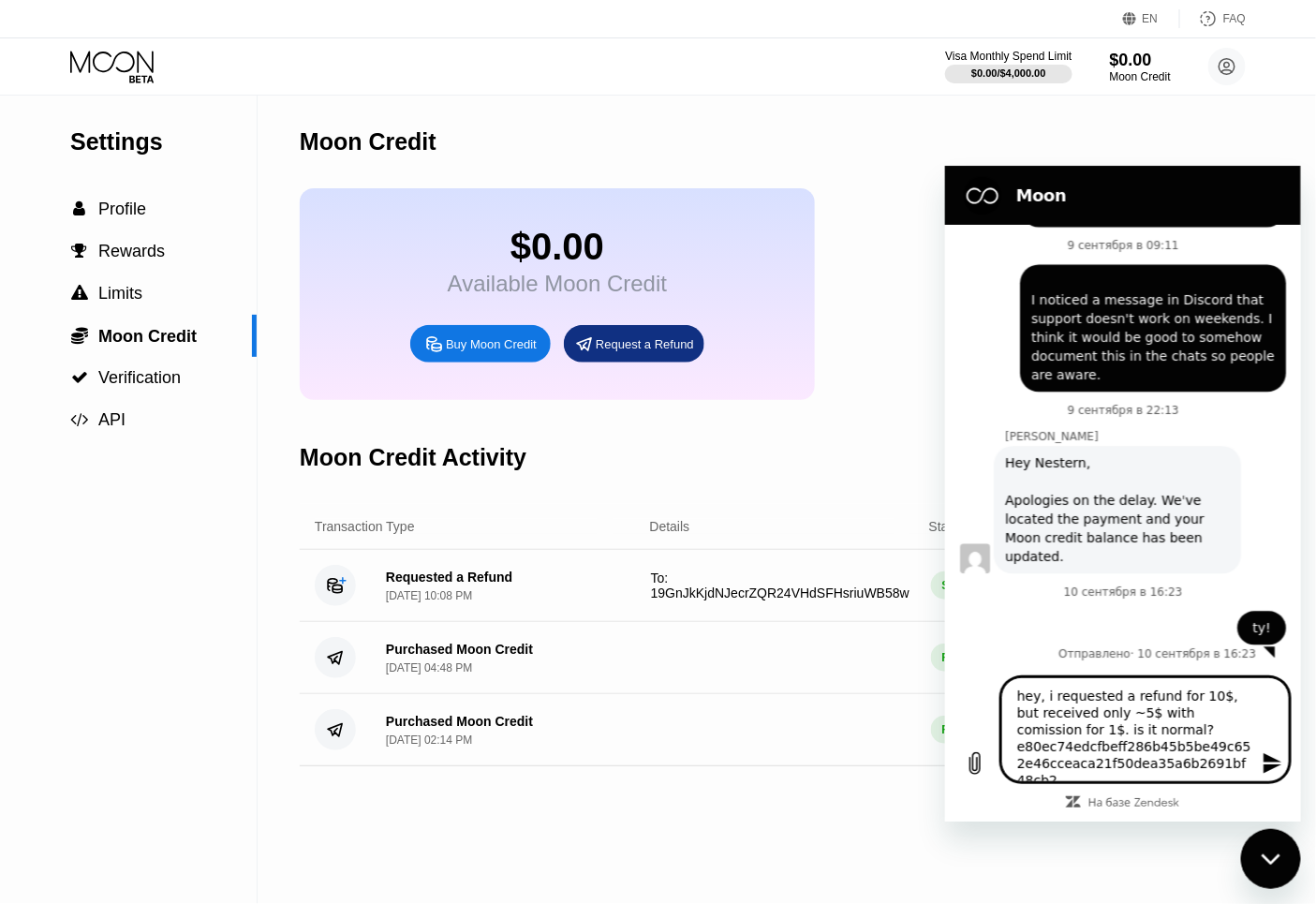
click at [1128, 735] on textarea "hey, i requested a refund for 10$, but received only ~5$ with comission for 1$.…" at bounding box center [1144, 729] width 288 height 105
click at [1125, 720] on textarea "hey, i requested a refund for 10$, but received only ~5$ with comission for 1$.…" at bounding box center [1144, 729] width 288 height 105
click at [1014, 746] on textarea "hey, i requested a refund for 10$, but received only ~5$ with comission for 1$.…" at bounding box center [1144, 729] width 288 height 105
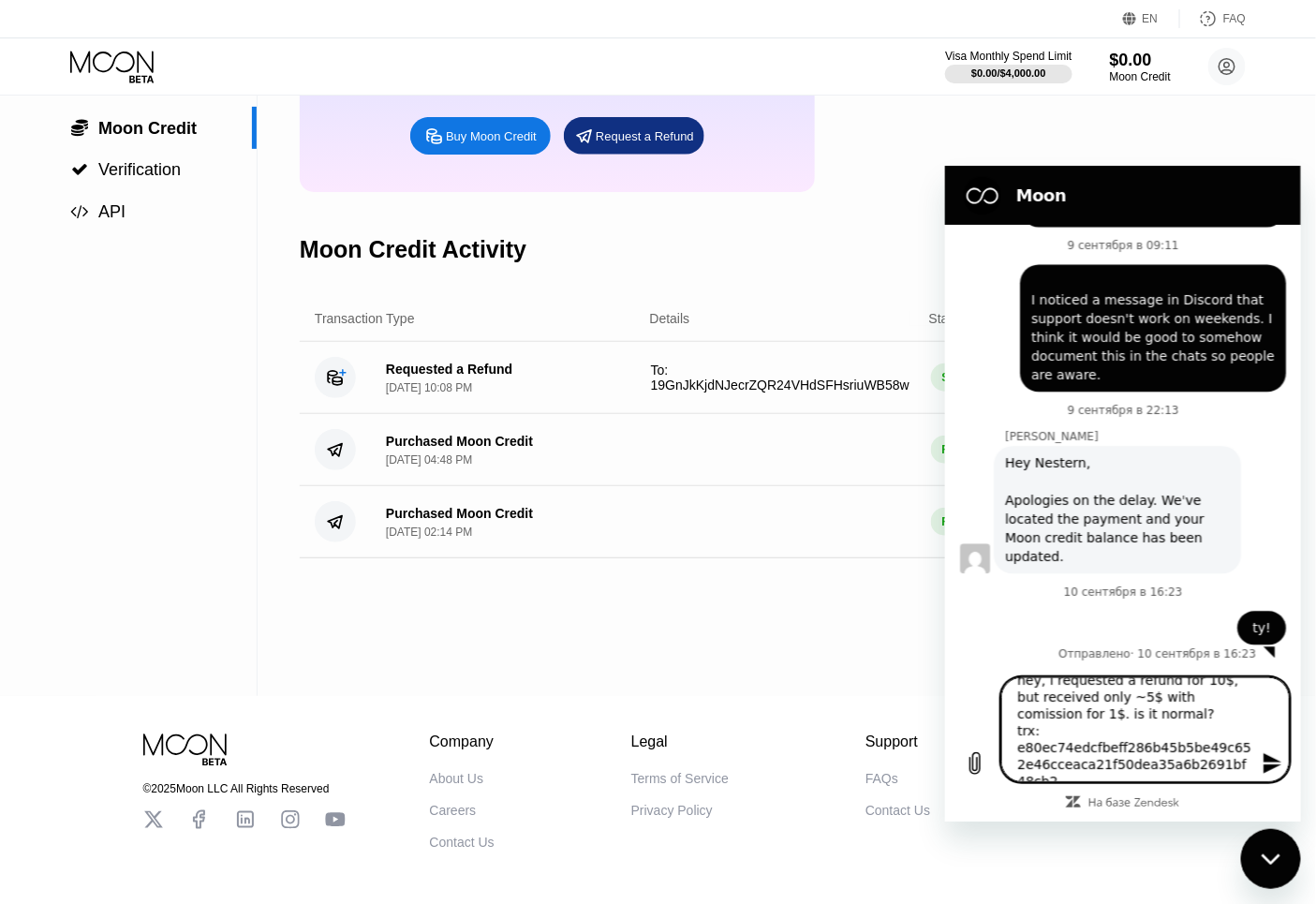
click at [1229, 769] on textarea "hey, i requested a refund for 10$, but received only ~5$ with comission for 1$.…" at bounding box center [1144, 729] width 288 height 105
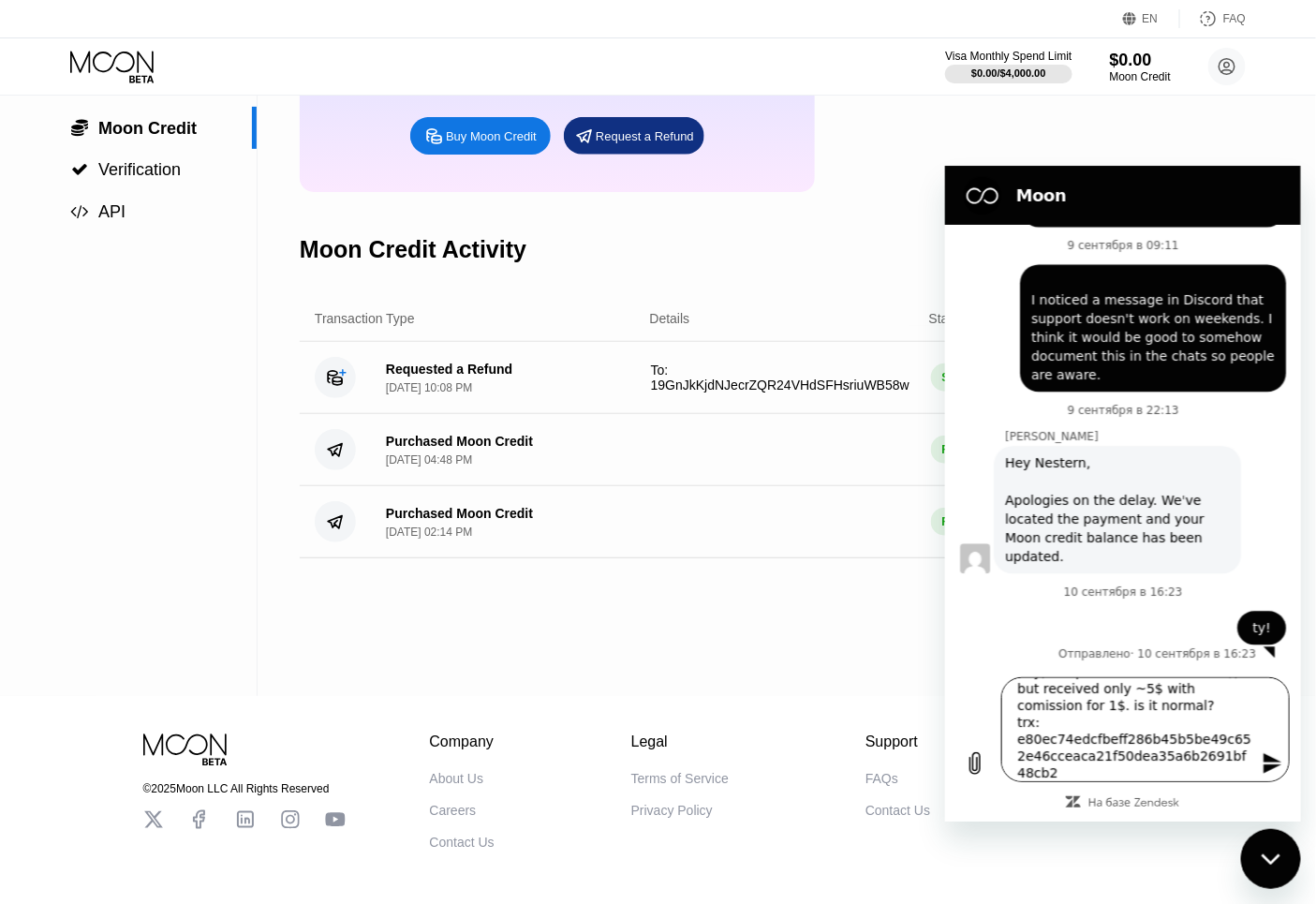
click at [1151, 763] on textarea "hey, i requested a refund for 10$, but received only ~5$ with comission for 1$.…" at bounding box center [1144, 729] width 288 height 105
paste textarea "19GnJkKjdNJecrZQR24VHdSFHsriuWB58w"
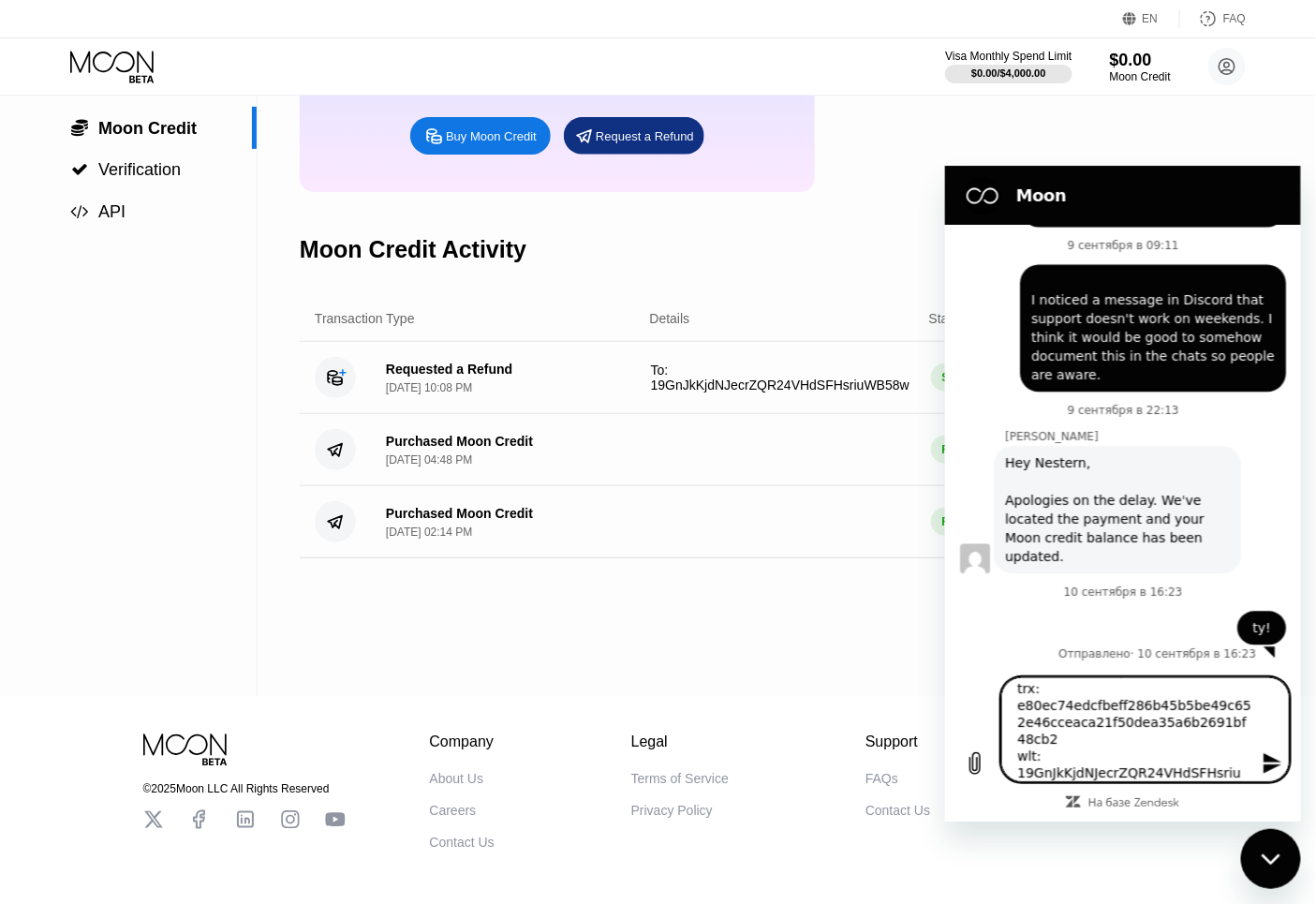
click at [1266, 754] on icon "Отправить сообщение" at bounding box center [1271, 762] width 23 height 23
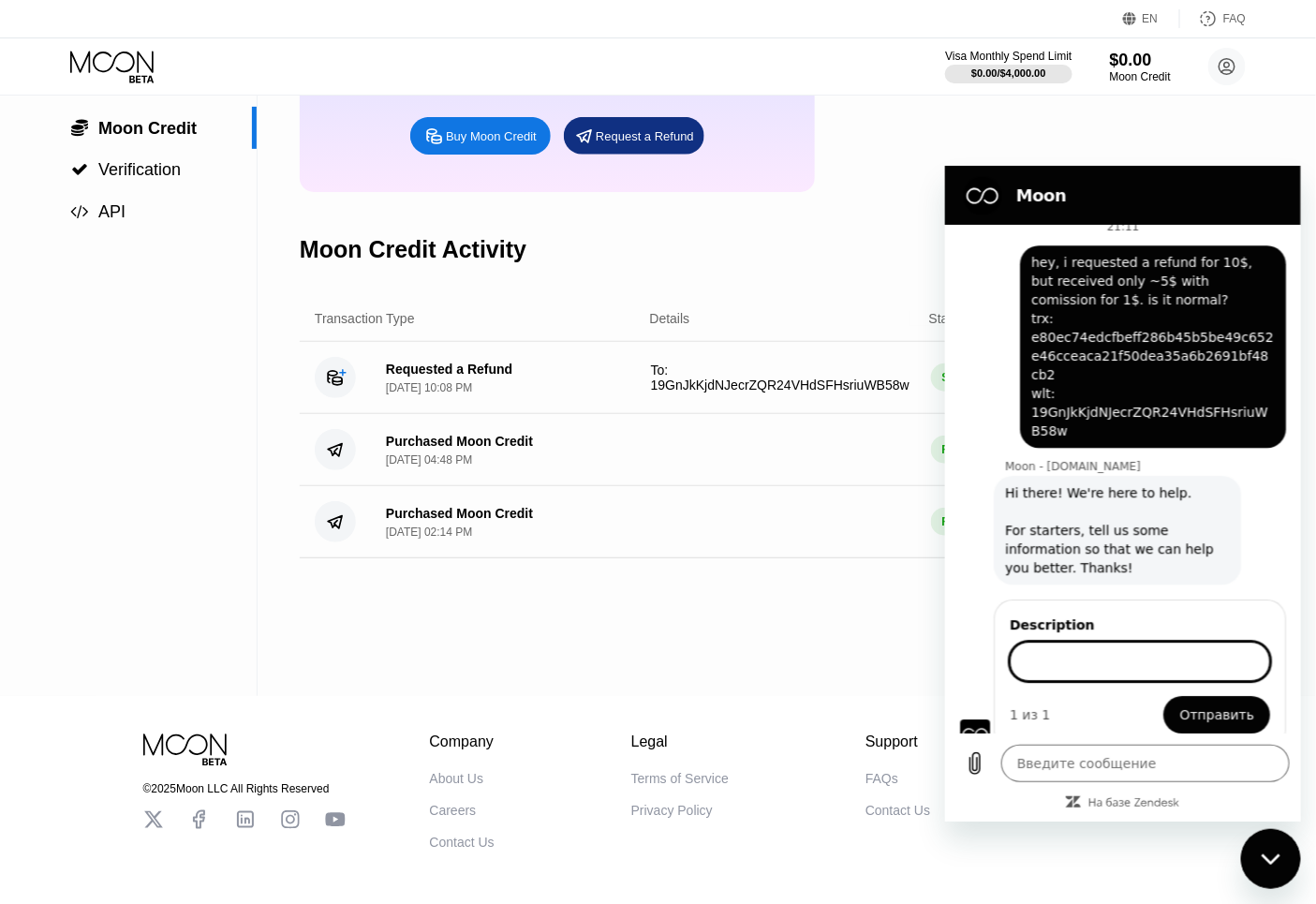
scroll to position [1787, 0]
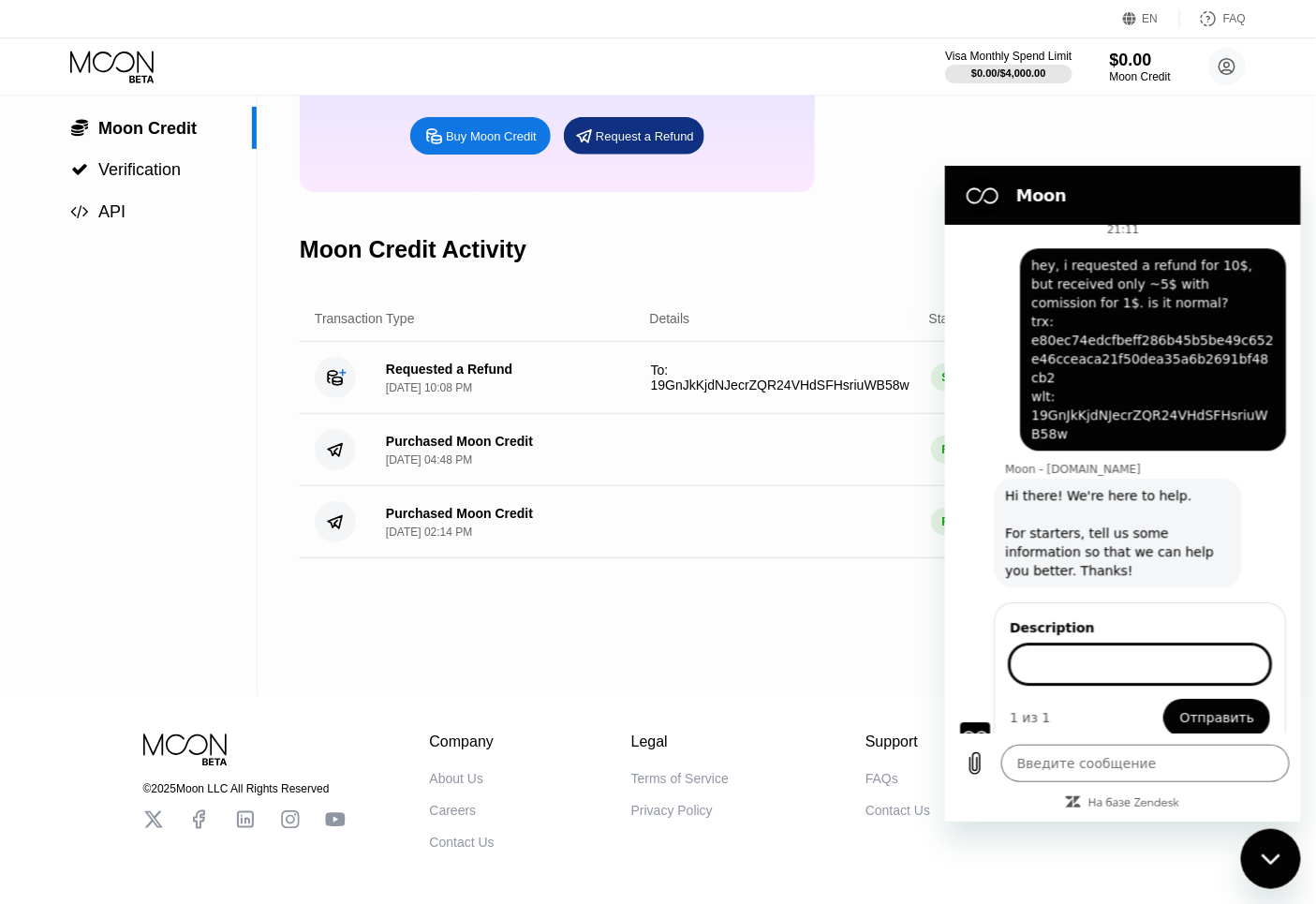
click at [1271, 866] on div "Закрыть окно обмена сообщениями" at bounding box center [1269, 857] width 57 height 57
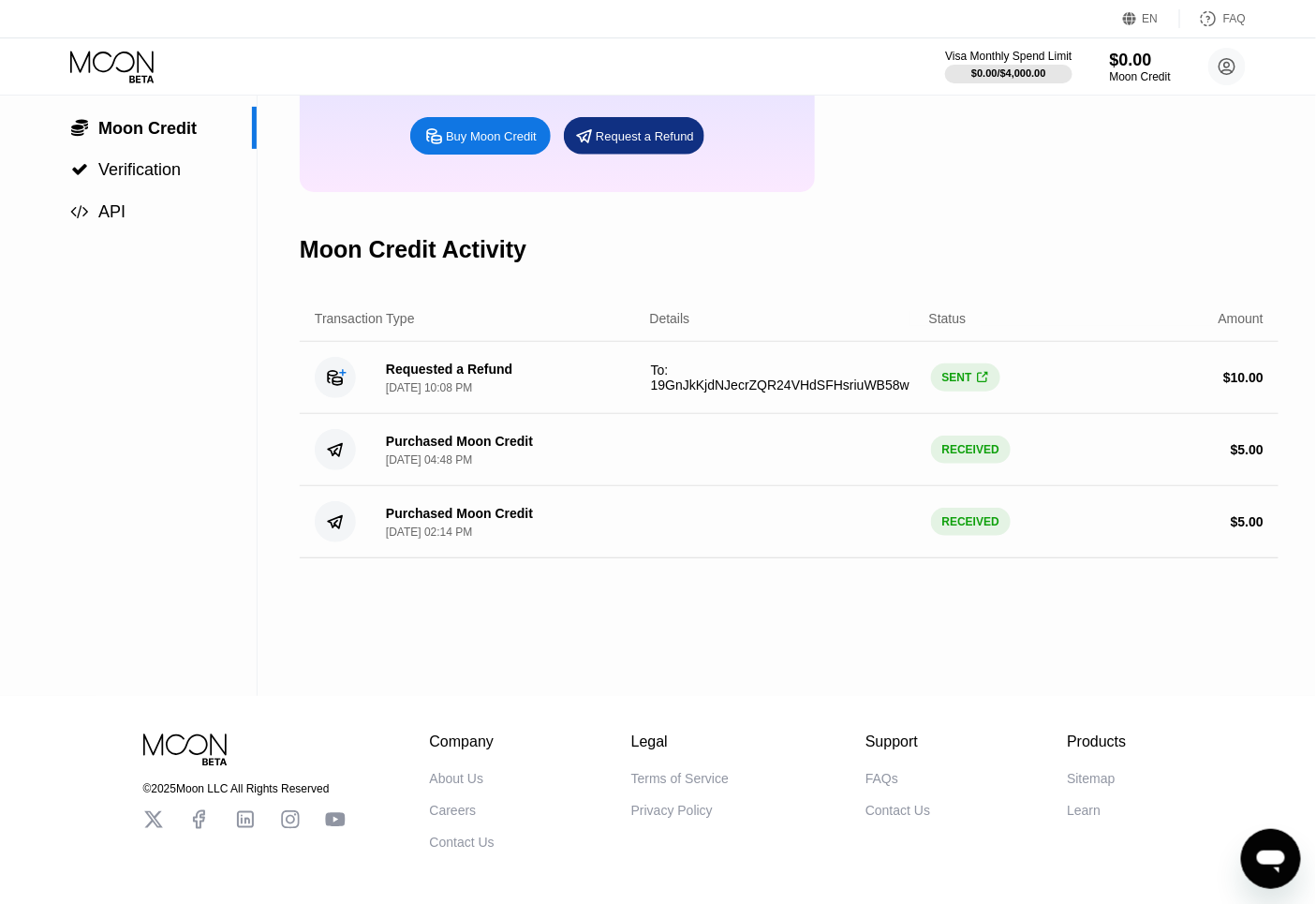
click at [1256, 851] on icon "Открыть окно обмена сообщениями" at bounding box center [1269, 860] width 28 height 23
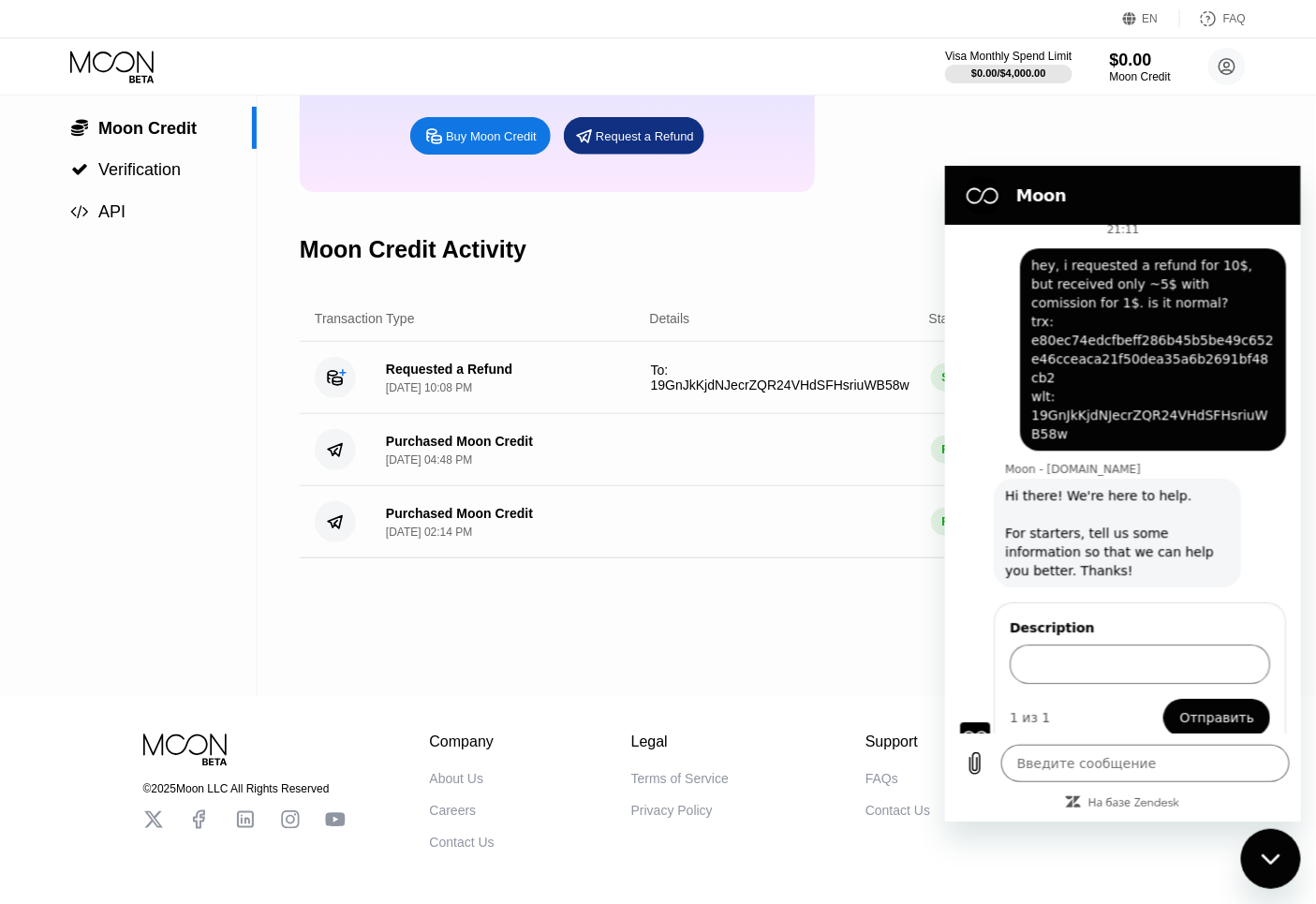
scroll to position [0, 0]
click at [1274, 839] on div "Закрыть окно обмена сообщениями" at bounding box center [1269, 857] width 57 height 57
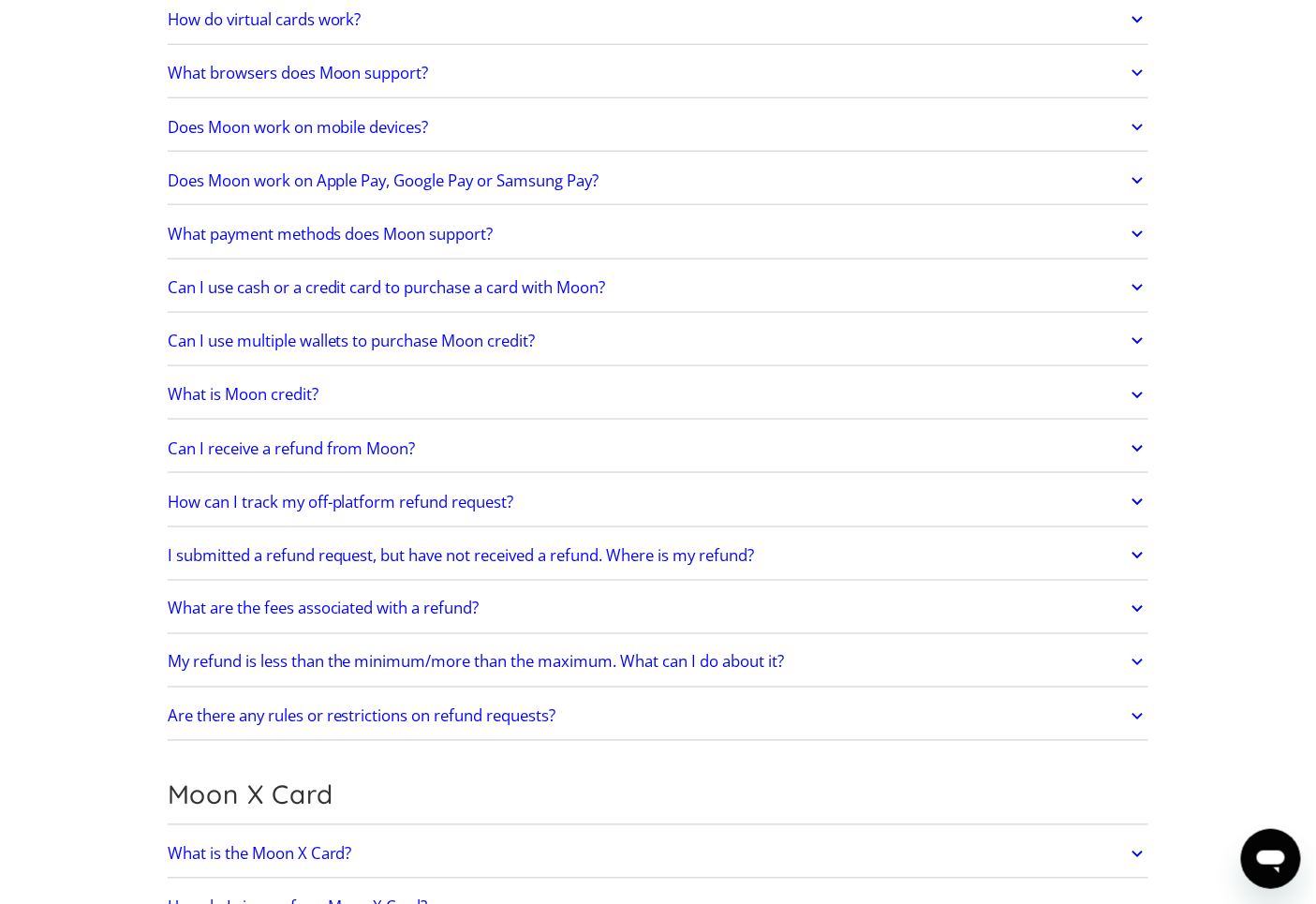
click at [502, 714] on h2 "Are there any rules or restrictions on refund requests?" at bounding box center [362, 716] width 388 height 19
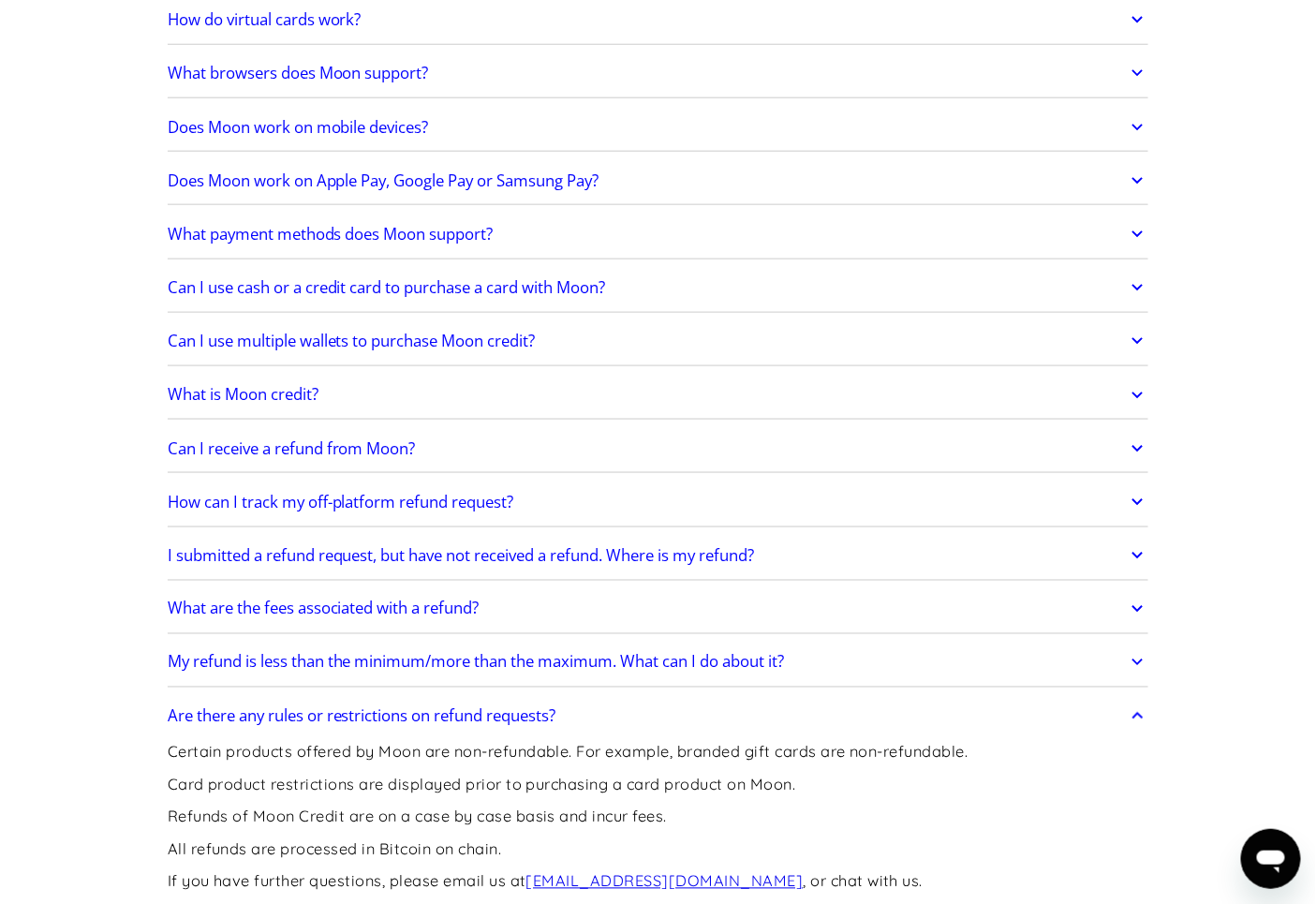
scroll to position [1041, 0]
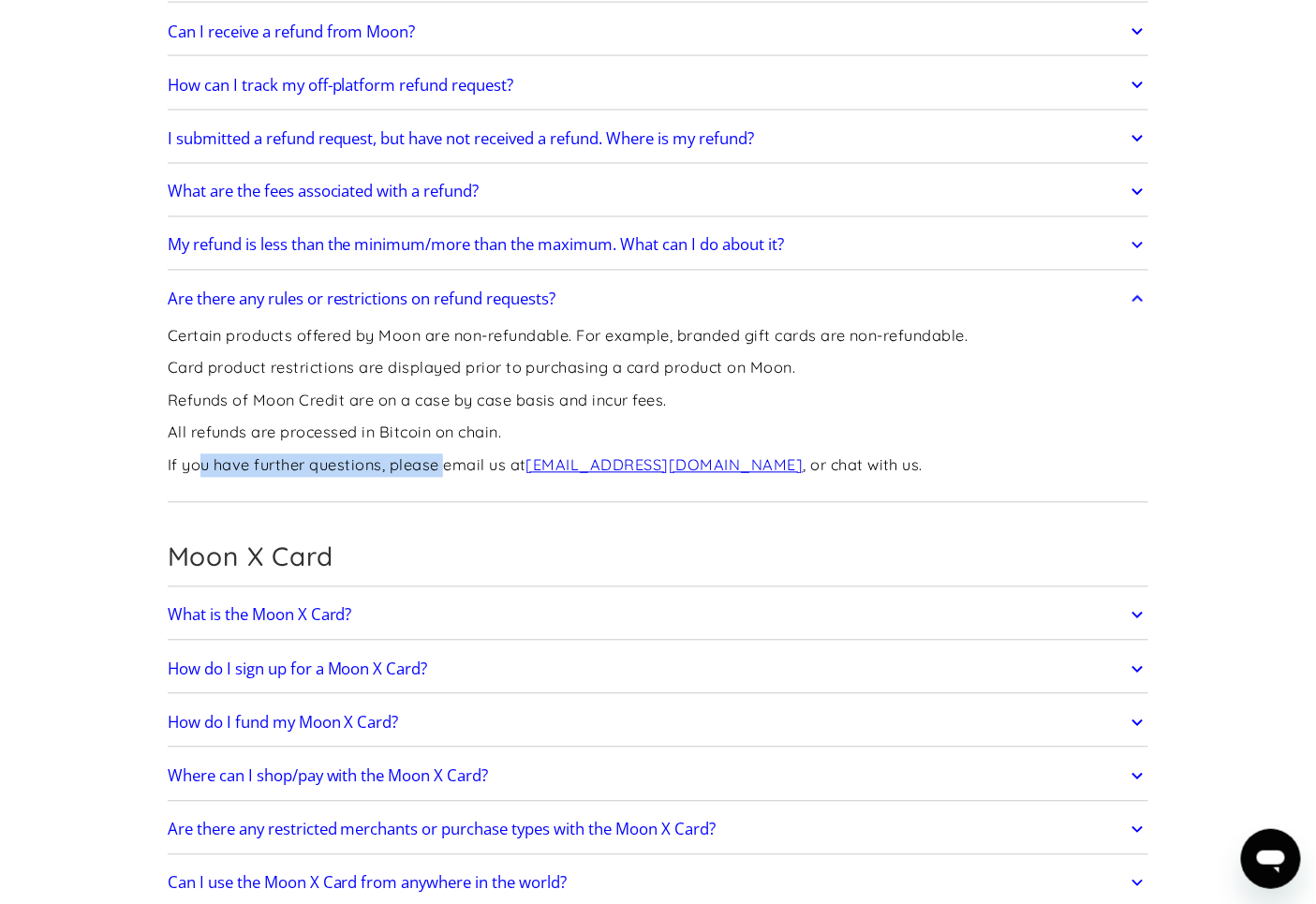
drag, startPoint x: 197, startPoint y: 462, endPoint x: 447, endPoint y: 448, distance: 250.4
click at [447, 448] on div "Certain products offered by Moon are non-refundable. For example, branded gift …" at bounding box center [568, 409] width 801 height 179
click at [434, 431] on div at bounding box center [434, 431] width 0 height 0
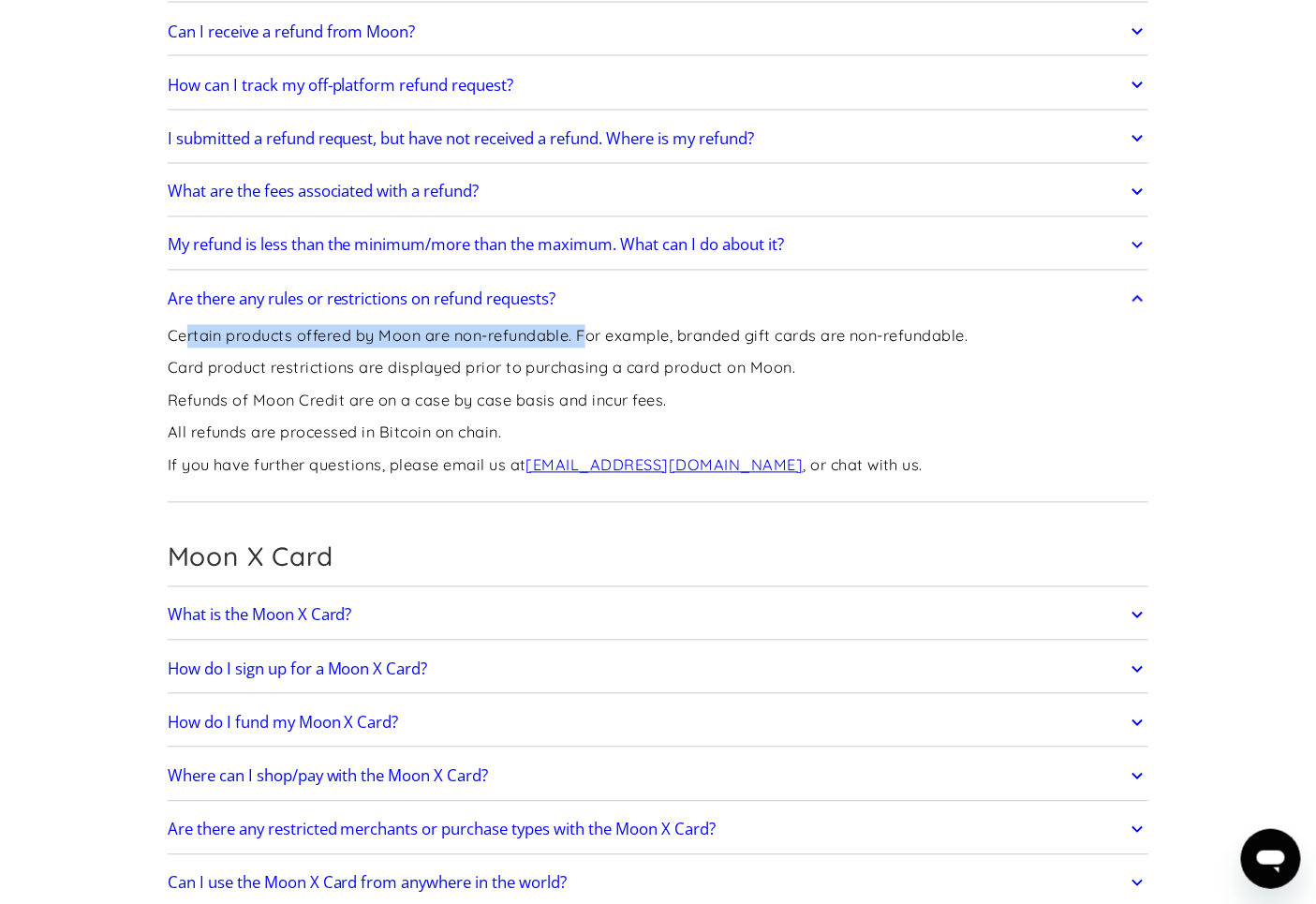
drag, startPoint x: 213, startPoint y: 334, endPoint x: 587, endPoint y: 337, distance: 374.0
click at [587, 337] on p "Certain products offered by Moon are non-refundable. For example, branded gift …" at bounding box center [568, 337] width 801 height 24
click at [275, 329] on p "Certain products offered by Moon are non-refundable. For example, branded gift …" at bounding box center [568, 337] width 801 height 24
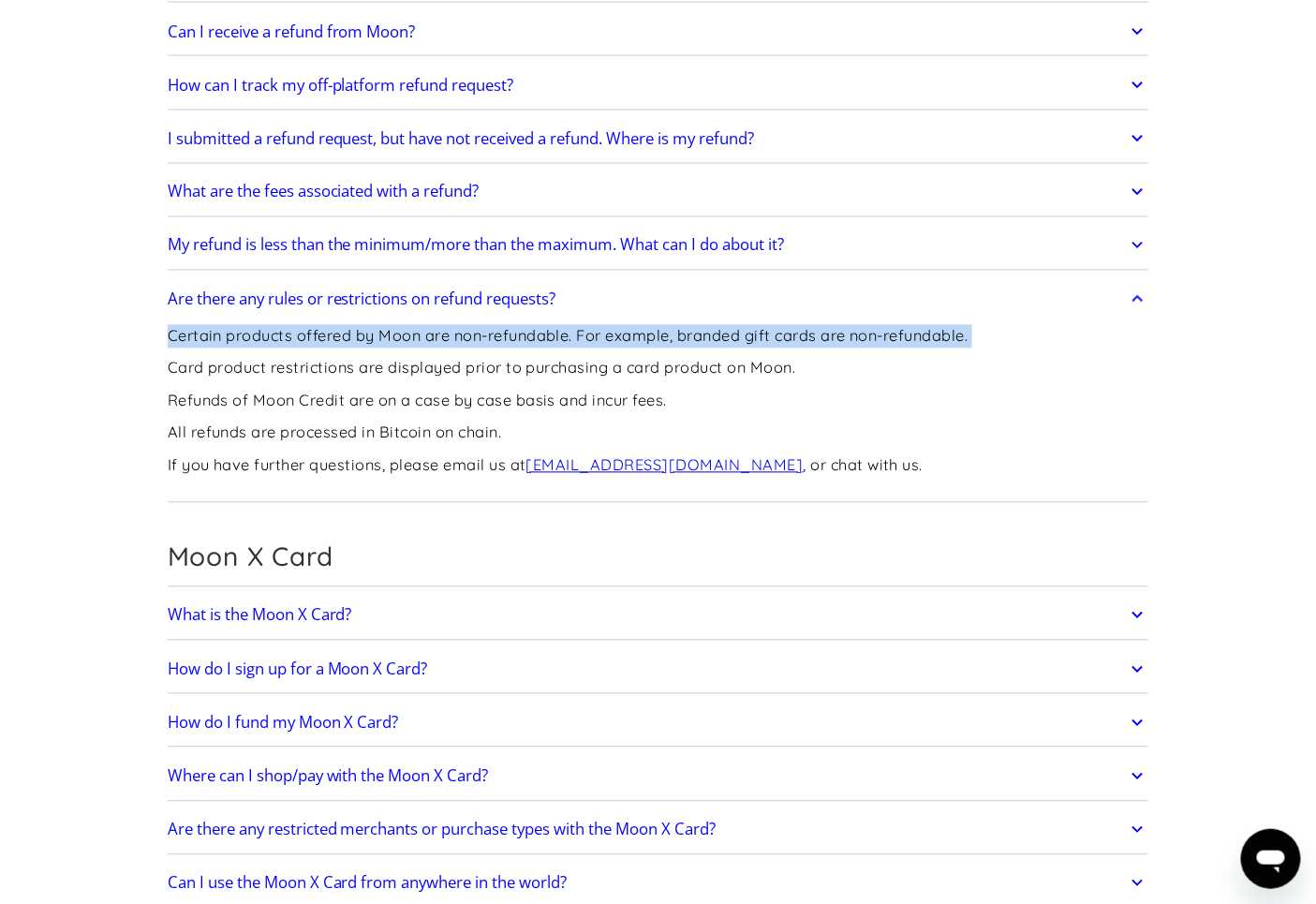
click at [275, 329] on p "Certain products offered by Moon are non-refundable. For example, branded gift …" at bounding box center [568, 337] width 801 height 24
click at [431, 347] on p "Certain products offered by Moon are non-refundable. For example, branded gift …" at bounding box center [568, 337] width 801 height 24
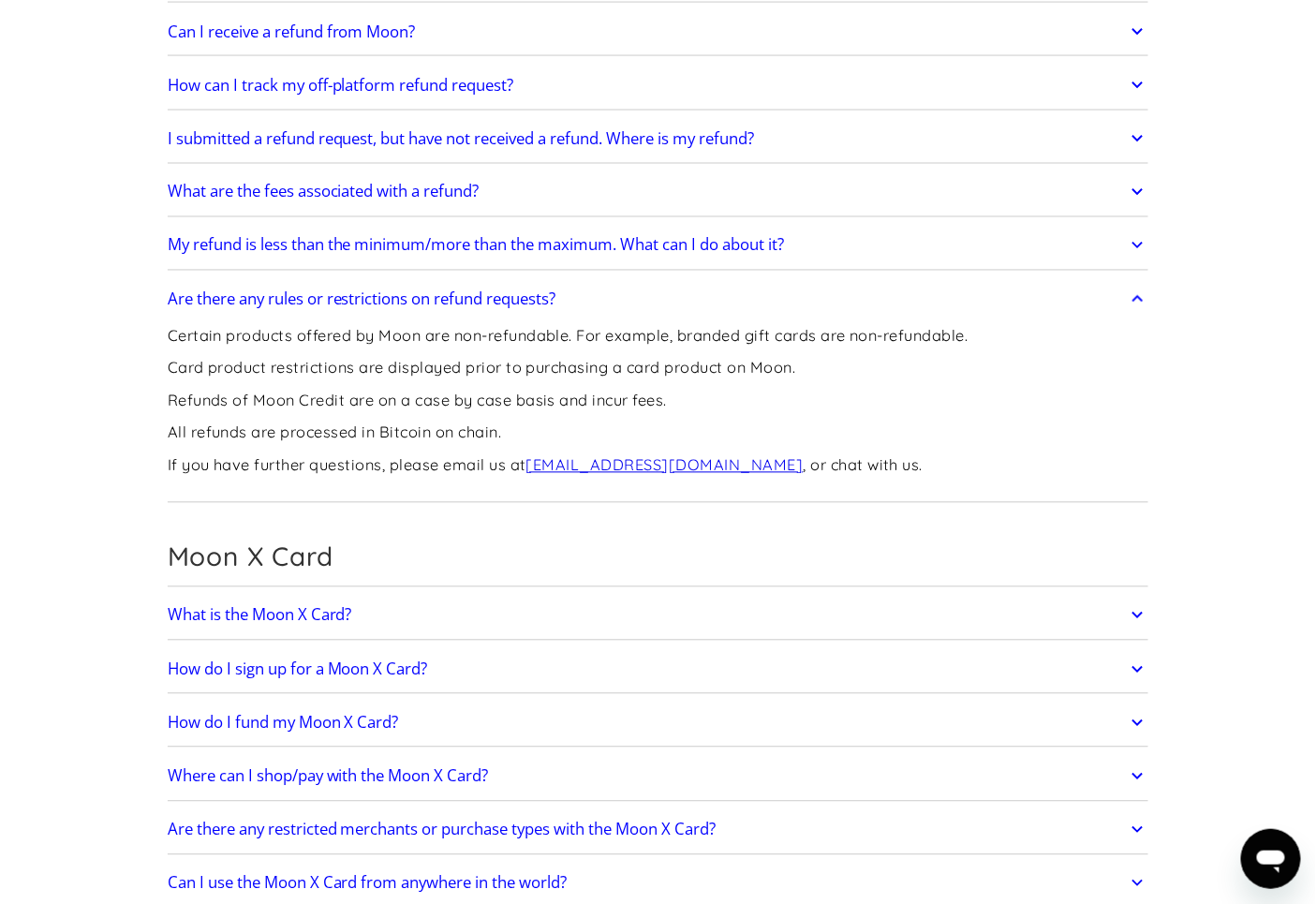
click at [399, 377] on p "Card product restrictions are displayed prior to purchasing a card product on M…" at bounding box center [568, 369] width 801 height 24
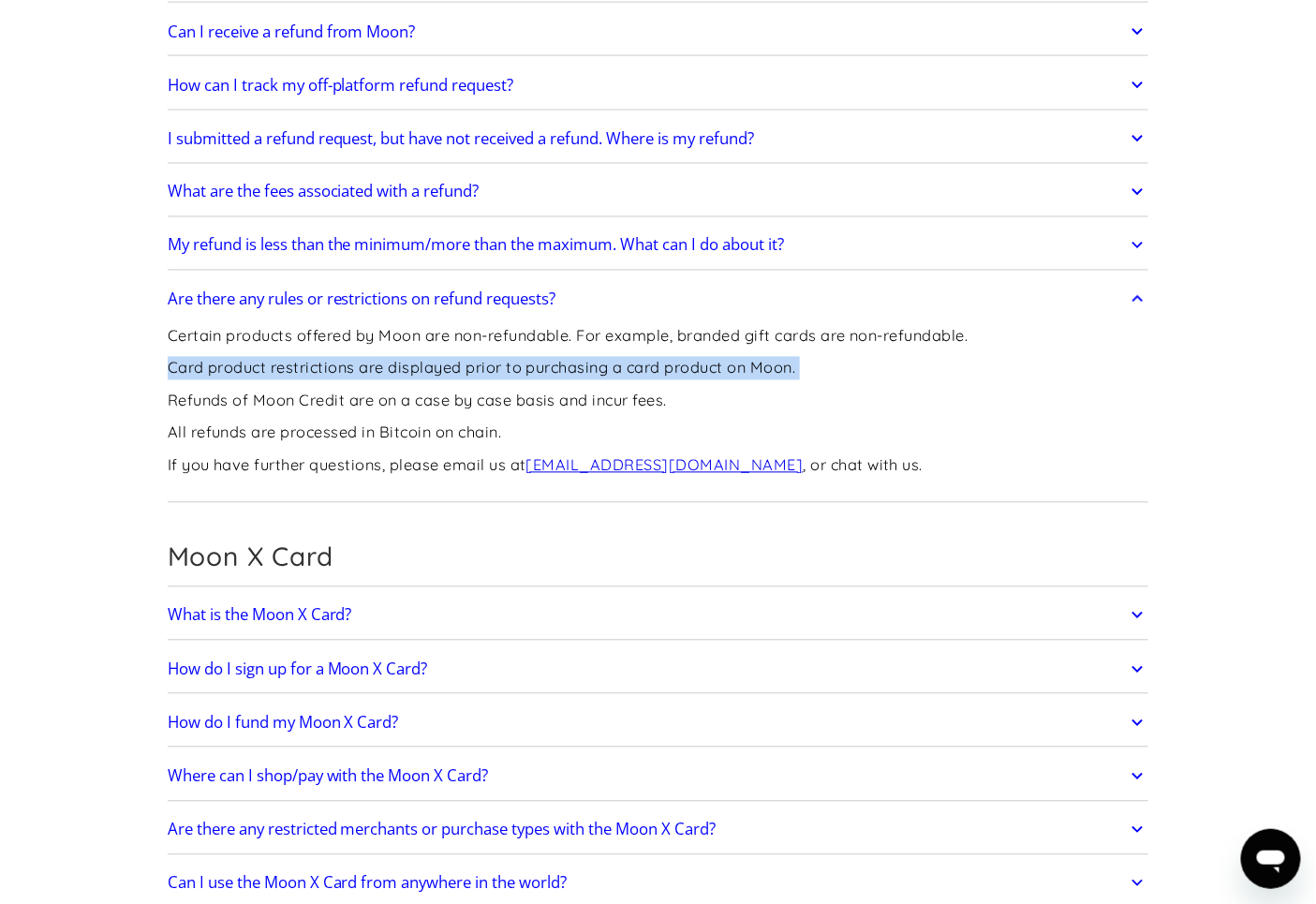
click at [399, 377] on p "Card product restrictions are displayed prior to purchasing a card product on M…" at bounding box center [568, 369] width 801 height 24
click at [414, 354] on div "Certain products offered by Moon are non-refundable. For example, branded gift …" at bounding box center [568, 409] width 801 height 179
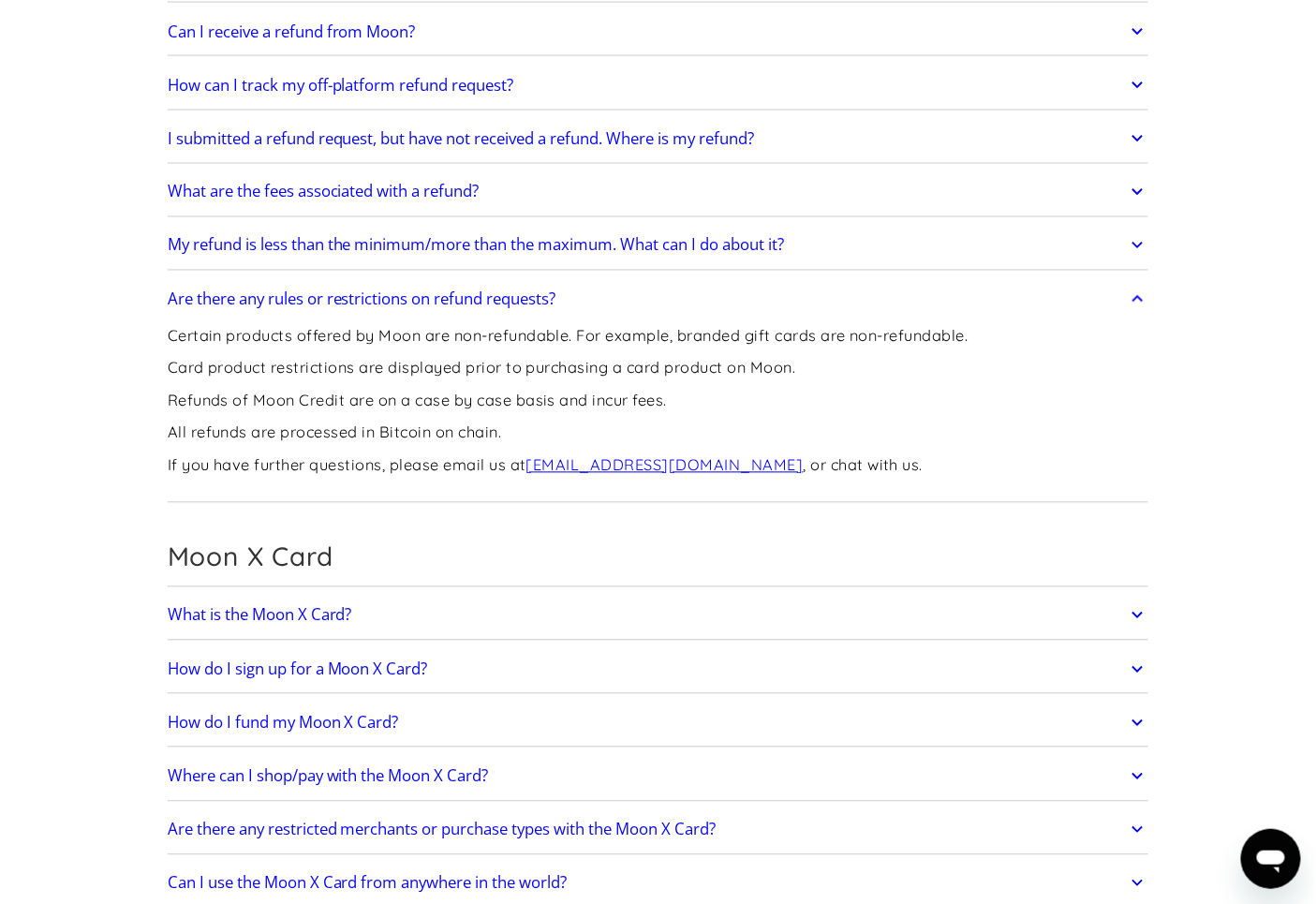
click at [400, 396] on p "Refunds of Moon Credit are on a case by case basis and incur fees." at bounding box center [568, 401] width 801 height 24
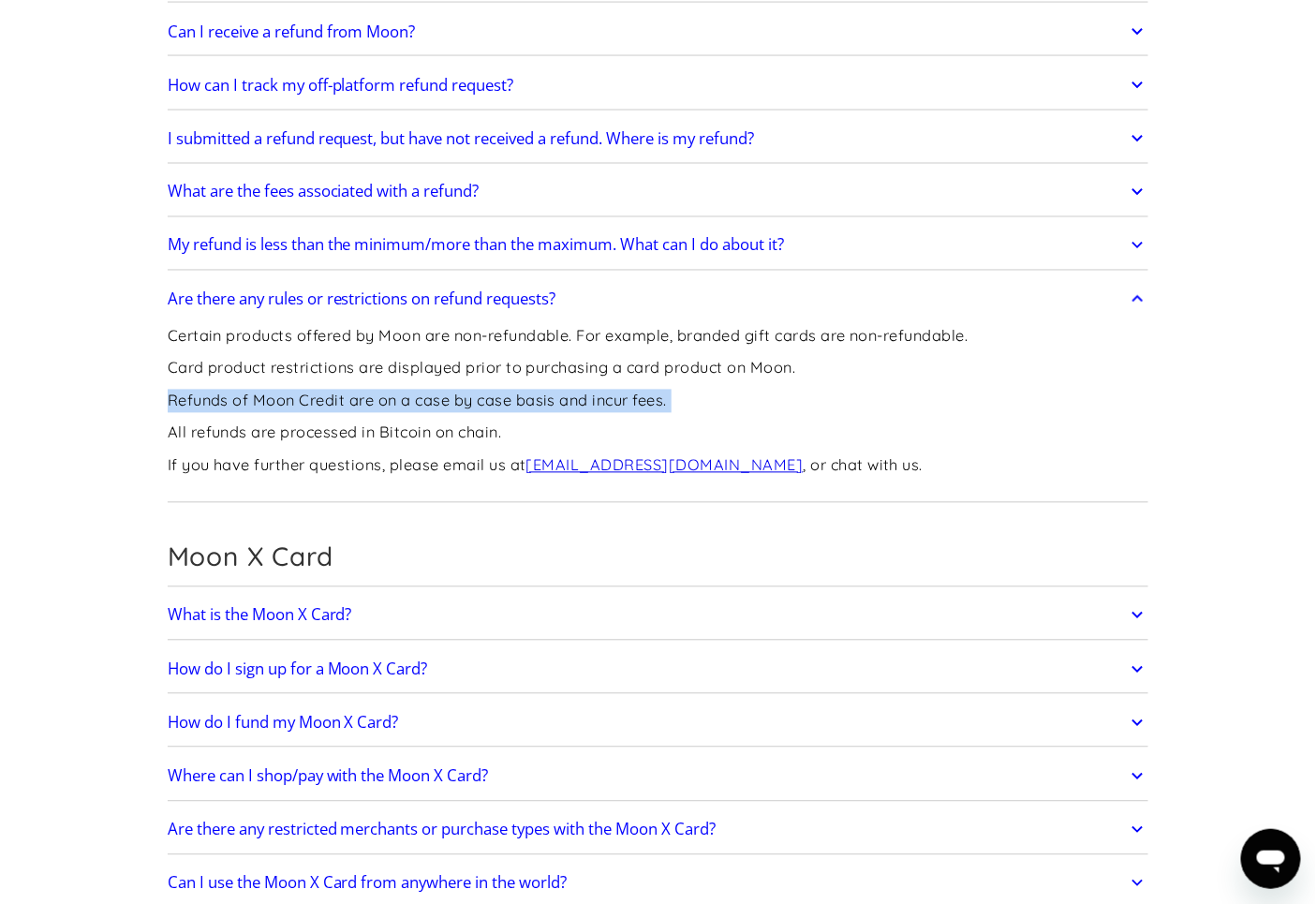
click at [400, 396] on p "Refunds of Moon Credit are on a case by case basis and incur fees." at bounding box center [568, 401] width 801 height 24
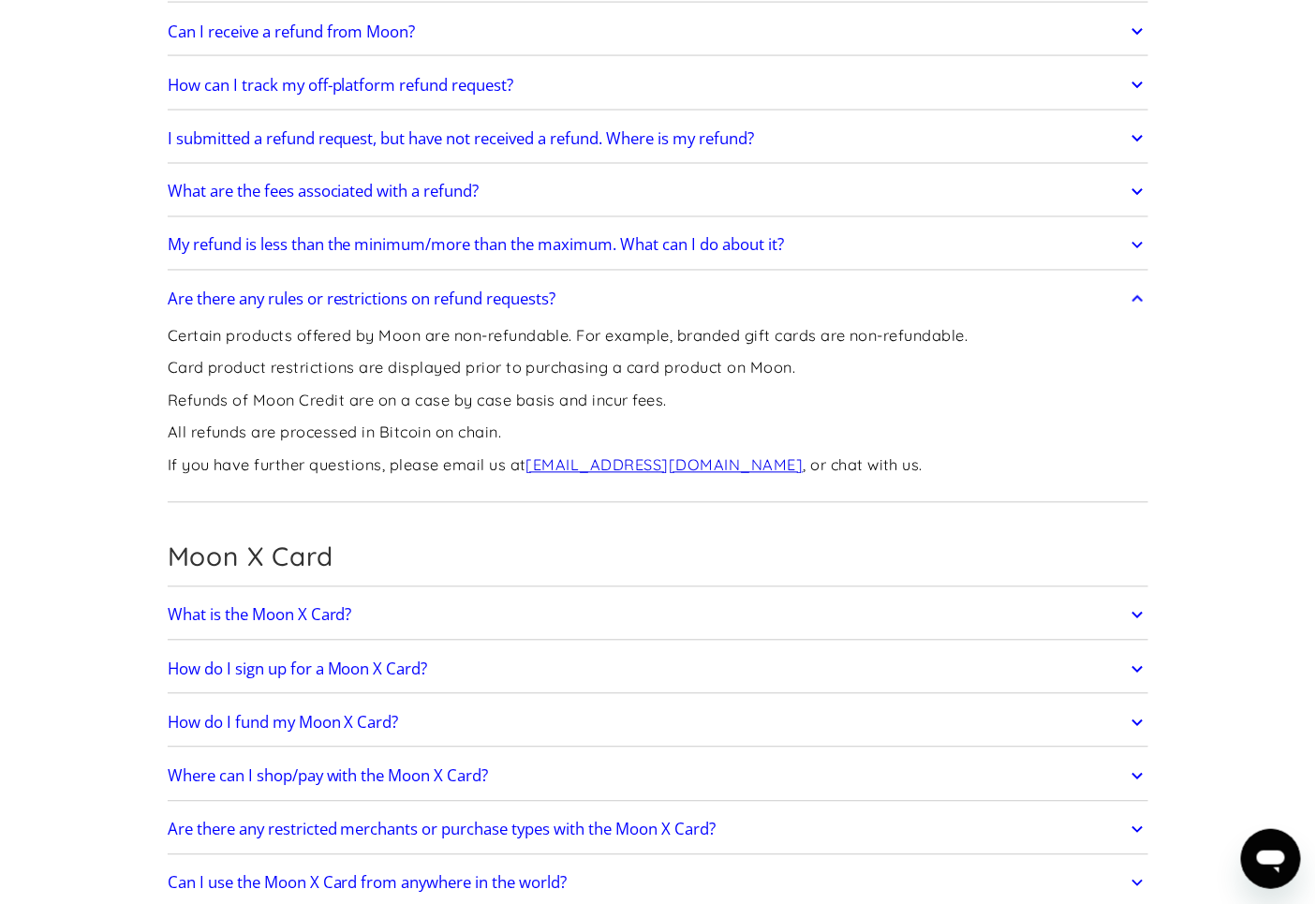
click at [549, 424] on p "All refunds are processed in Bitcoin on chain." at bounding box center [568, 433] width 801 height 24
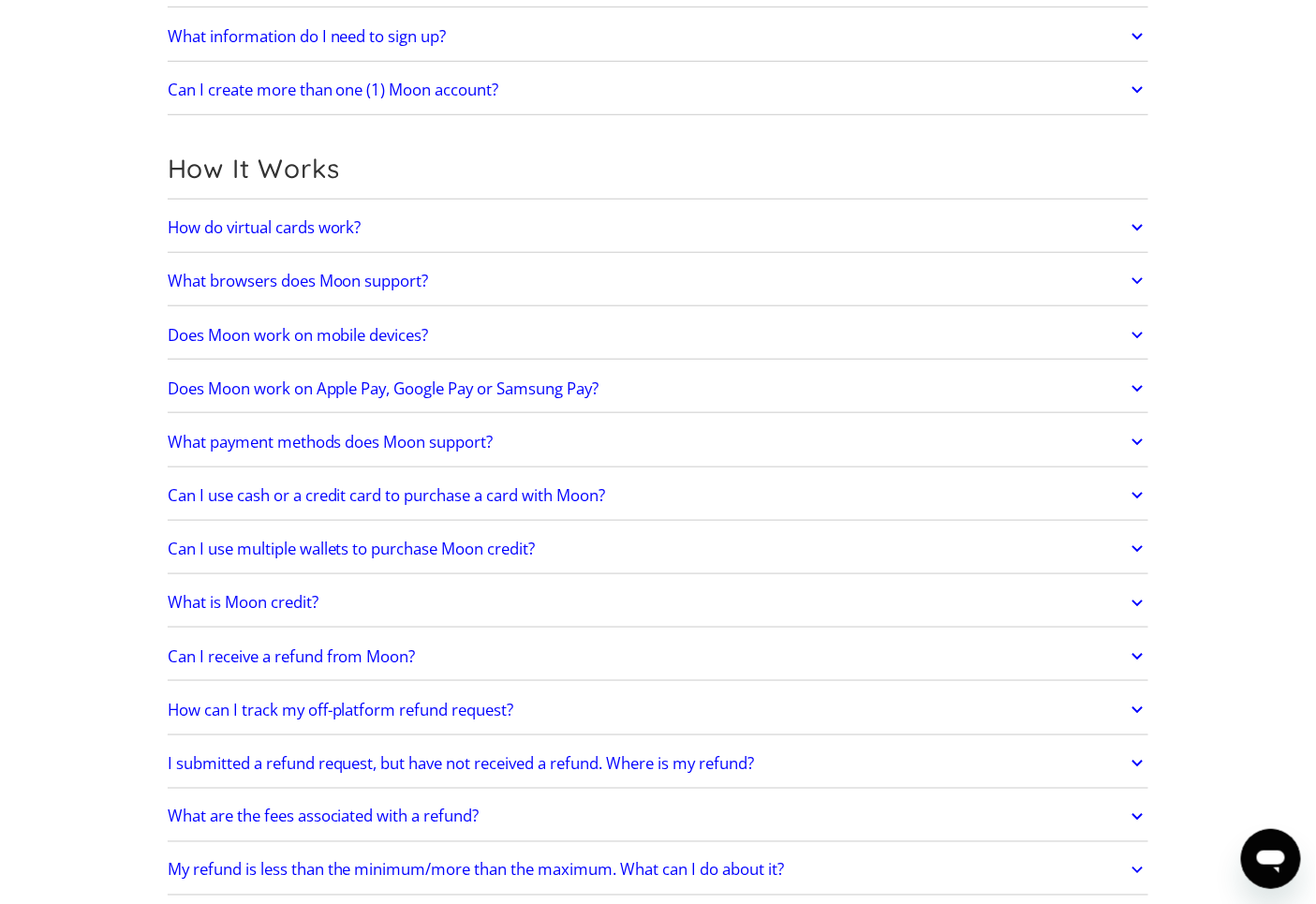
scroll to position [937, 0]
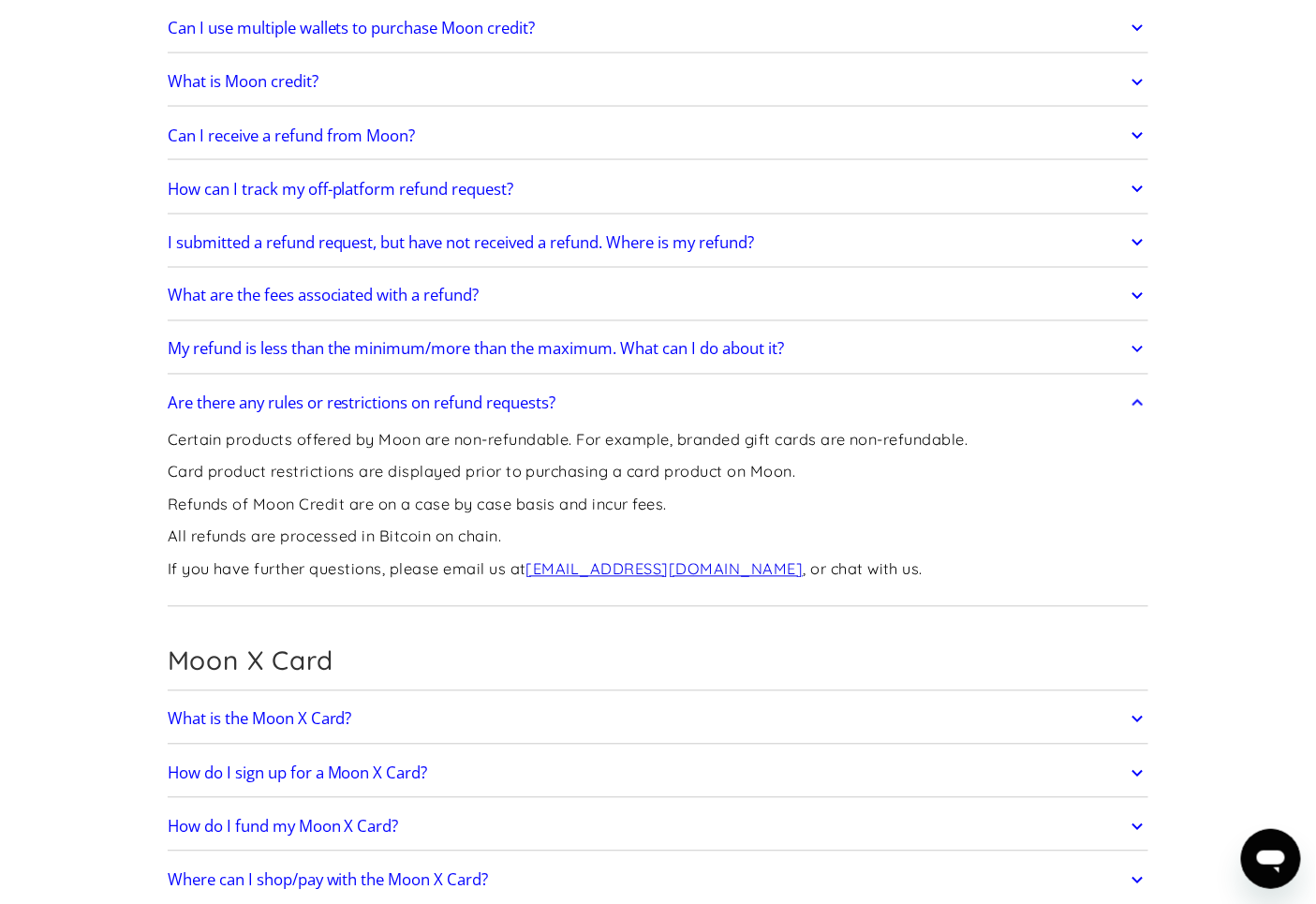
click at [461, 407] on h2 "Are there any rules or restrictions on refund requests?" at bounding box center [362, 403] width 388 height 19
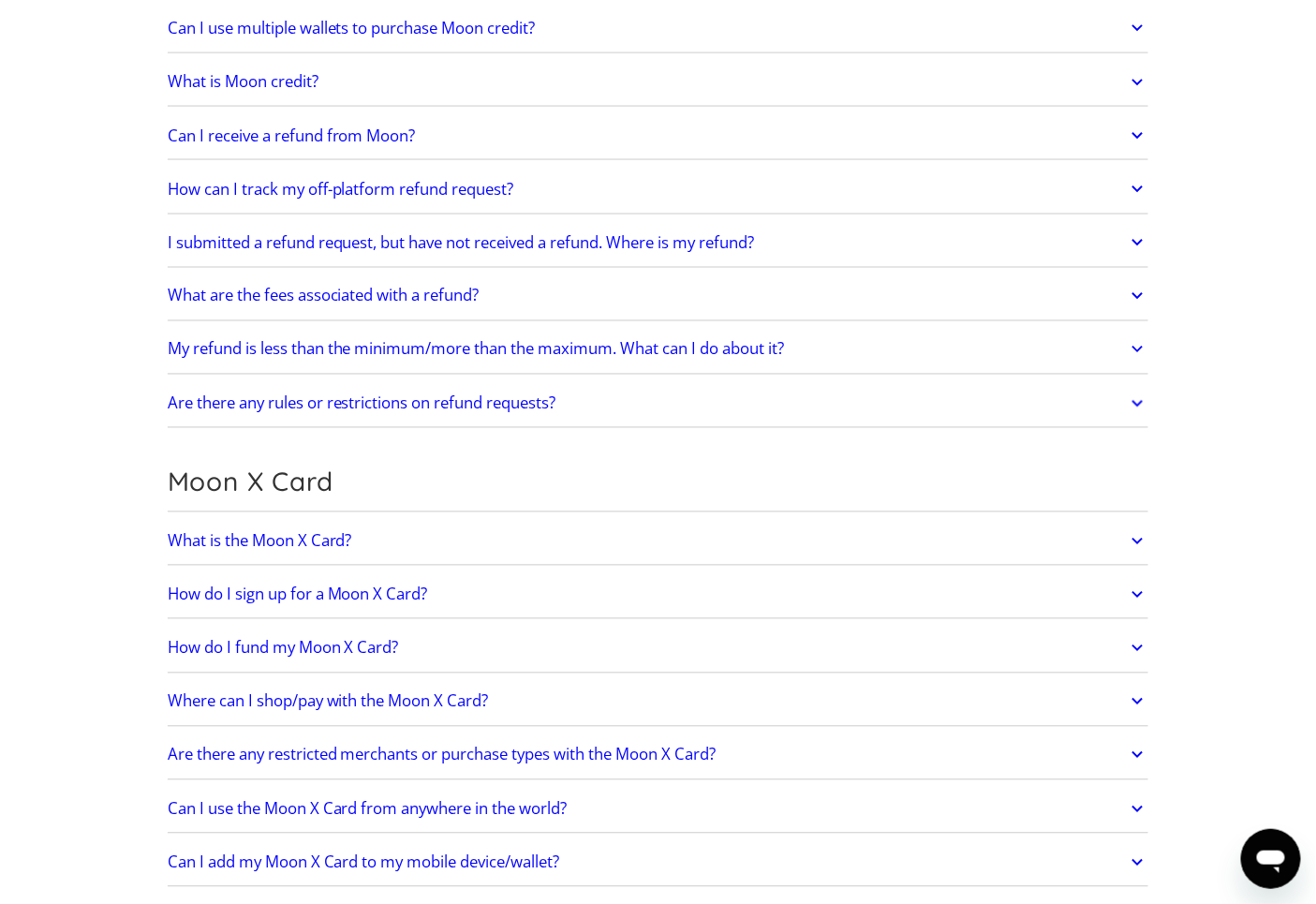
click at [487, 359] on h2 "My refund is less than the minimum/more than the maximum. What can I do about i…" at bounding box center [476, 349] width 617 height 19
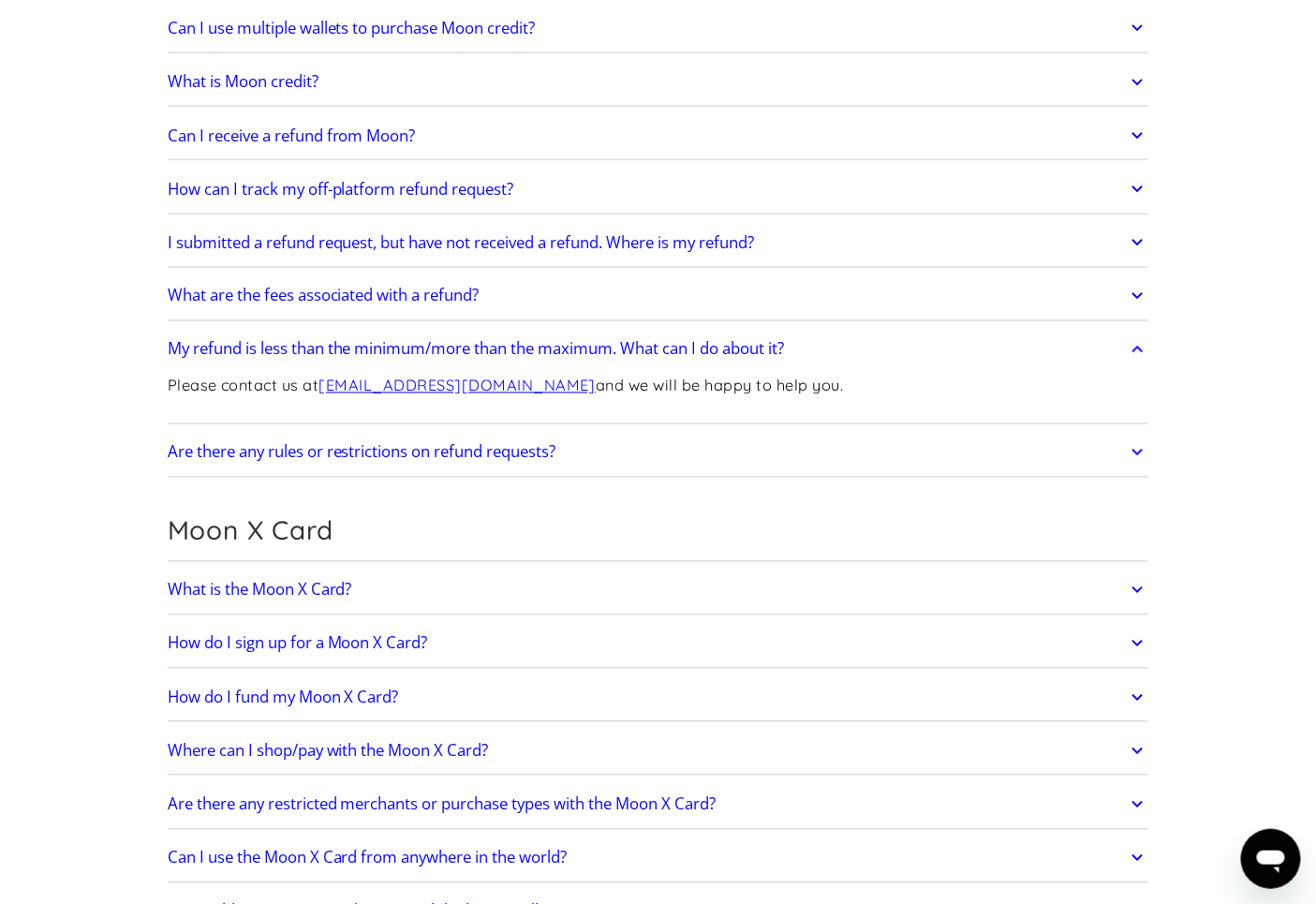
click at [370, 295] on h2 "What are the fees associated with a refund?" at bounding box center [324, 296] width 312 height 19
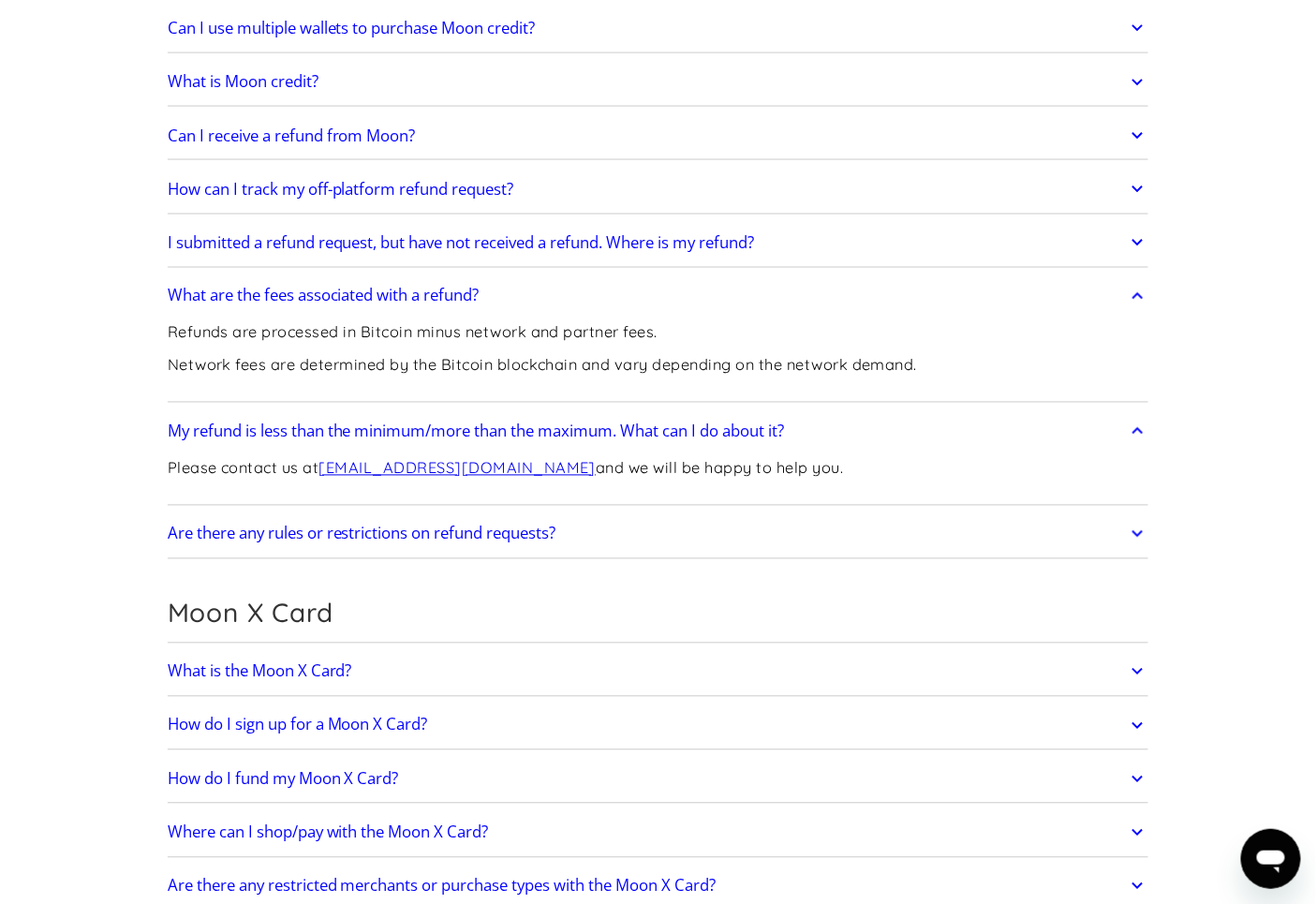
click at [497, 333] on p "Refunds are processed in Bitcoin minus network and partner fees." at bounding box center [542, 333] width 750 height 24
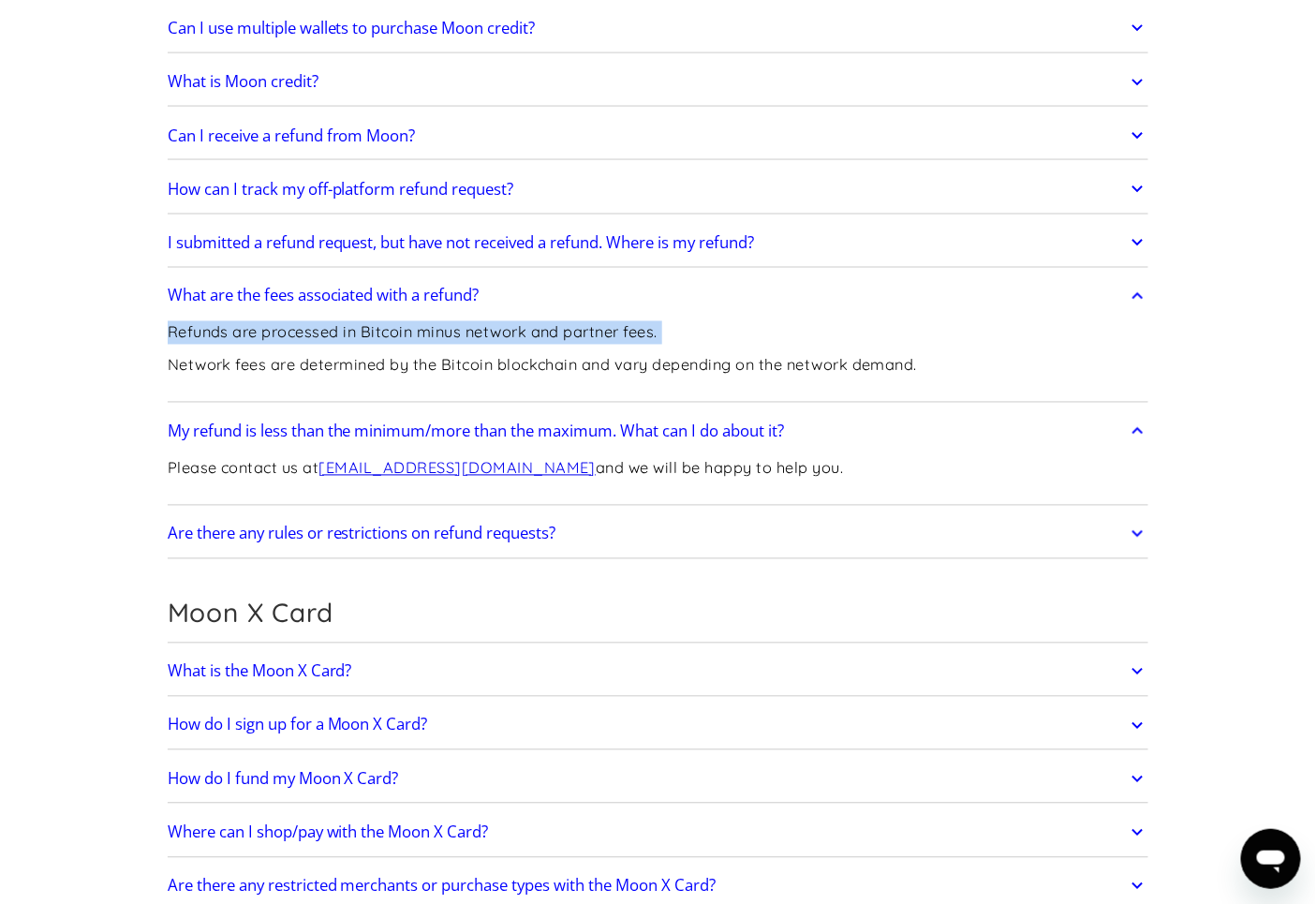
click at [497, 333] on p "Refunds are processed in Bitcoin minus network and partner fees." at bounding box center [542, 333] width 750 height 24
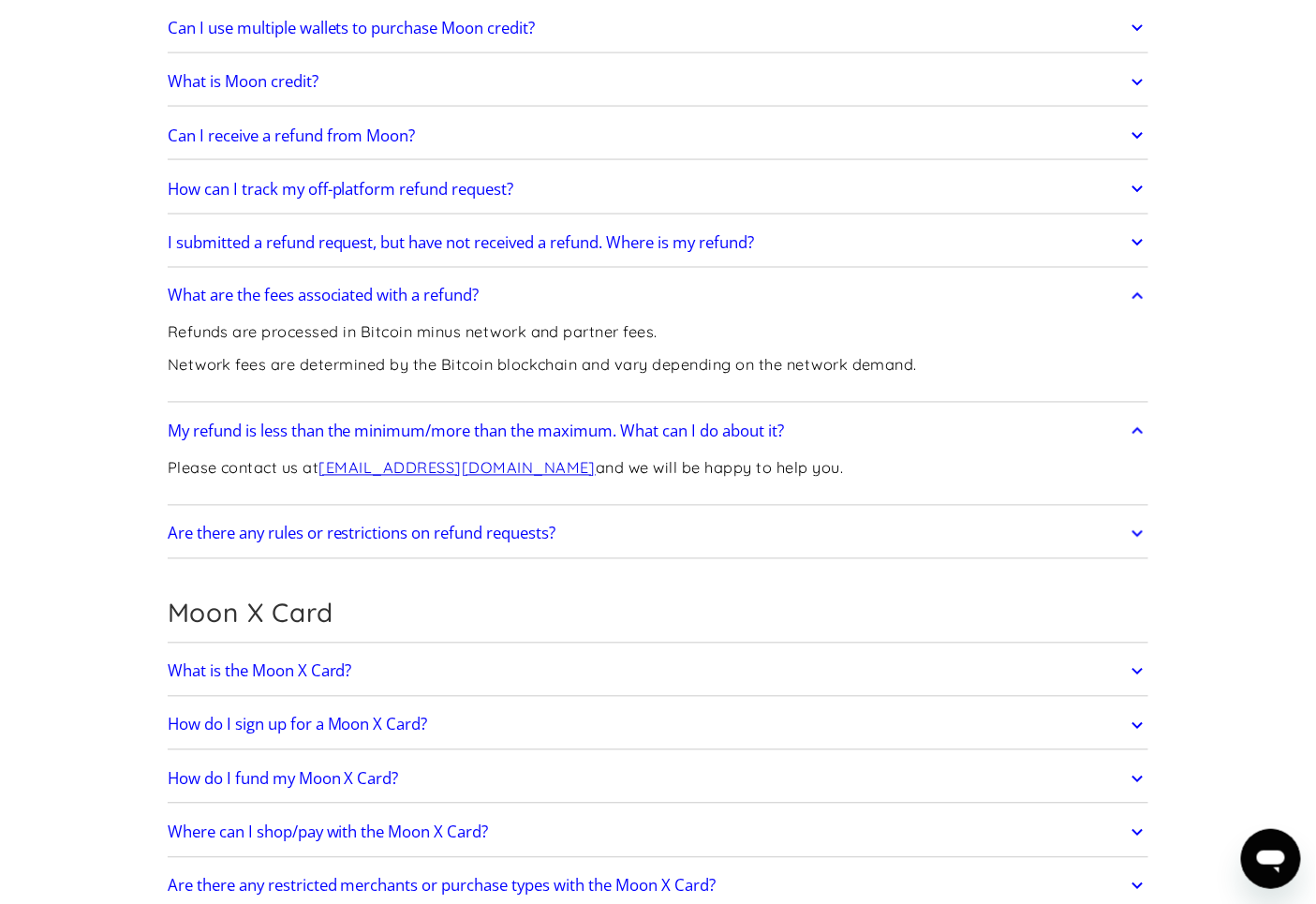
click at [491, 362] on p "Network fees are determined by the Bitcoin blockchain and vary depending on the…" at bounding box center [542, 366] width 750 height 24
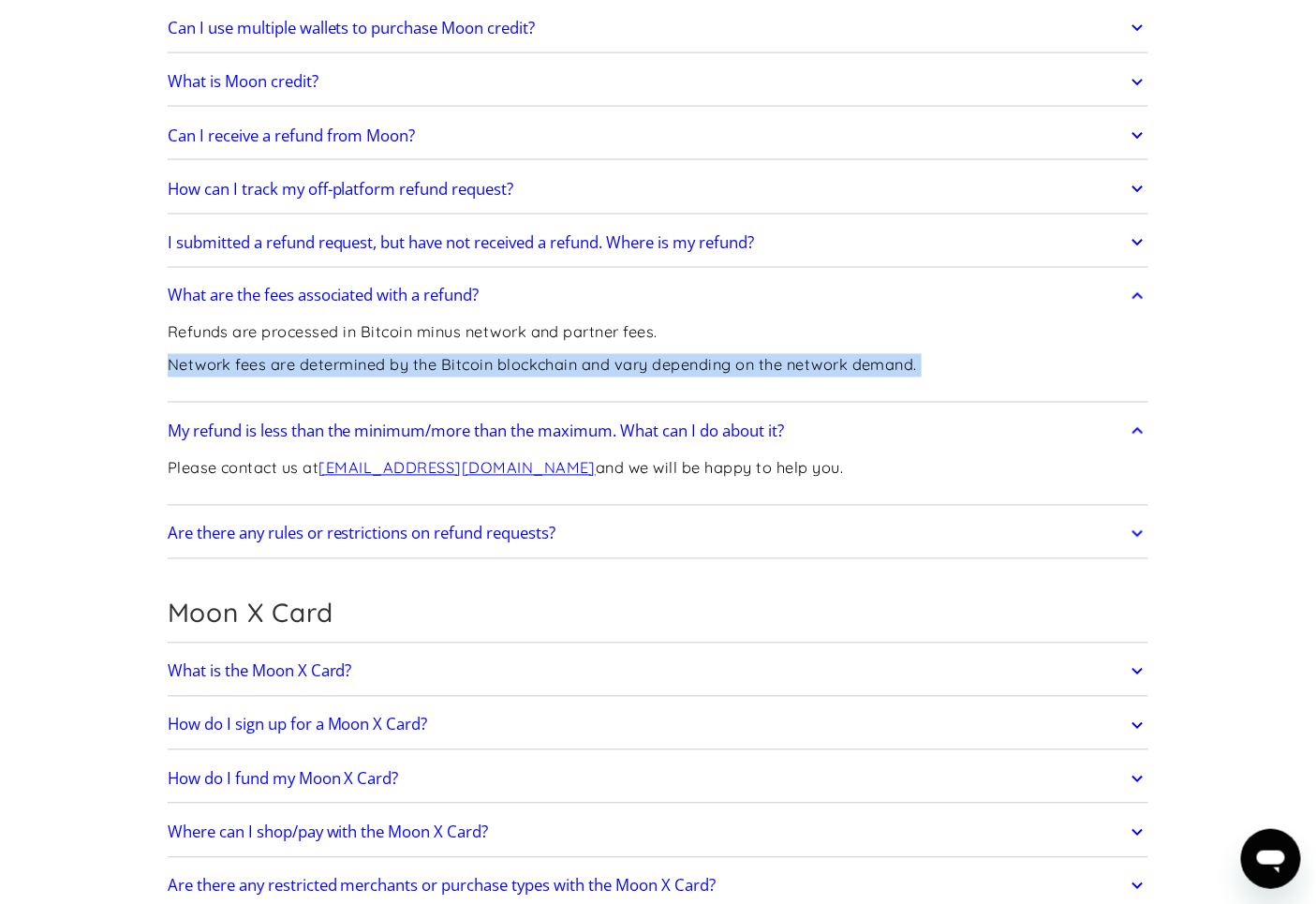
click at [491, 362] on p "Network fees are determined by the Bitcoin blockchain and vary depending on the…" at bounding box center [542, 366] width 750 height 24
click at [339, 359] on p "Network fees are determined by the Bitcoin blockchain and vary depending on the…" at bounding box center [542, 366] width 750 height 24
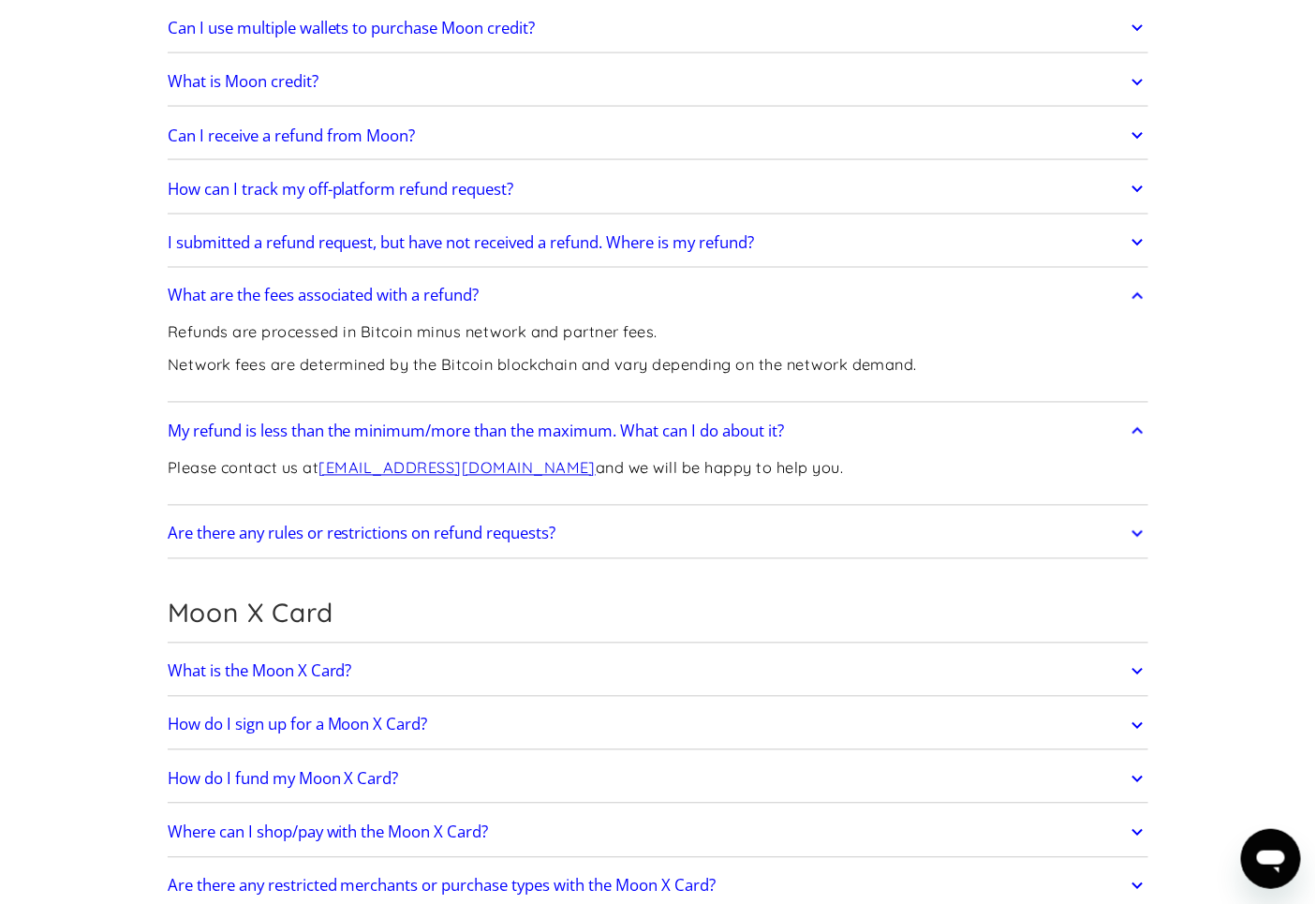
click at [339, 359] on p "Network fees are determined by the Bitcoin blockchain and vary depending on the…" at bounding box center [542, 366] width 750 height 24
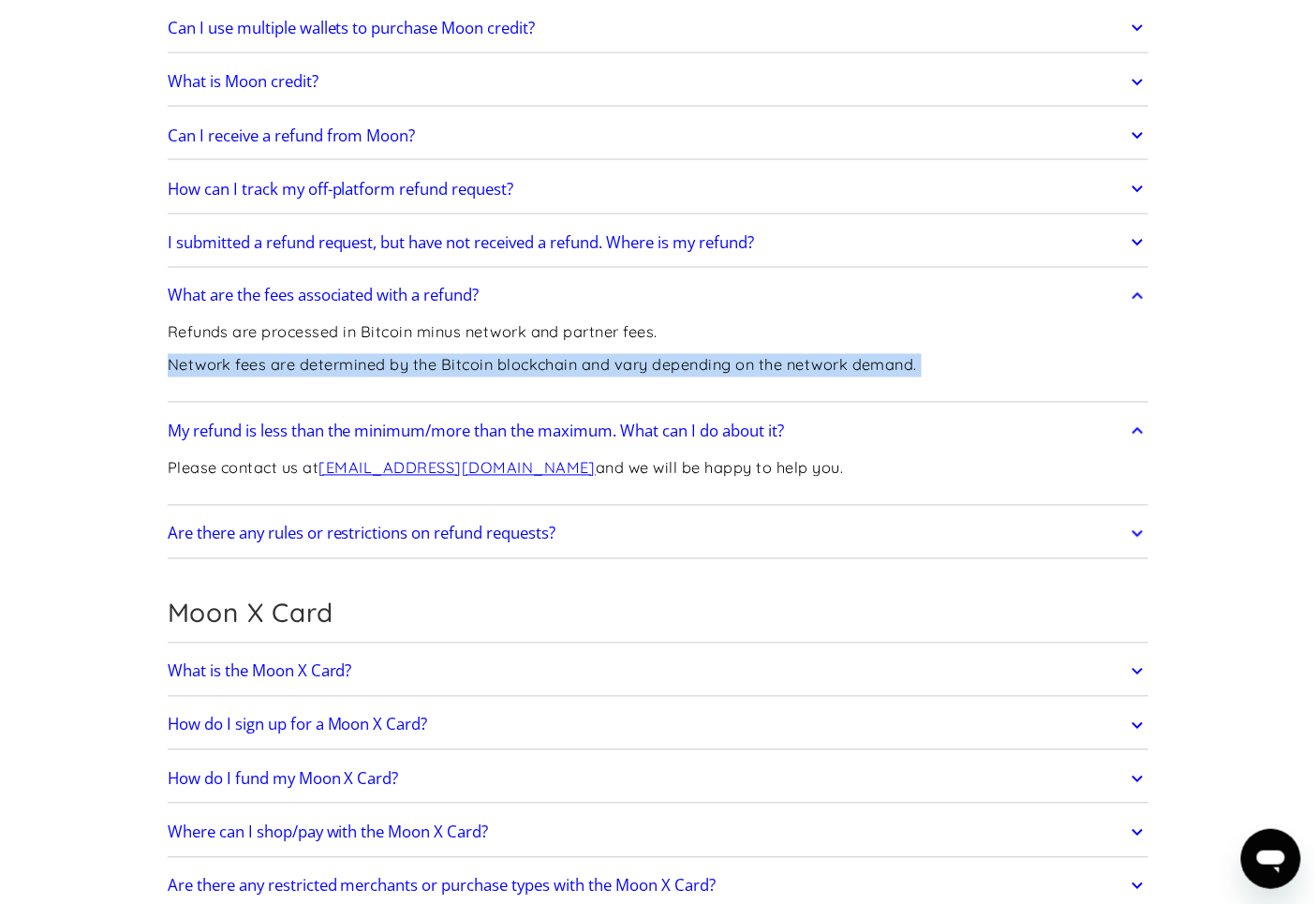
click at [339, 359] on p "Network fees are determined by the Bitcoin blockchain and vary depending on the…" at bounding box center [542, 366] width 750 height 24
click at [535, 310] on link "What are the fees associated with a refund?" at bounding box center [658, 296] width 981 height 40
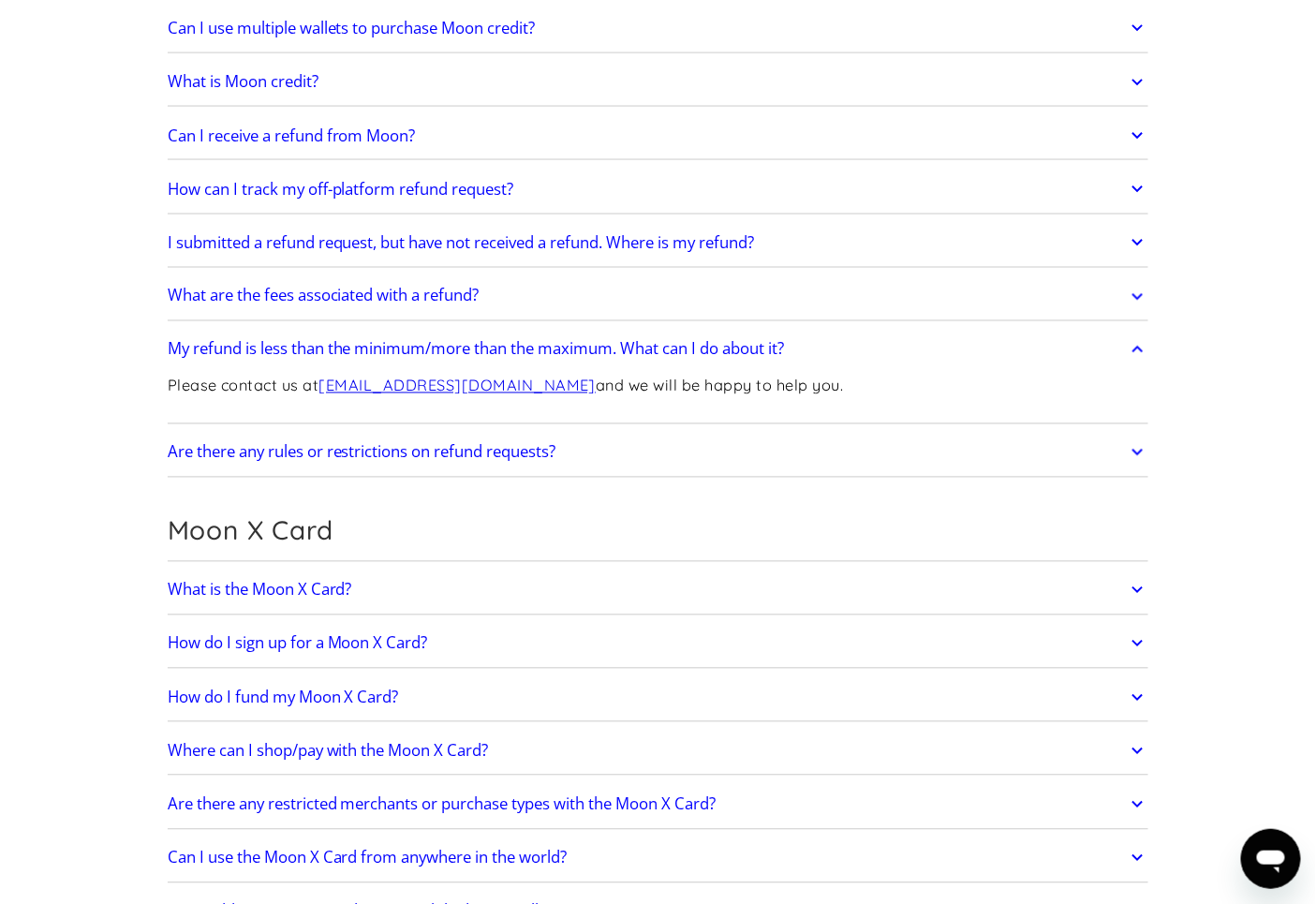
click at [547, 298] on link "What are the fees associated with a refund?" at bounding box center [658, 296] width 981 height 40
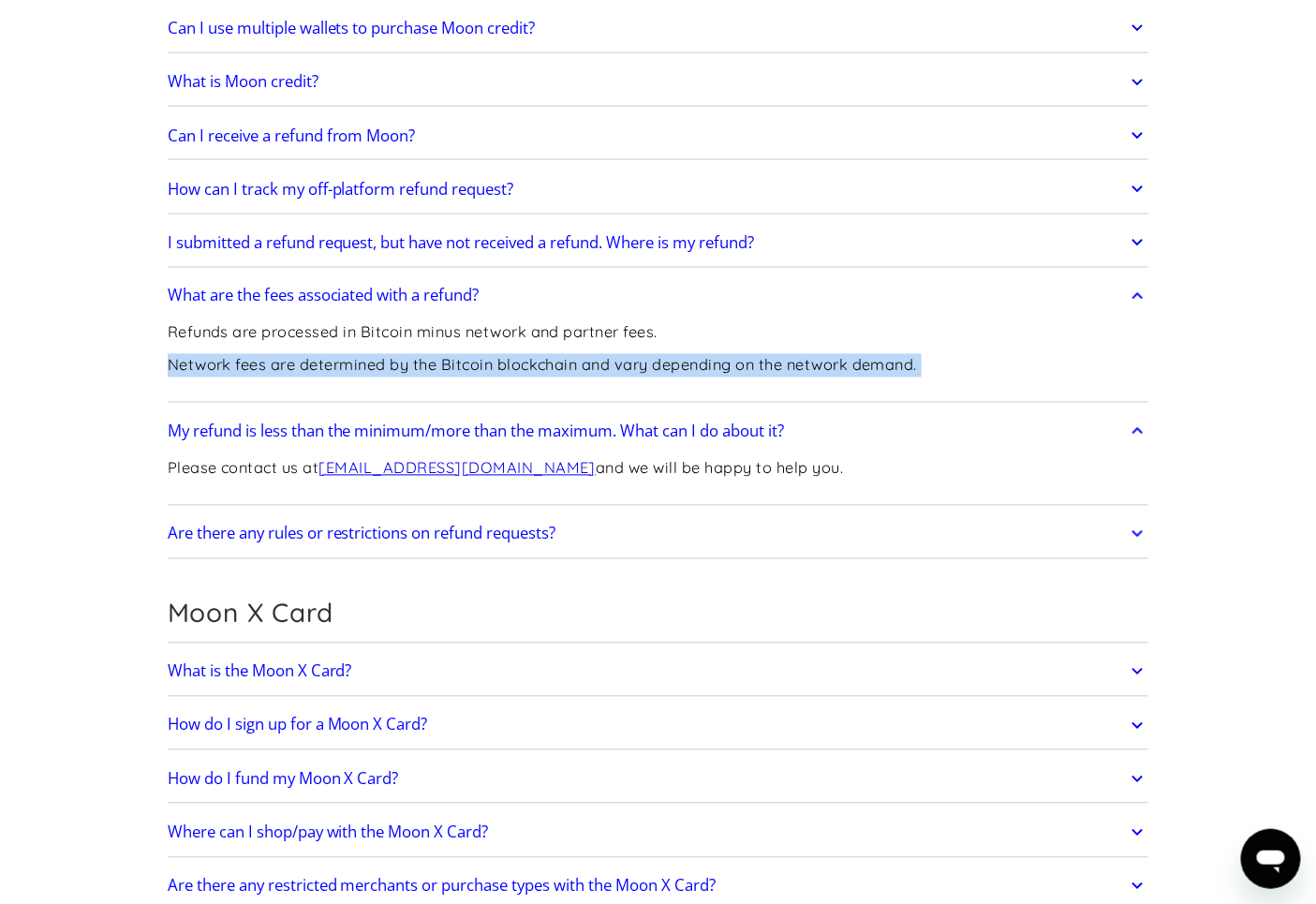
click at [558, 379] on div "Refunds are processed in Bitcoin minus network and partner fees. Network fees a…" at bounding box center [542, 357] width 750 height 81
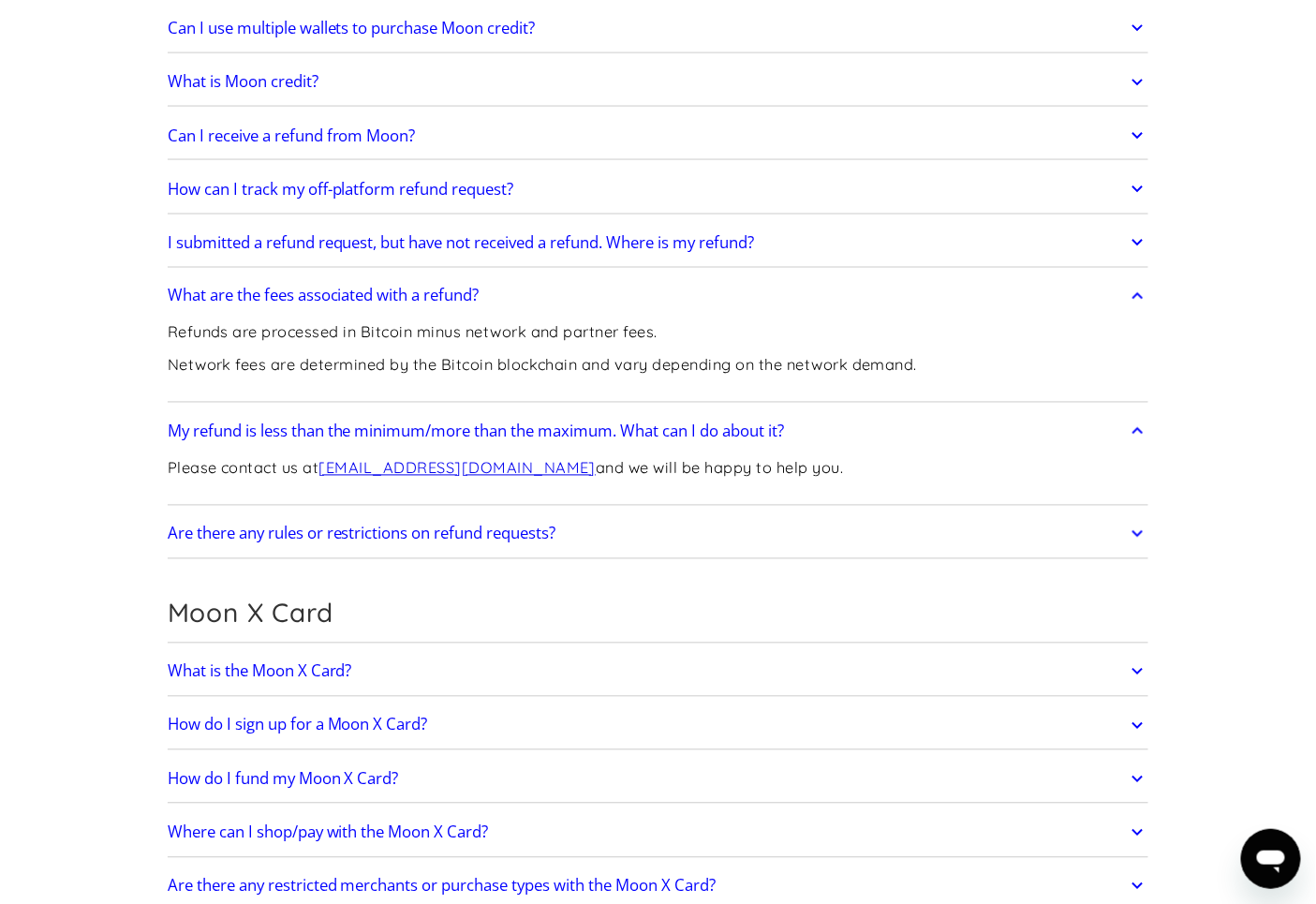
click at [557, 363] on p "Network fees are determined by the Bitcoin blockchain and vary depending on the…" at bounding box center [542, 366] width 750 height 24
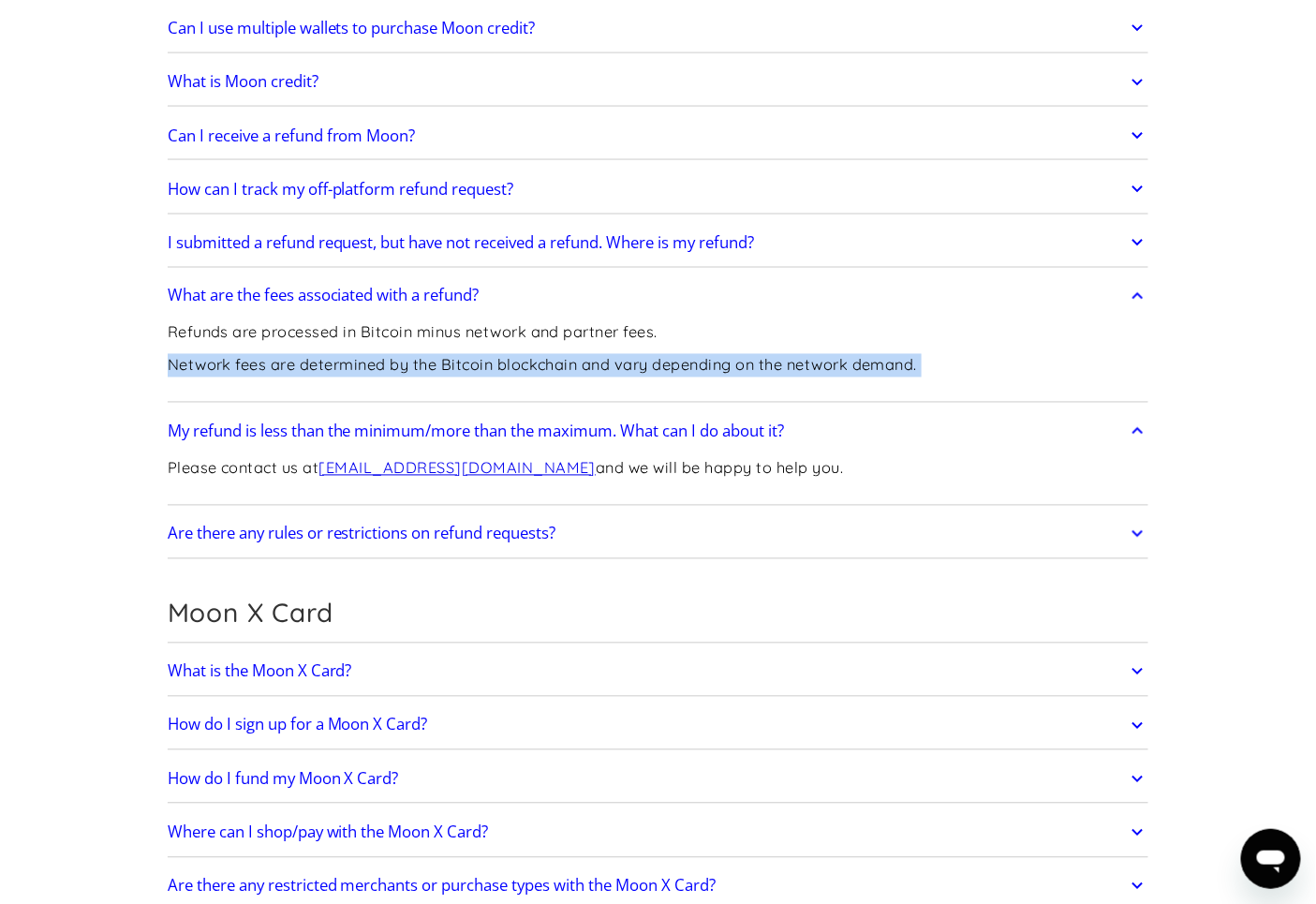
click at [557, 363] on p "Network fees are determined by the Bitcoin blockchain and vary depending on the…" at bounding box center [542, 366] width 750 height 24
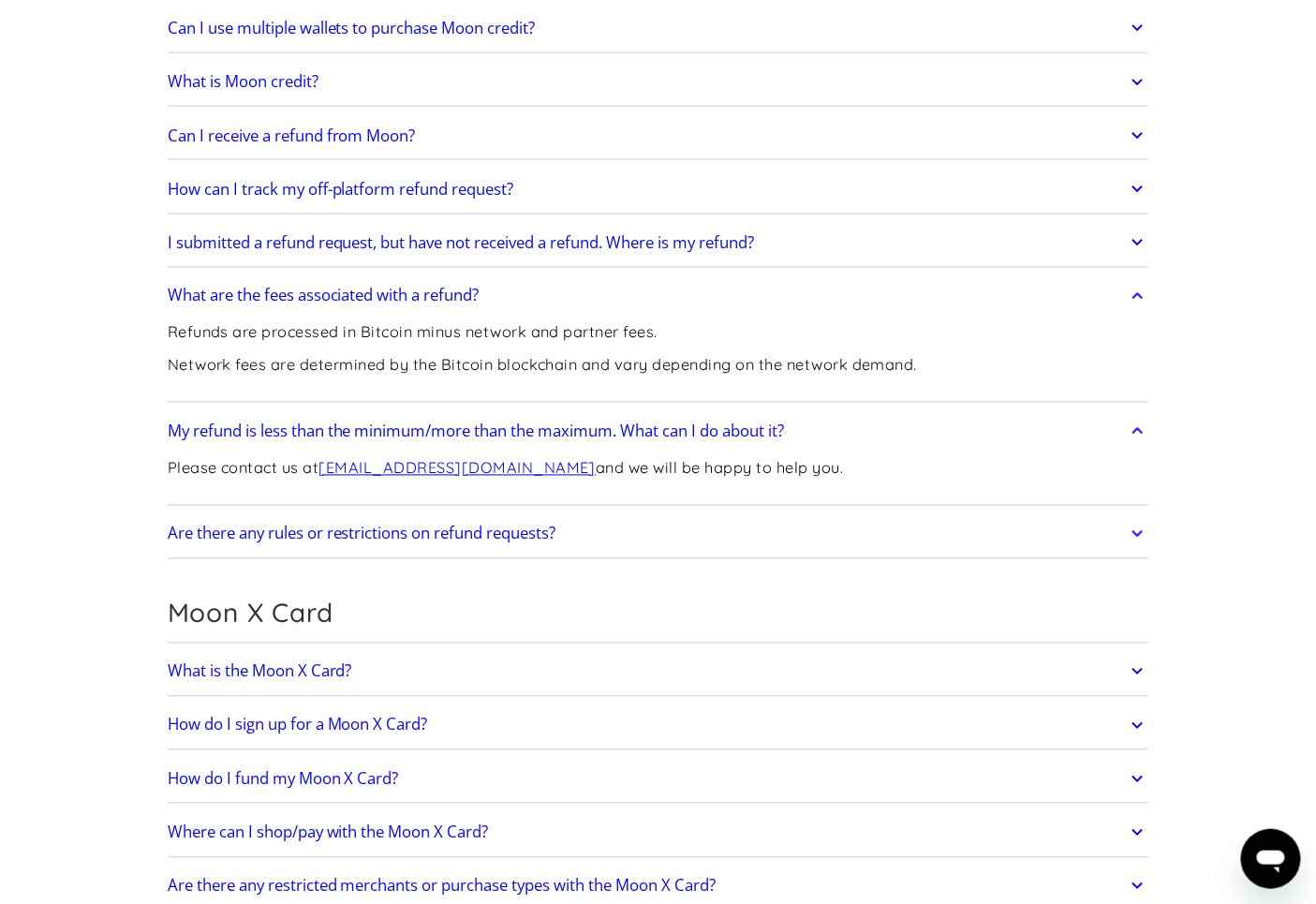
scroll to position [728, 0]
